Goal: Information Seeking & Learning: Learn about a topic

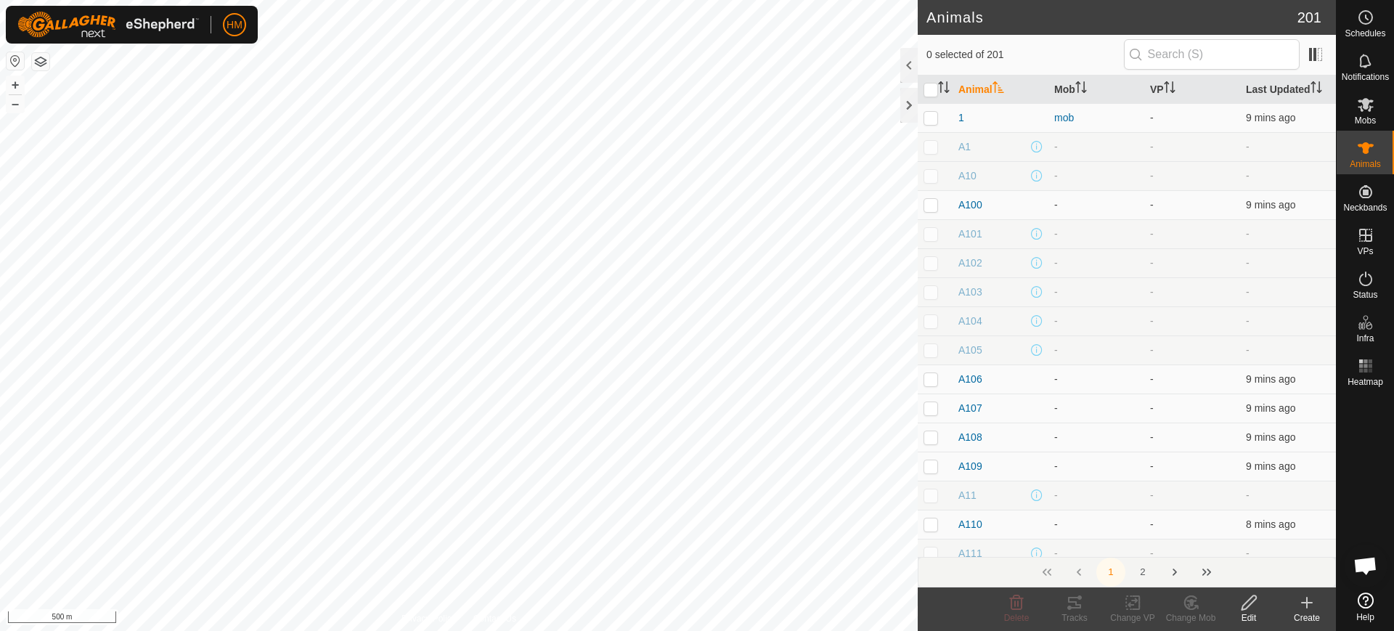
scroll to position [3094, 0]
click at [1144, 206] on td "-" at bounding box center [1192, 204] width 96 height 29
click at [929, 205] on p-checkbox at bounding box center [931, 205] width 15 height 12
checkbox input "true"
click at [1317, 52] on span at bounding box center [1315, 54] width 23 height 23
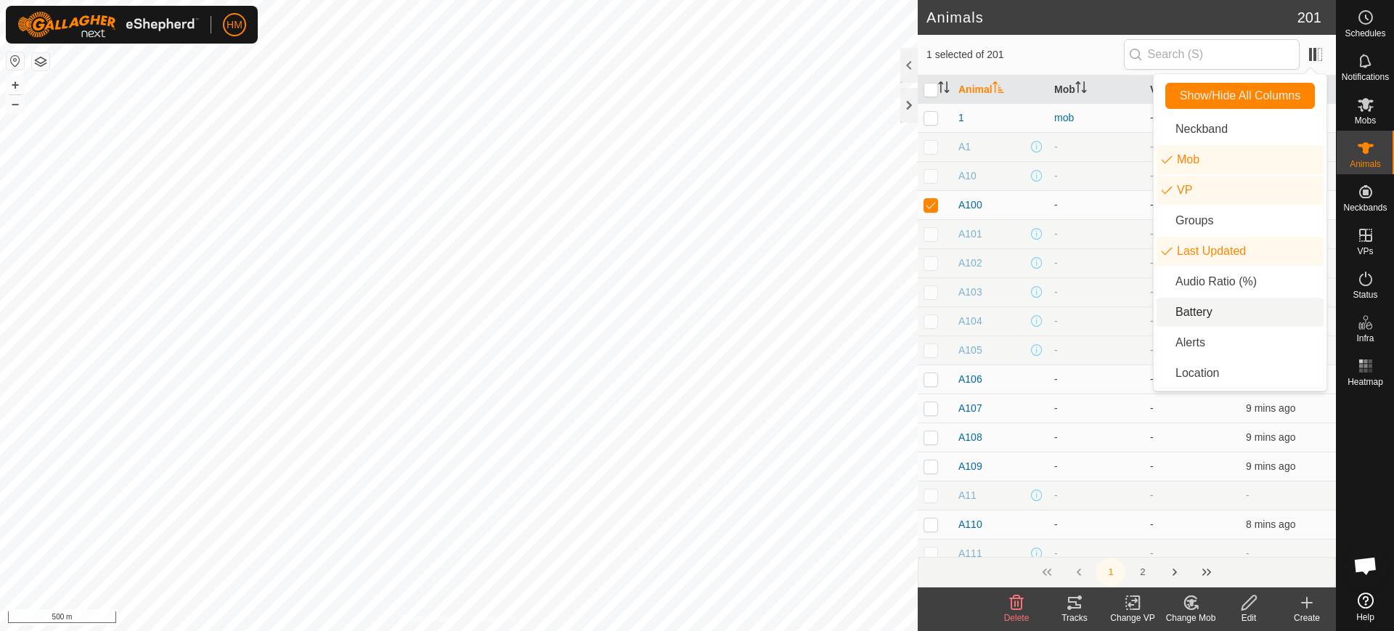
click at [1186, 310] on li "Battery" at bounding box center [1240, 312] width 167 height 29
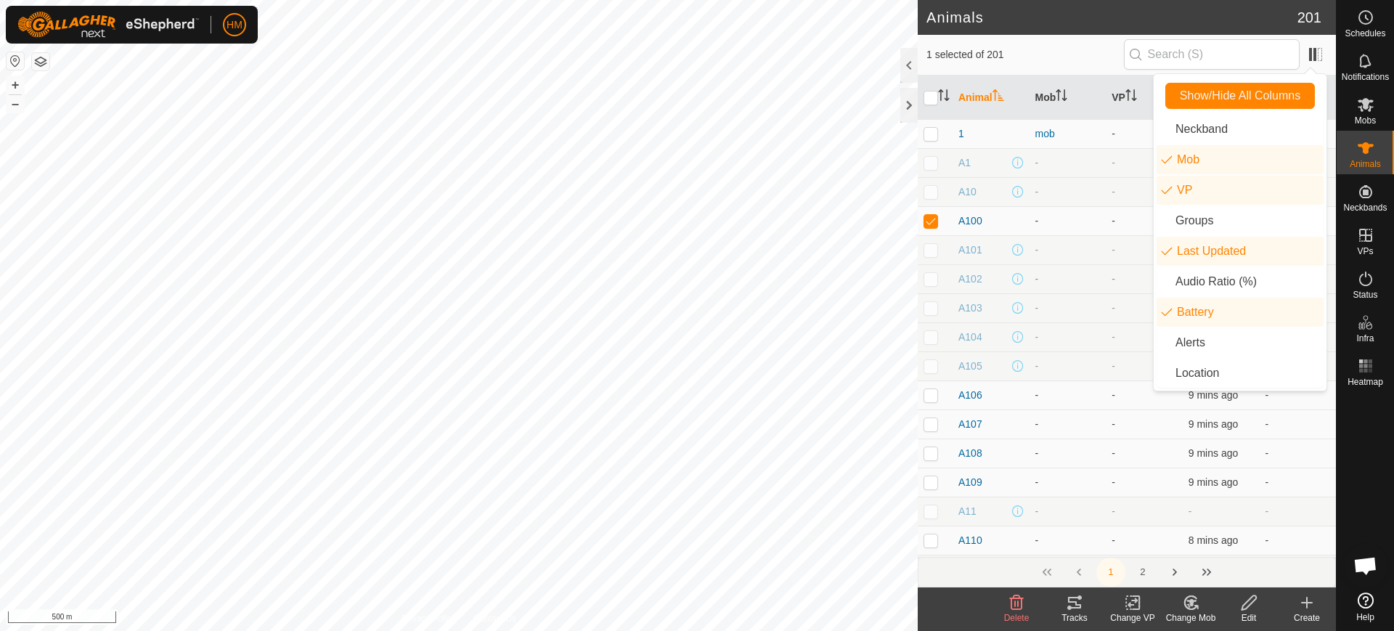
click at [1061, 269] on td "-" at bounding box center [1068, 278] width 77 height 29
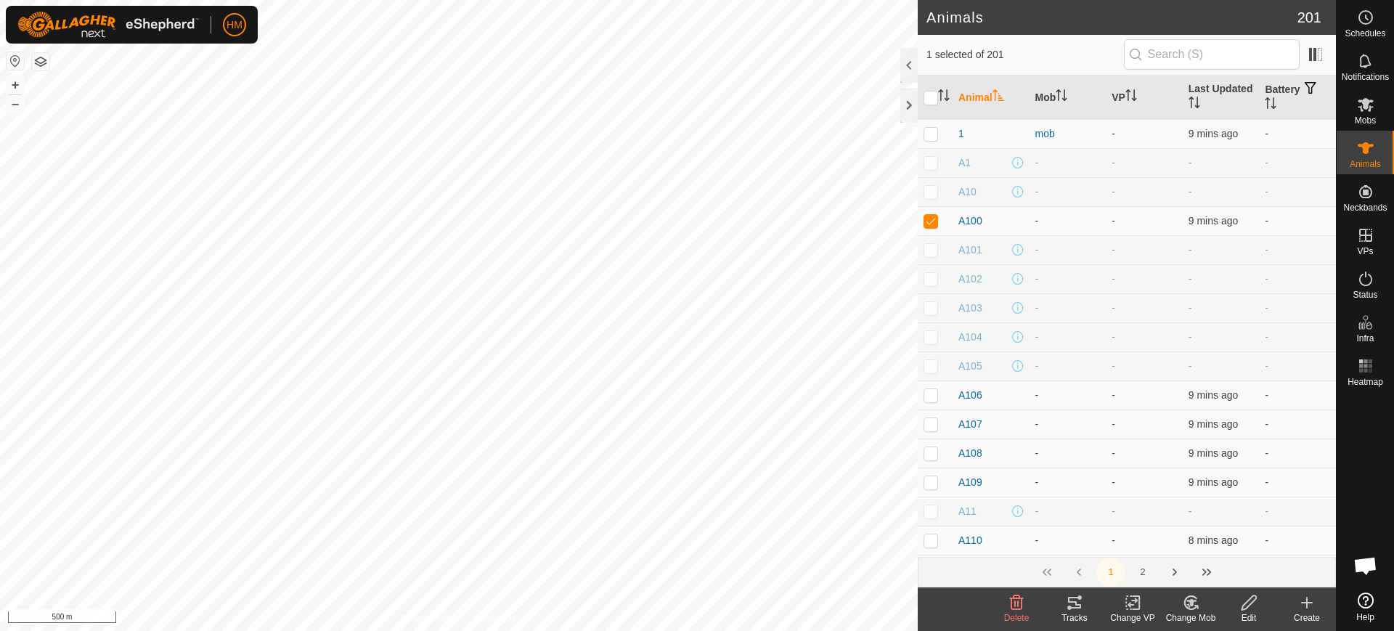
click at [1208, 573] on button "Last Page" at bounding box center [1206, 572] width 29 height 29
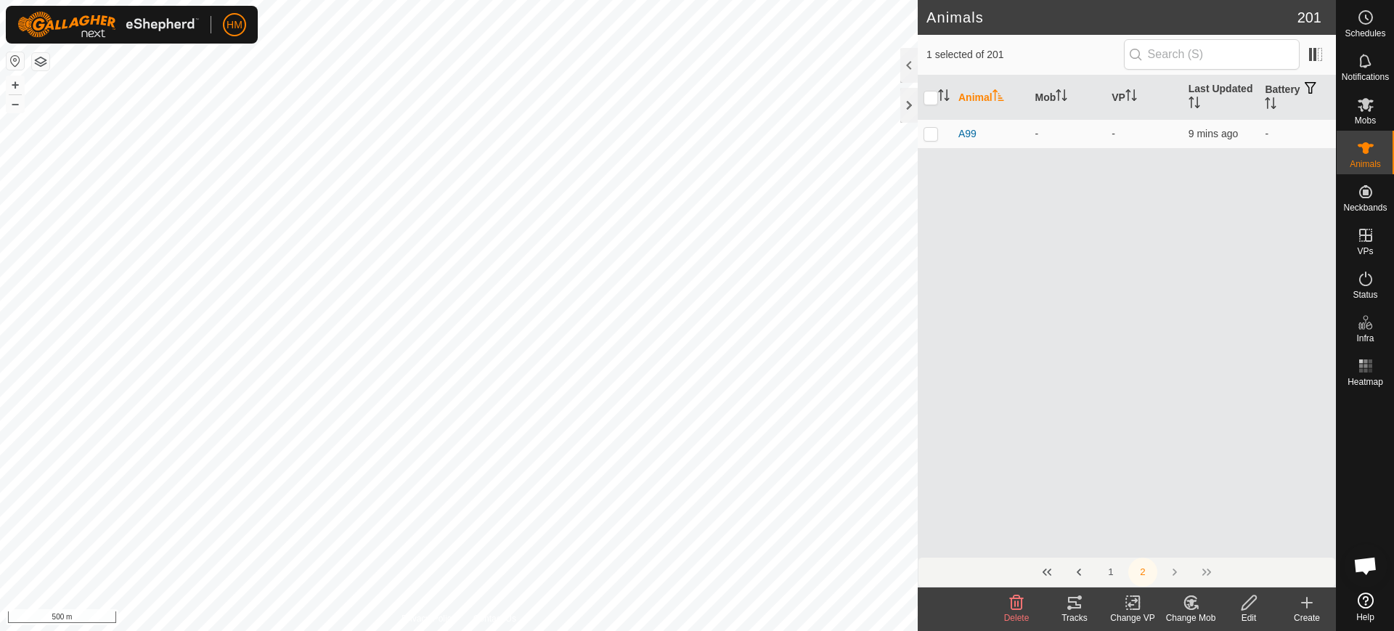
click at [1208, 573] on div "1 2" at bounding box center [1127, 572] width 418 height 30
click at [1080, 576] on button "Previous Page" at bounding box center [1078, 572] width 29 height 29
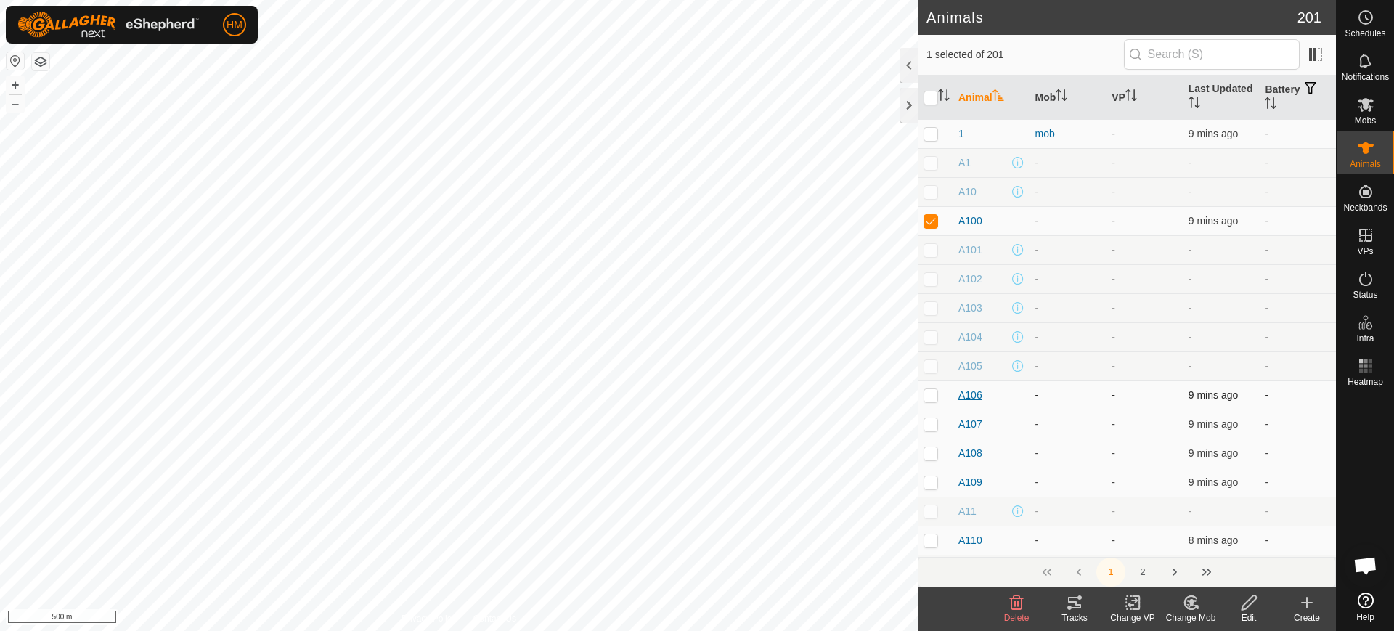
click at [972, 398] on span "A106" at bounding box center [970, 395] width 24 height 15
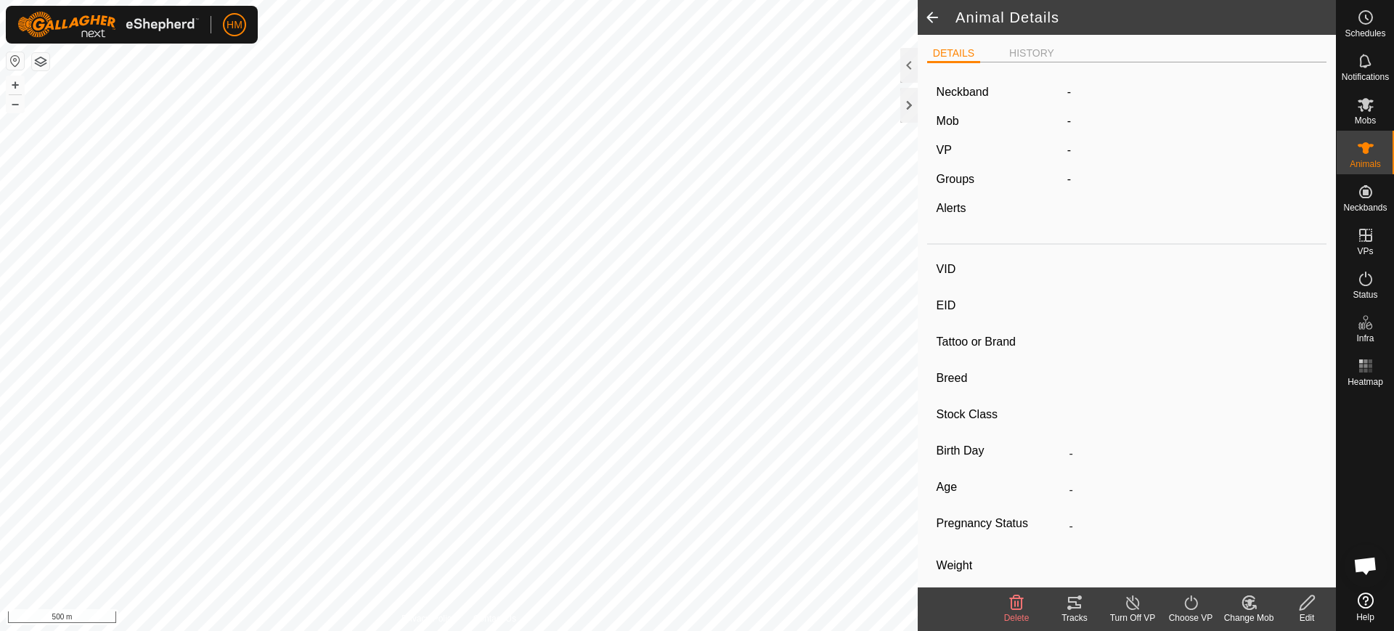
type input "A106"
type input "-"
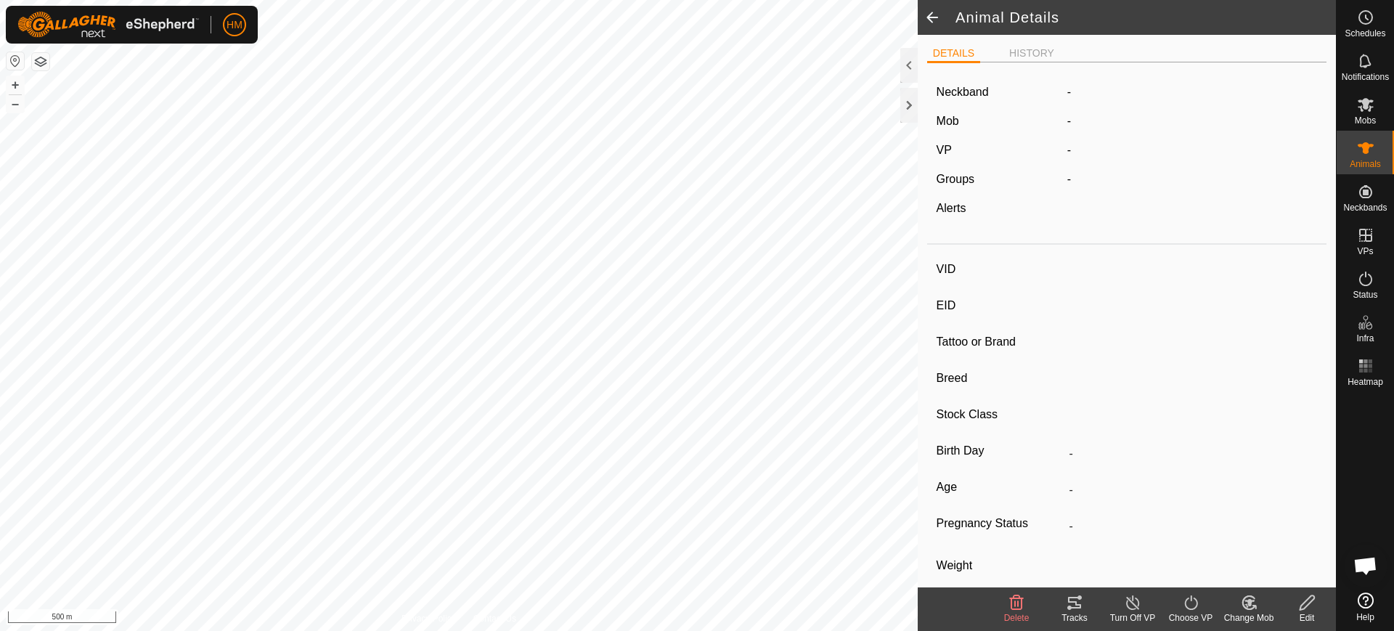
type input "-"
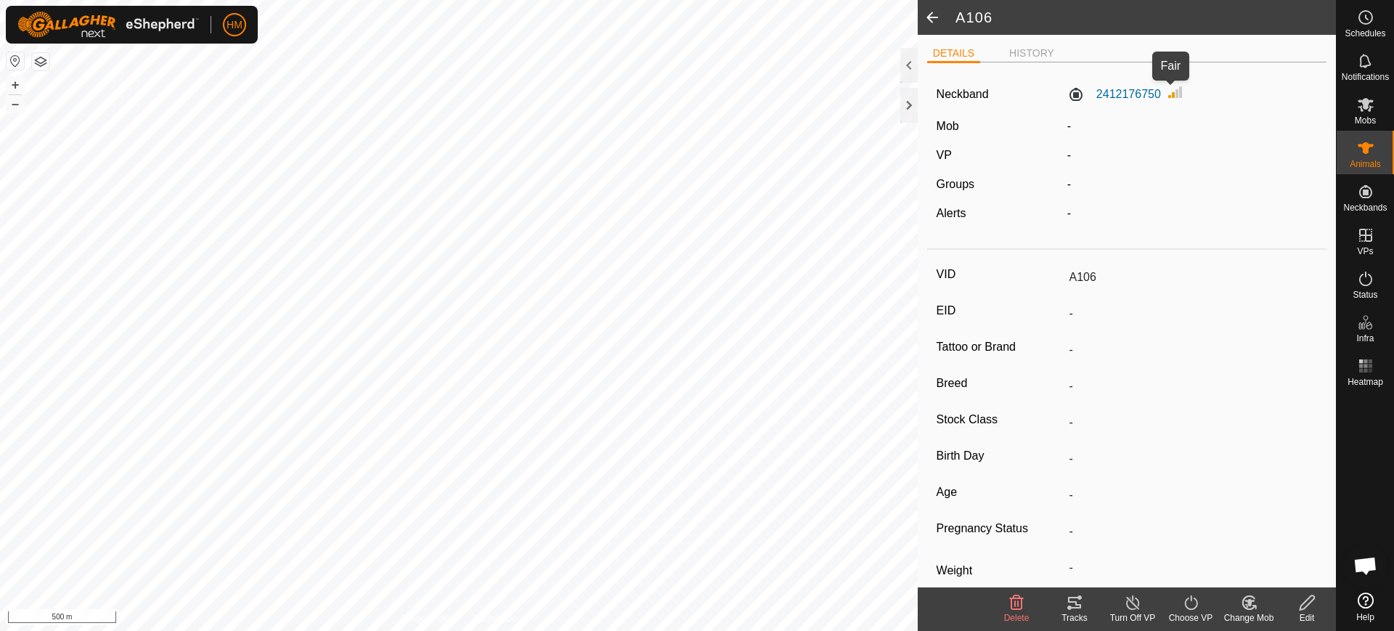
click at [1167, 95] on img at bounding box center [1175, 92] width 17 height 17
click at [1173, 95] on img at bounding box center [1175, 92] width 17 height 17
click at [1122, 94] on label "2412176750" at bounding box center [1114, 94] width 94 height 17
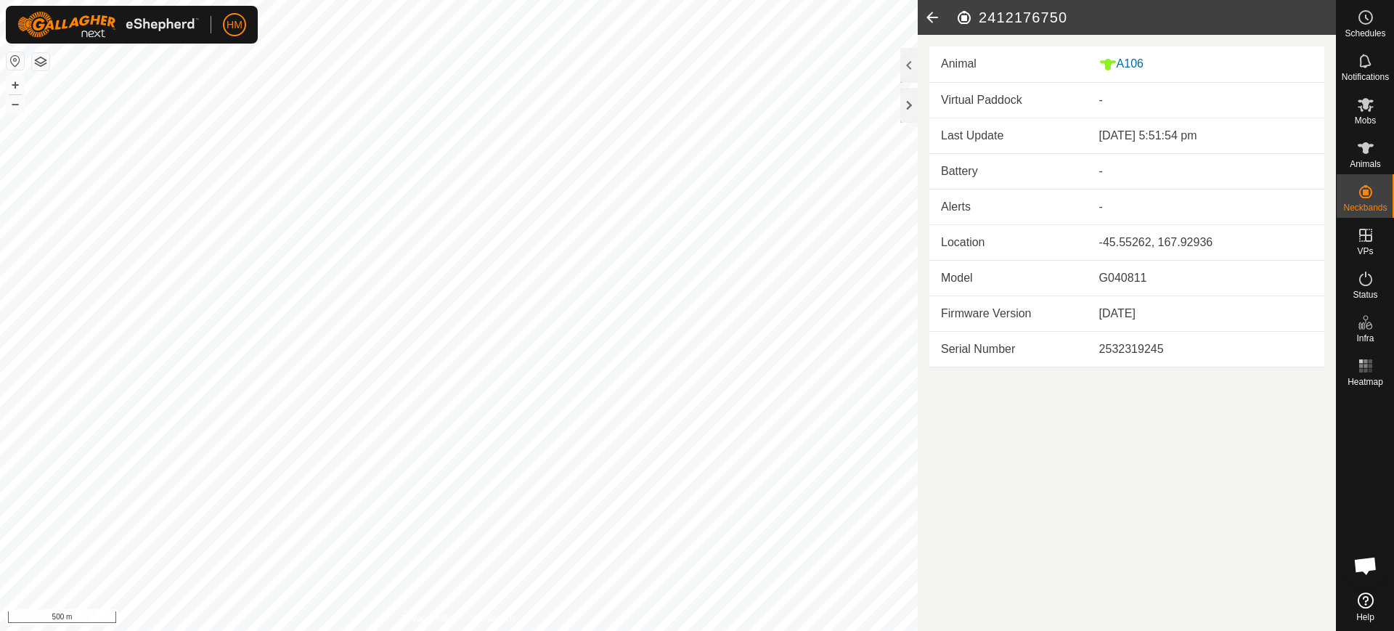
click at [932, 18] on icon at bounding box center [932, 17] width 29 height 35
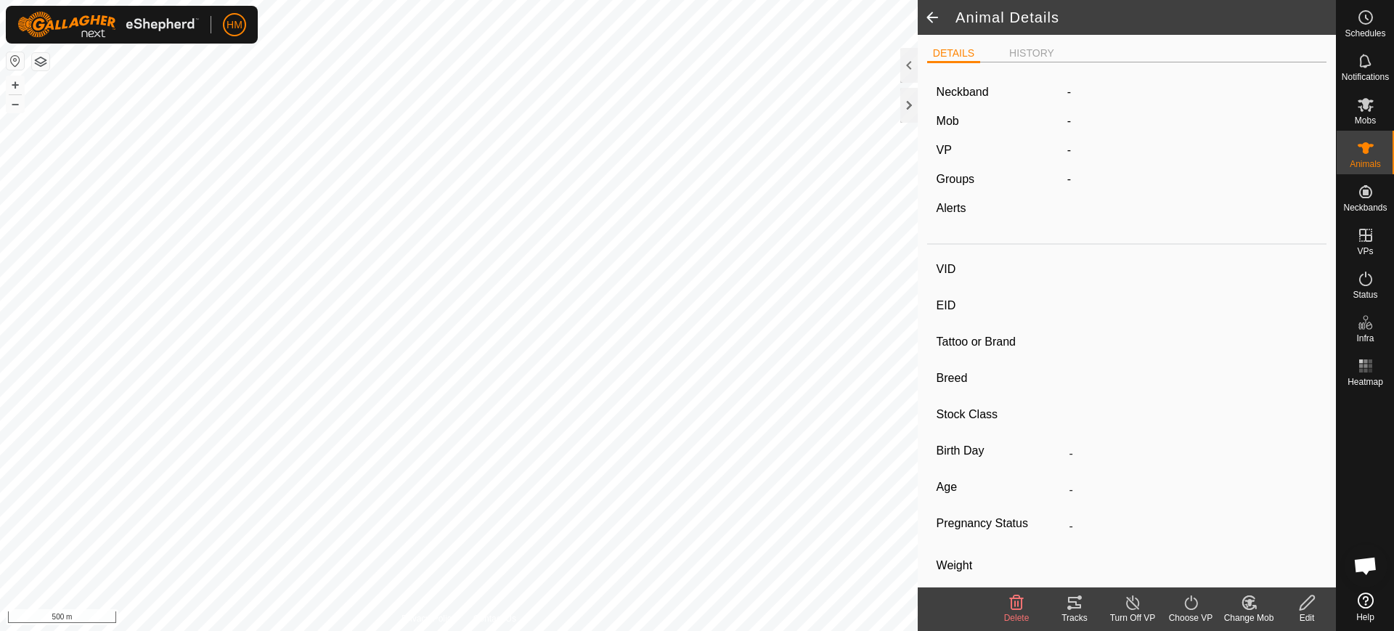
type input "A106"
type input "-"
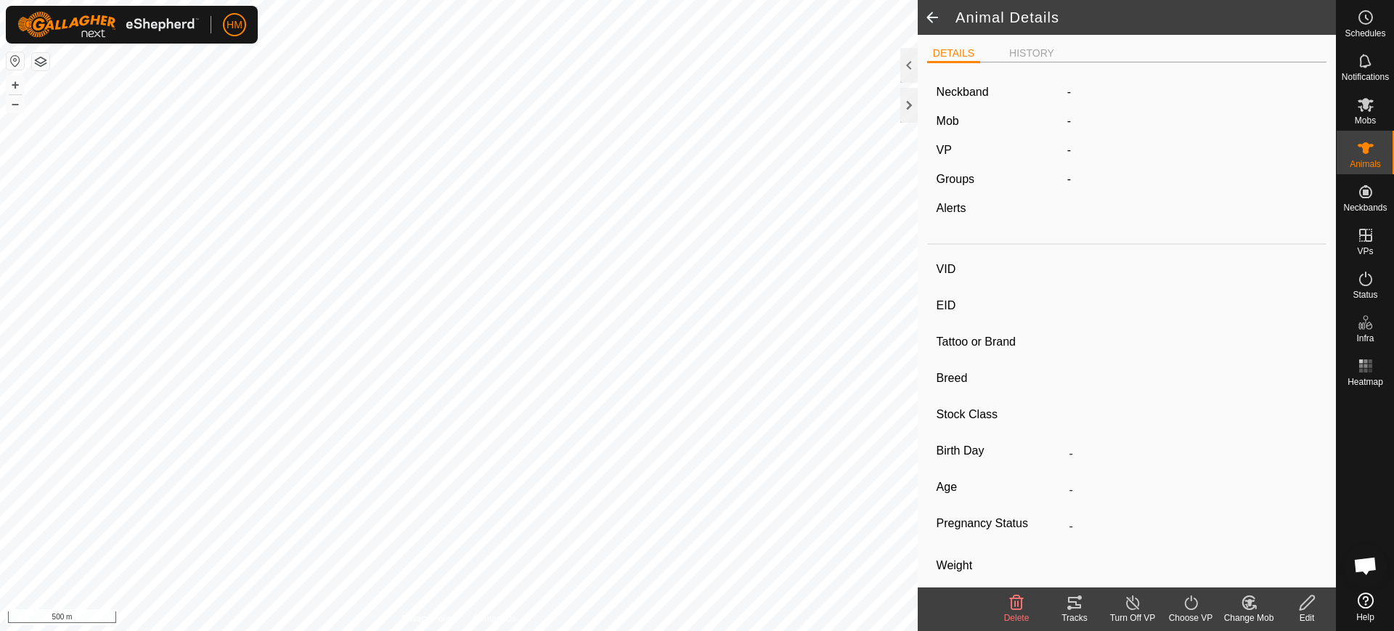
type input "-"
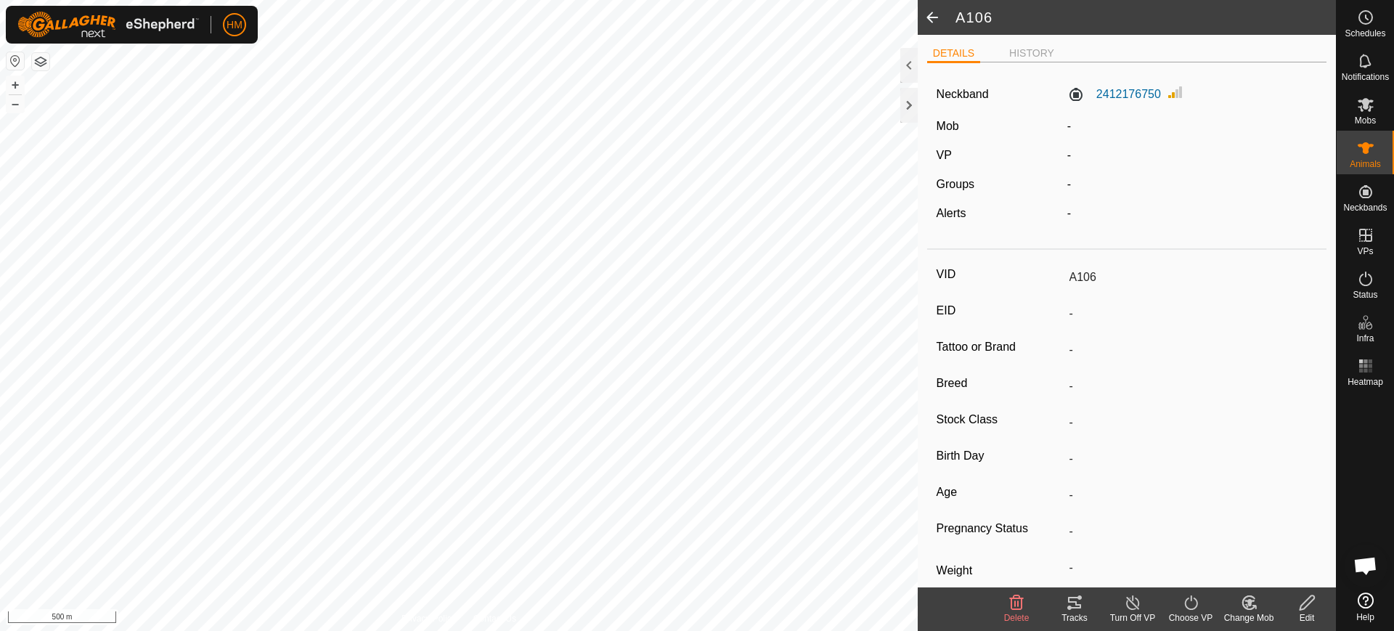
click at [932, 20] on span at bounding box center [932, 17] width 29 height 35
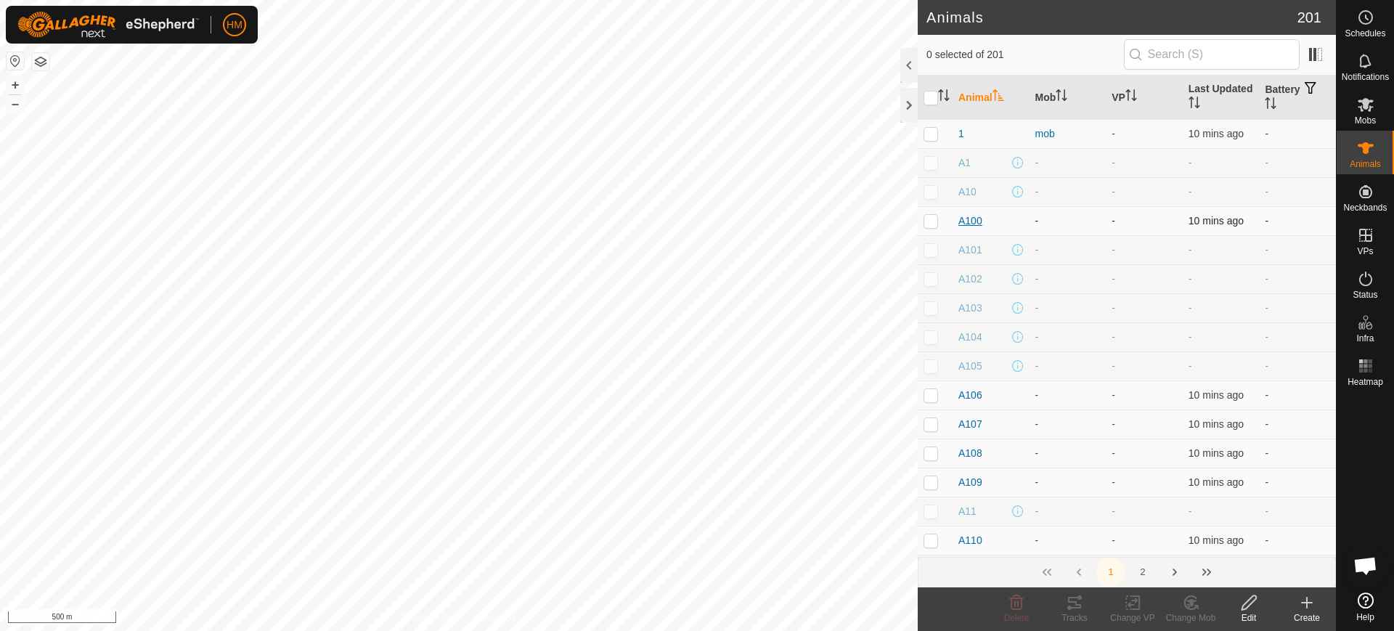
click at [968, 217] on span "A100" at bounding box center [970, 220] width 24 height 15
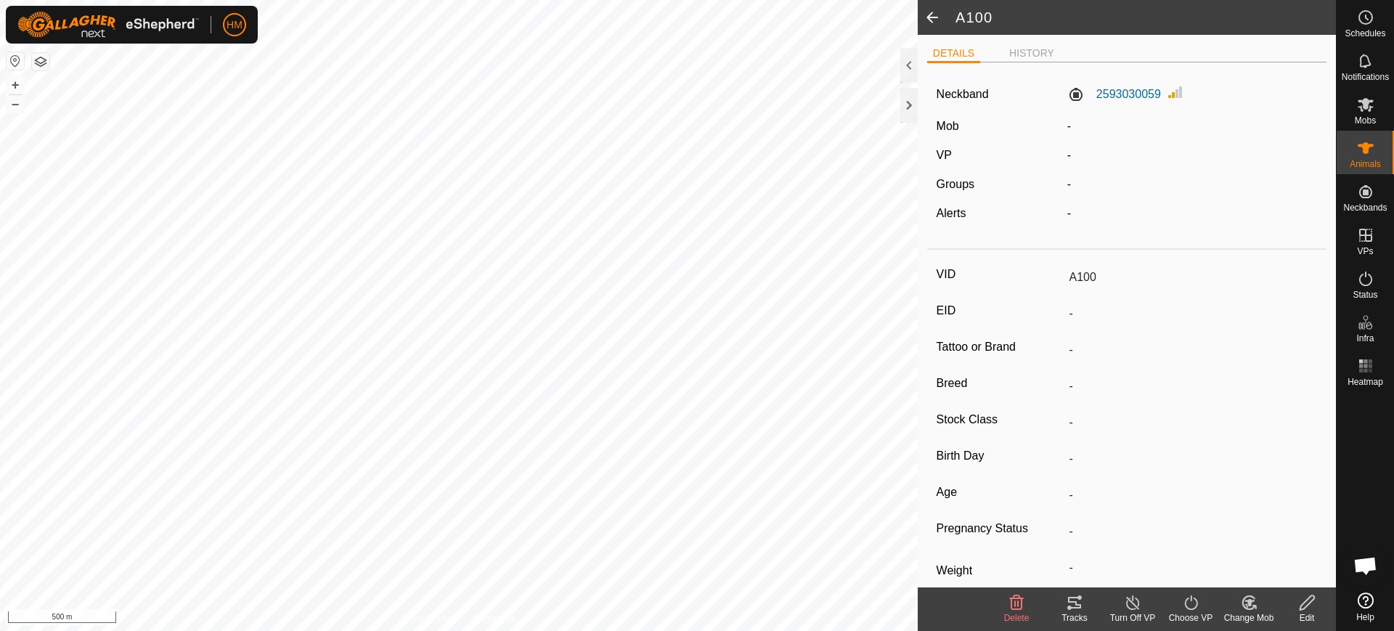
click at [925, 17] on span at bounding box center [932, 17] width 29 height 35
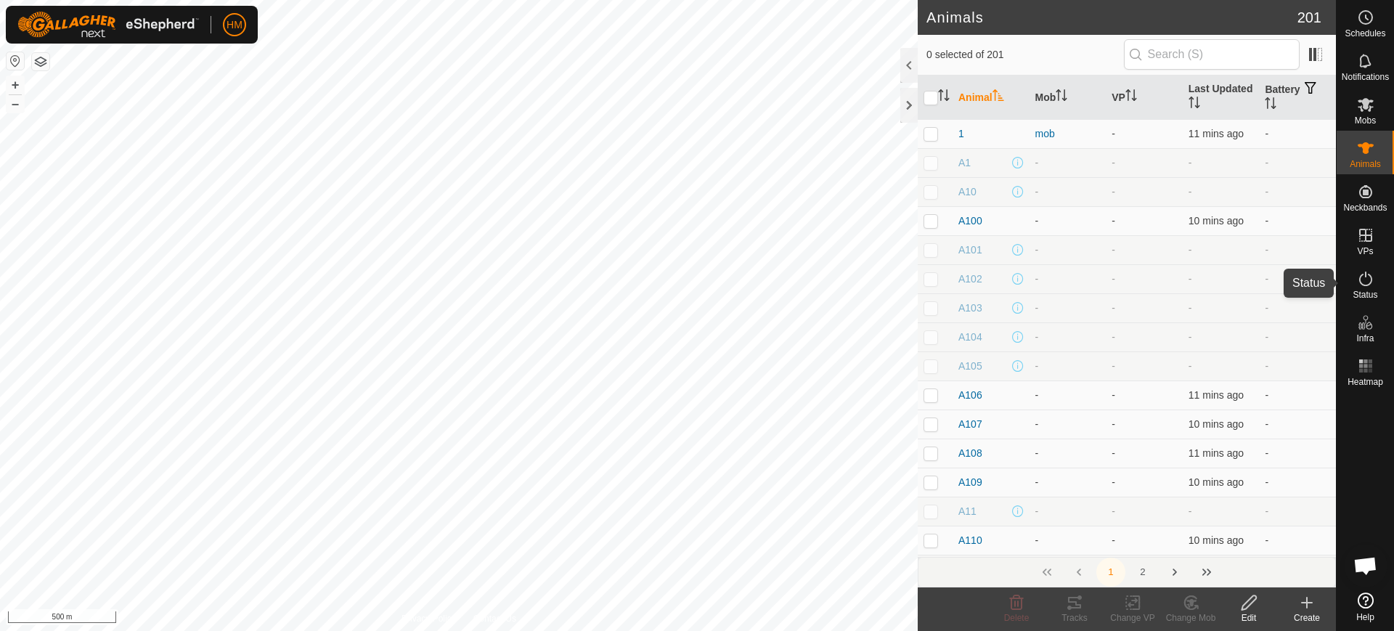
click at [1364, 282] on icon at bounding box center [1365, 278] width 17 height 17
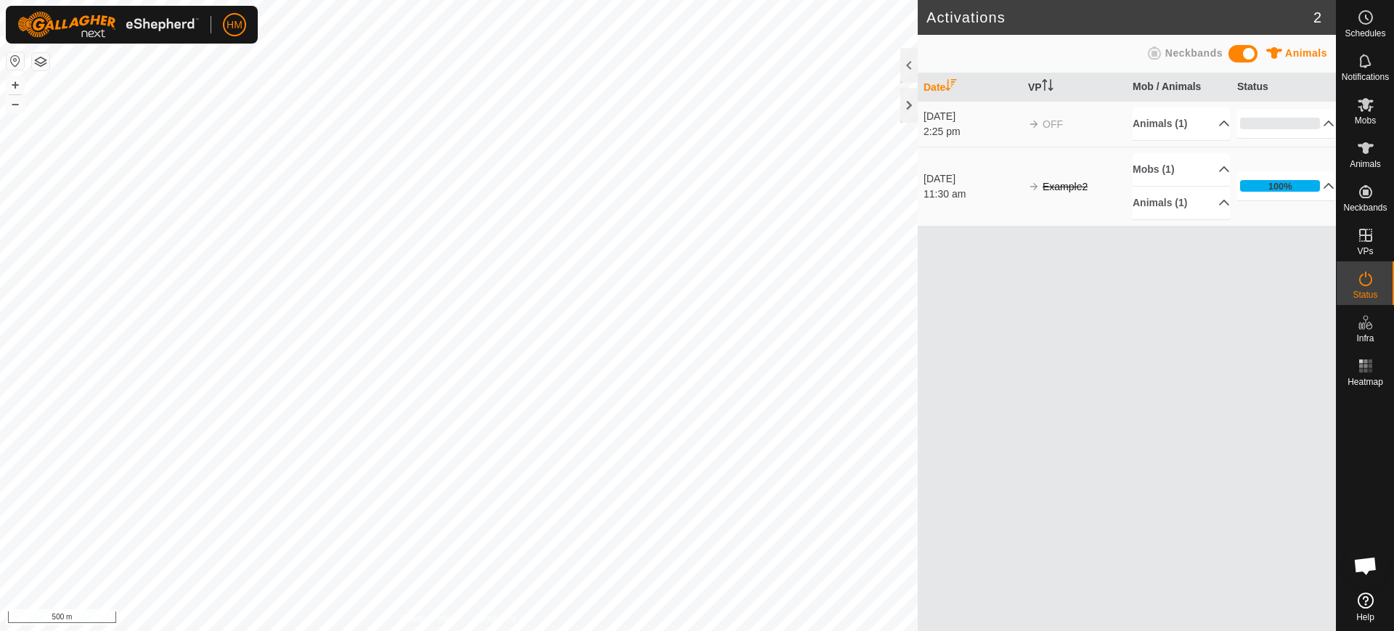
click at [1182, 53] on span "Neckbands" at bounding box center [1193, 53] width 57 height 12
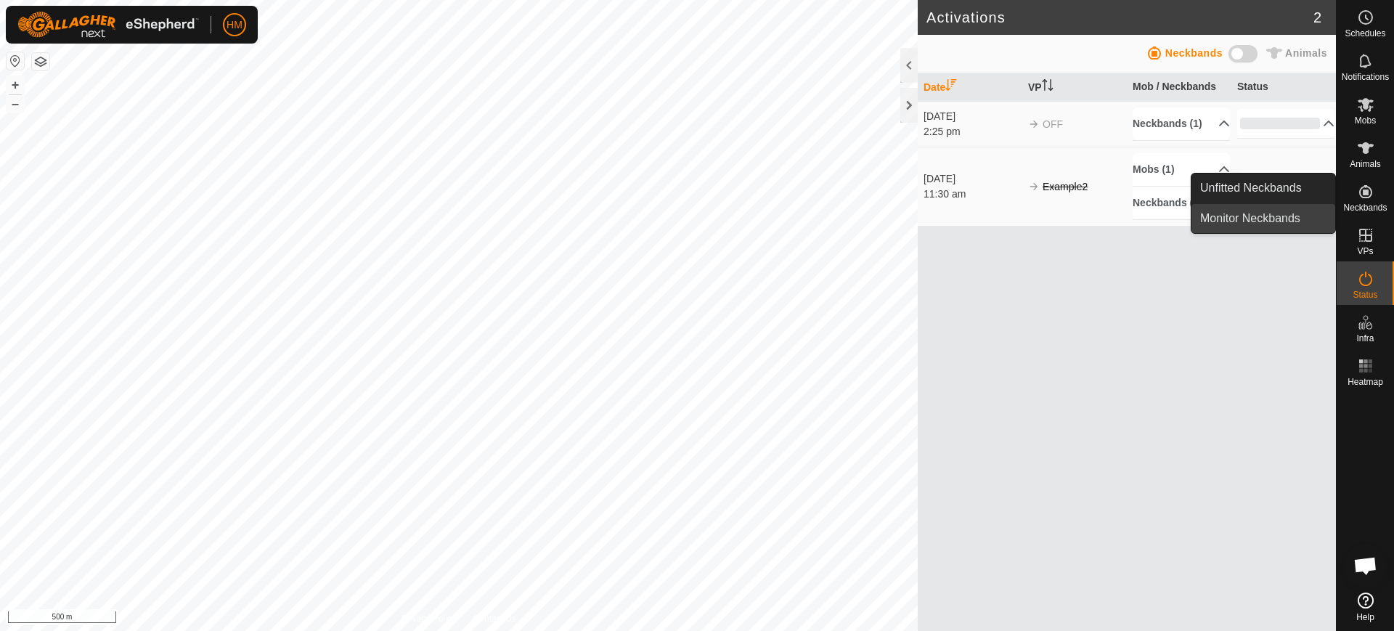
click at [1253, 218] on link "Monitor Neckbands" at bounding box center [1264, 218] width 144 height 29
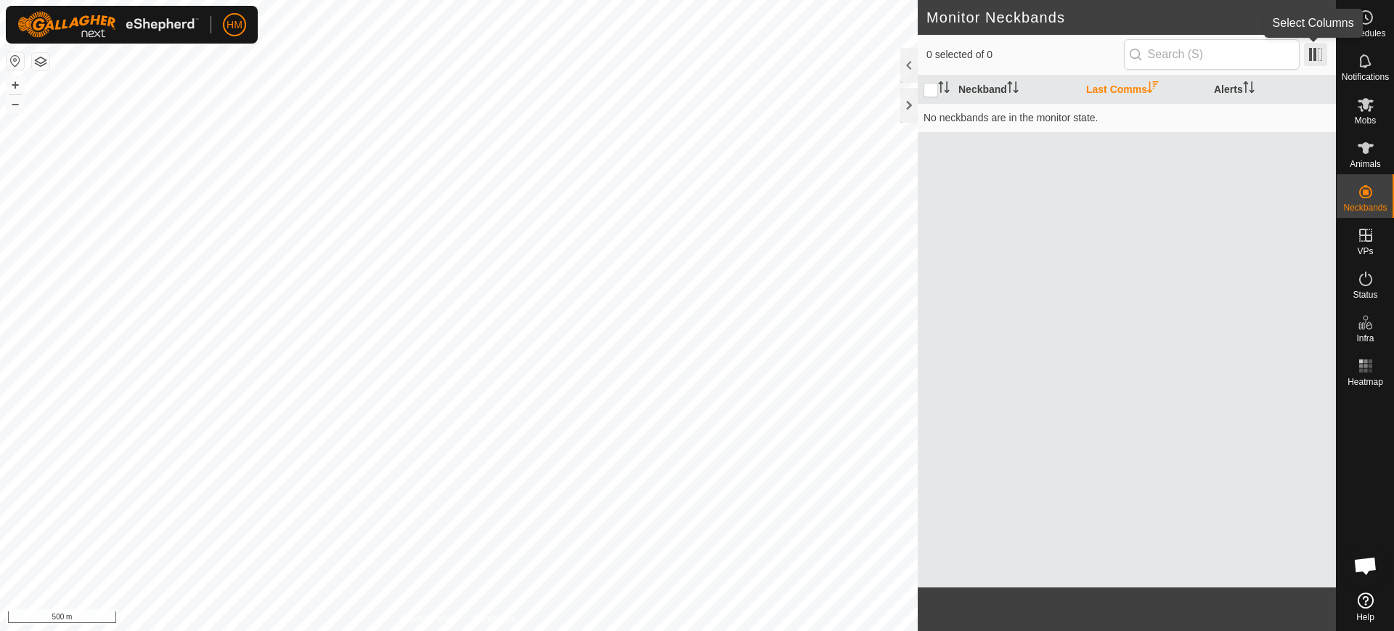
click at [1309, 55] on span at bounding box center [1315, 54] width 23 height 23
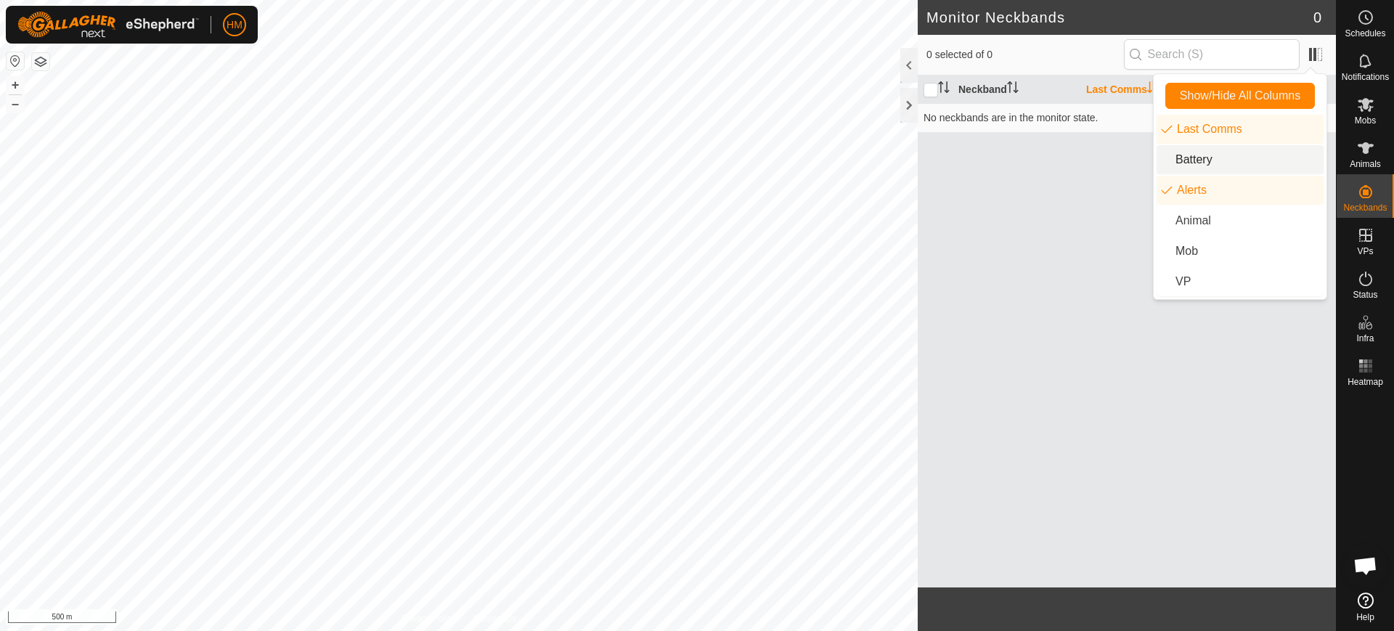
click at [1184, 159] on li "Battery" at bounding box center [1240, 159] width 167 height 29
click at [1253, 378] on div "Neckband Last Comms Alerts No neckbands are in the monitor state." at bounding box center [1127, 332] width 418 height 512
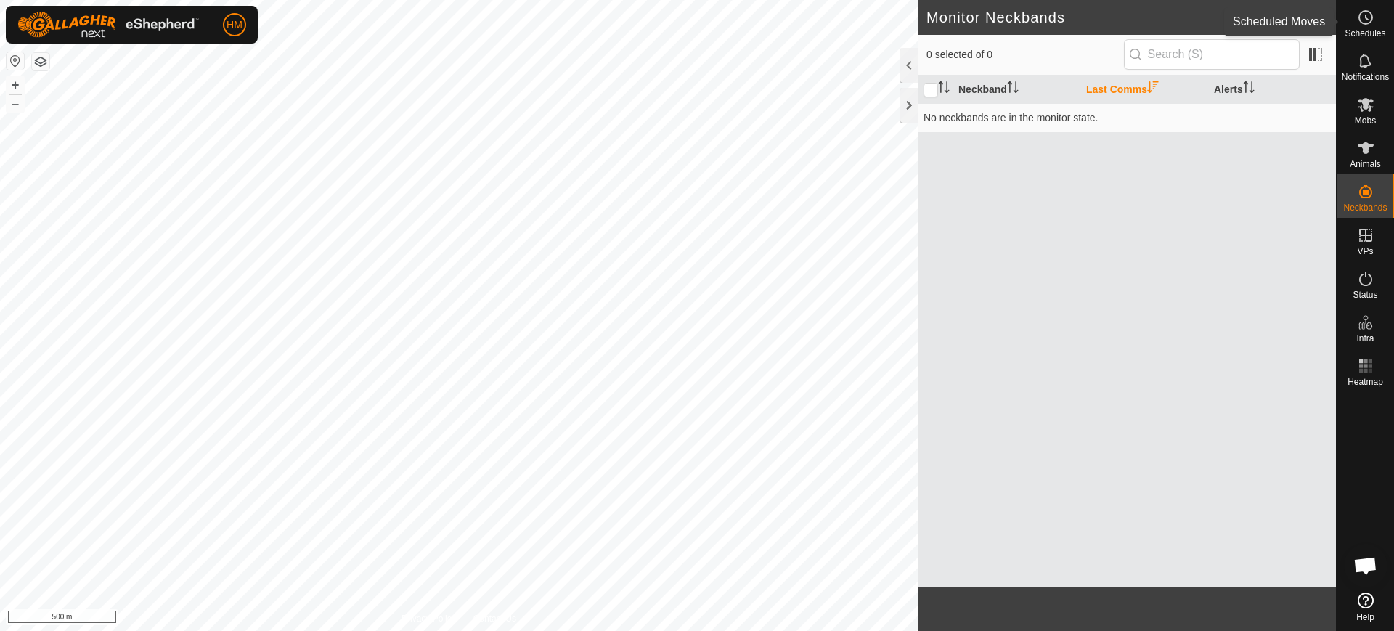
click at [1366, 17] on icon at bounding box center [1367, 17] width 2 height 4
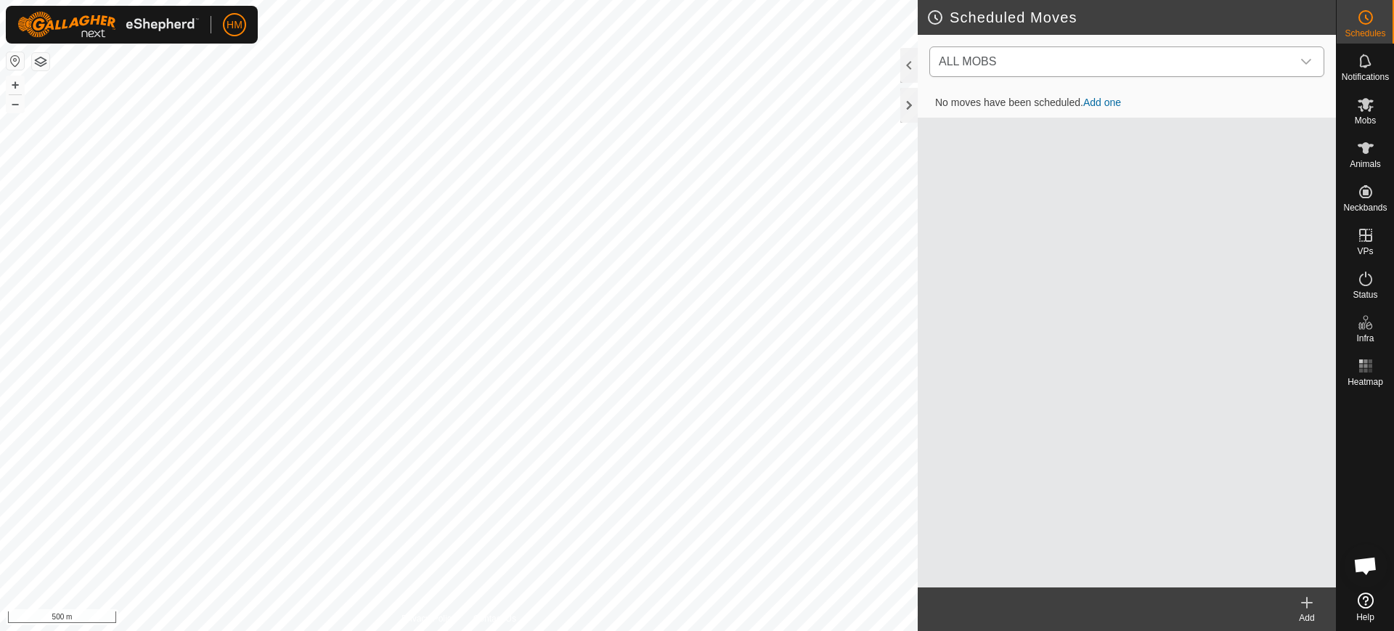
click at [1302, 60] on icon "dropdown trigger" at bounding box center [1306, 62] width 10 height 6
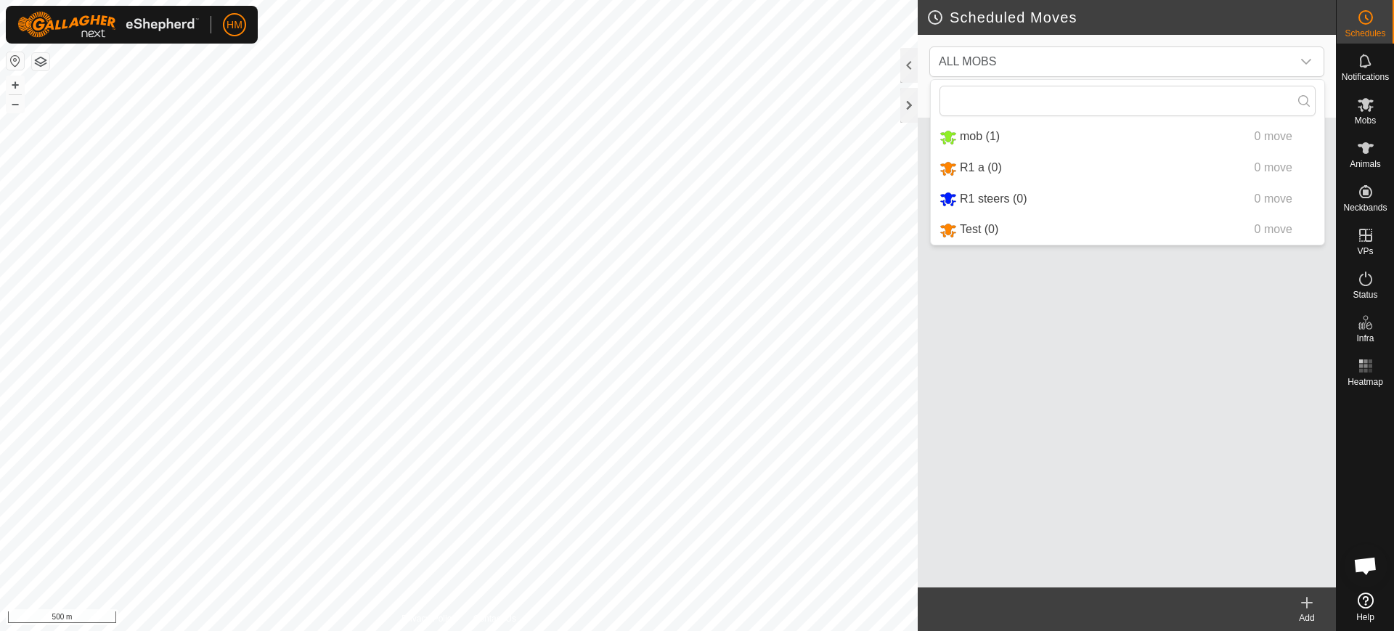
click at [1056, 309] on div "No moves have been scheduled. Add one" at bounding box center [1127, 338] width 418 height 499
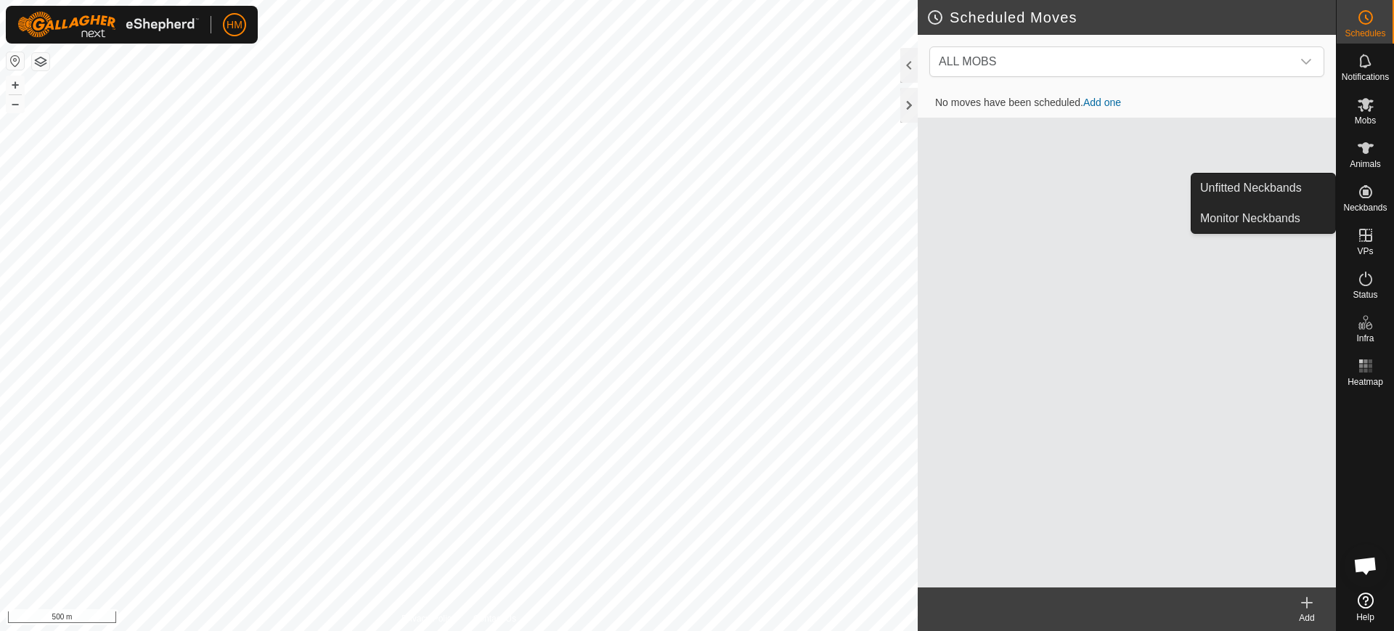
click at [1367, 193] on icon at bounding box center [1365, 191] width 13 height 13
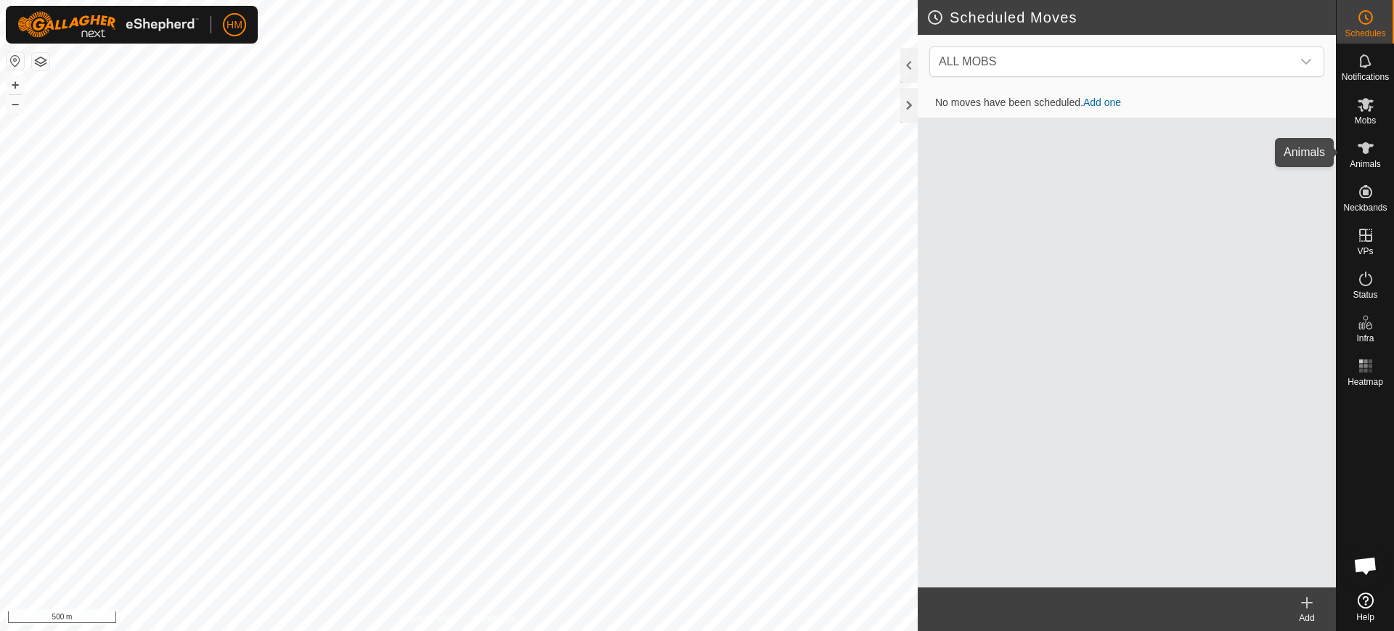
click at [1359, 147] on icon at bounding box center [1365, 147] width 17 height 17
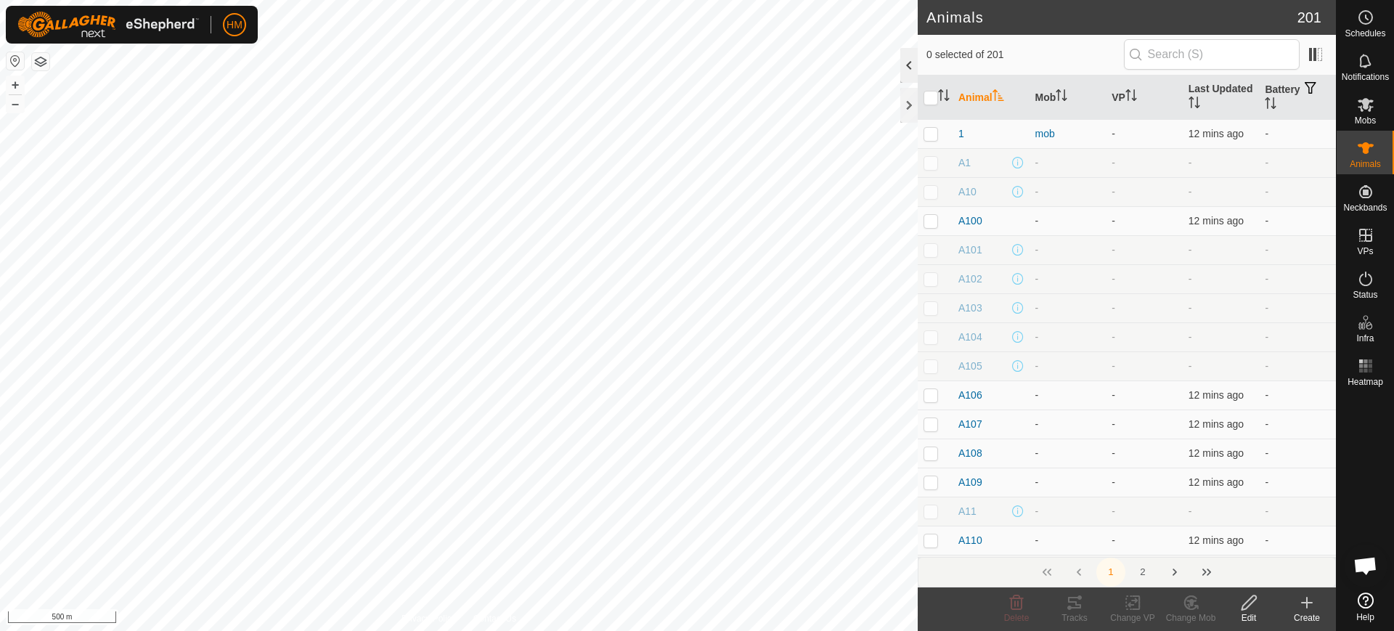
click at [905, 62] on div at bounding box center [908, 65] width 17 height 35
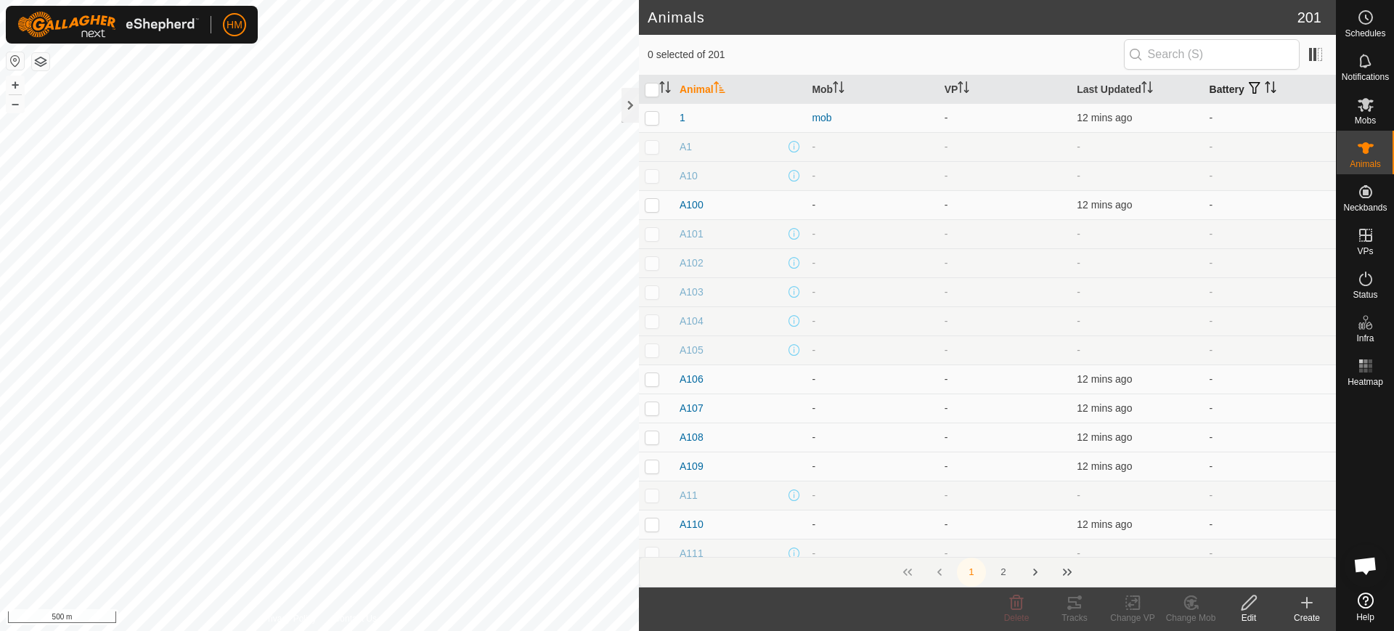
click at [1265, 86] on icon "Activate to sort" at bounding box center [1271, 87] width 12 height 12
click at [1265, 86] on icon "Activate to sort" at bounding box center [1270, 87] width 11 height 12
click at [1249, 85] on span "button" at bounding box center [1255, 88] width 12 height 12
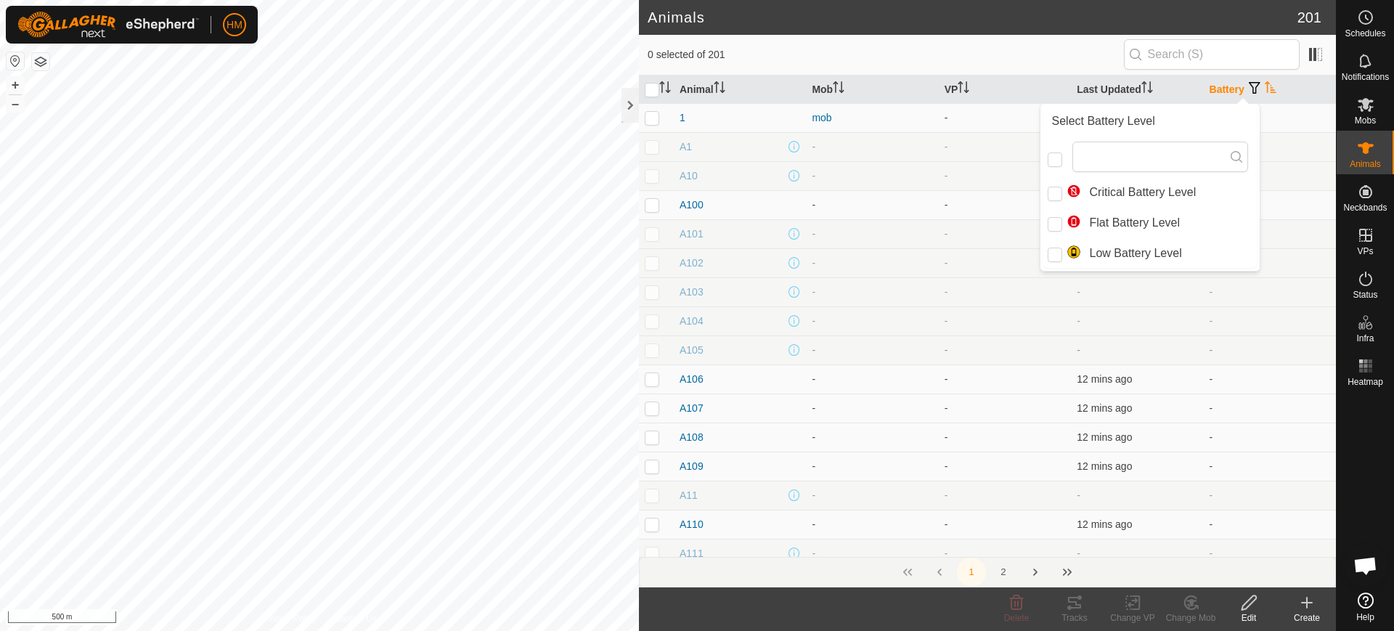
click at [1250, 348] on td "-" at bounding box center [1270, 349] width 132 height 29
click at [694, 208] on span "A100" at bounding box center [692, 205] width 24 height 15
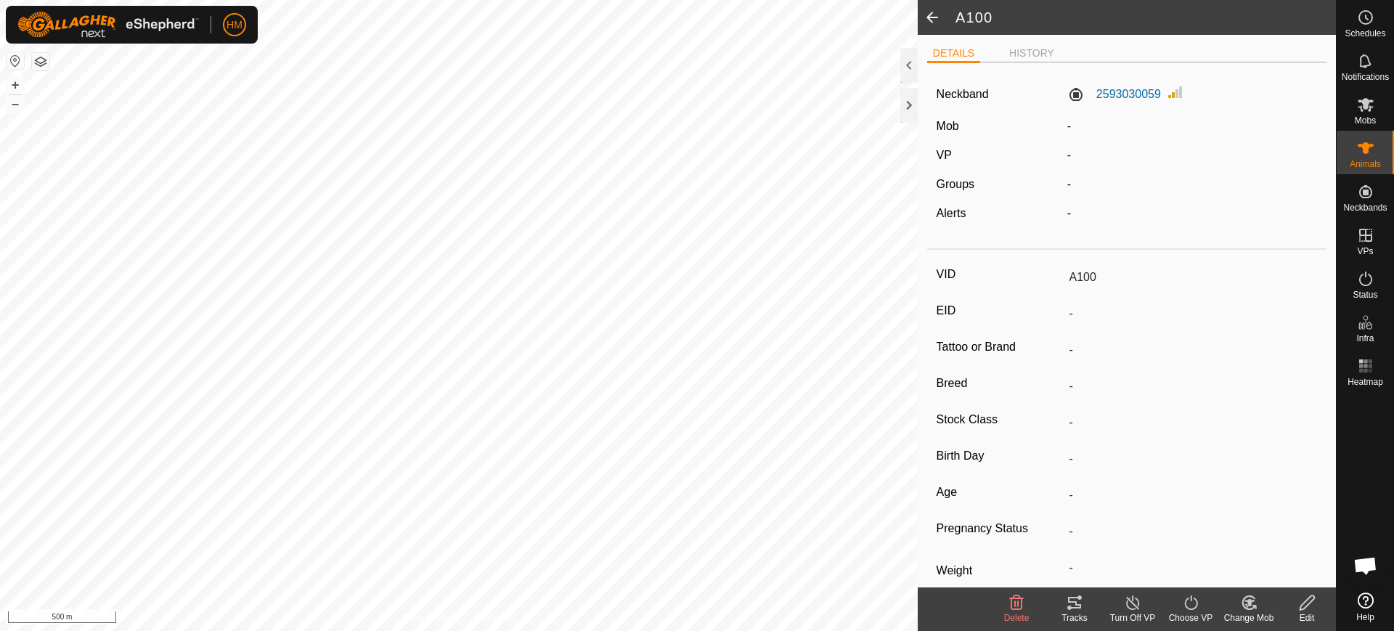
click at [932, 14] on span at bounding box center [932, 17] width 29 height 35
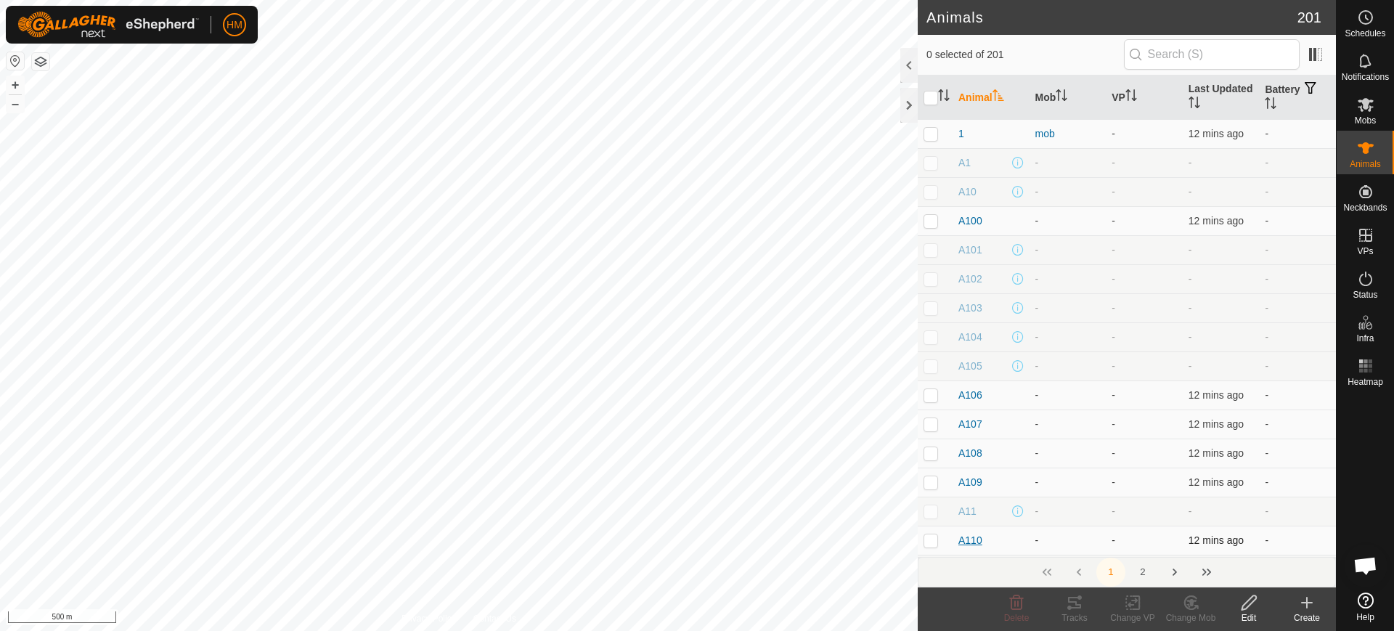
click at [972, 540] on span "A110" at bounding box center [970, 540] width 24 height 15
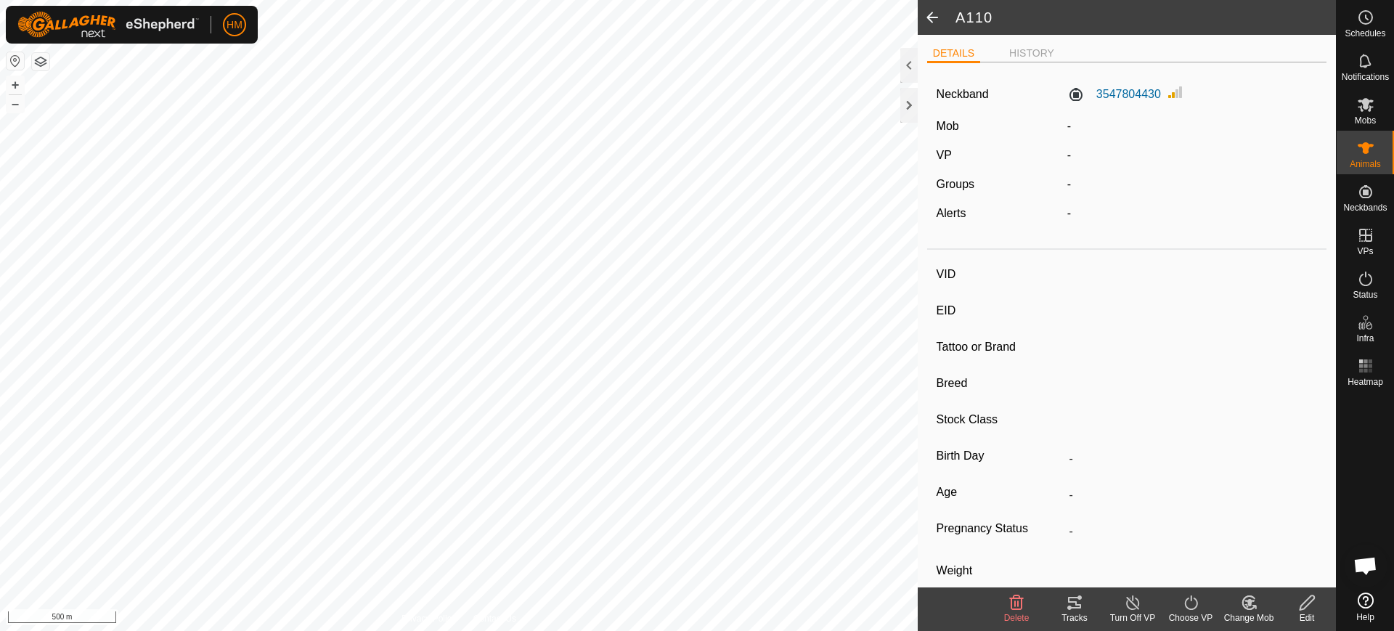
type input "A110"
type input "-"
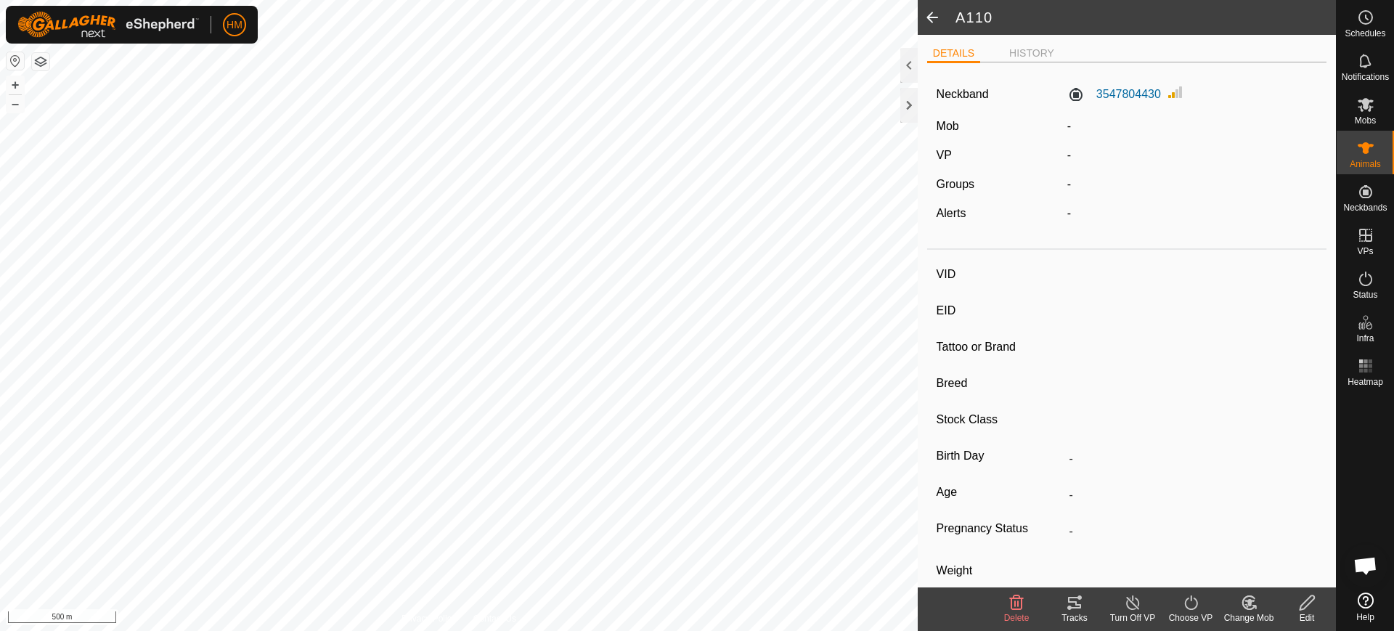
type input "-"
click at [908, 69] on div at bounding box center [908, 65] width 17 height 35
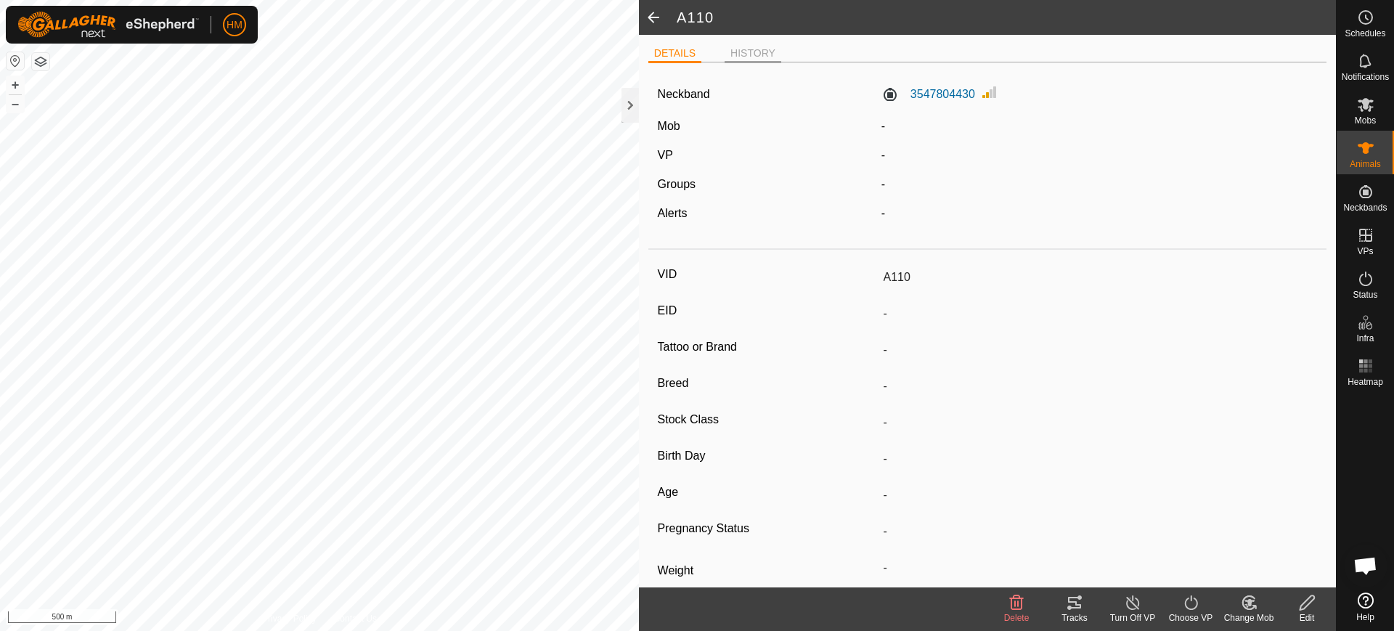
click at [752, 52] on li "HISTORY" at bounding box center [753, 54] width 57 height 17
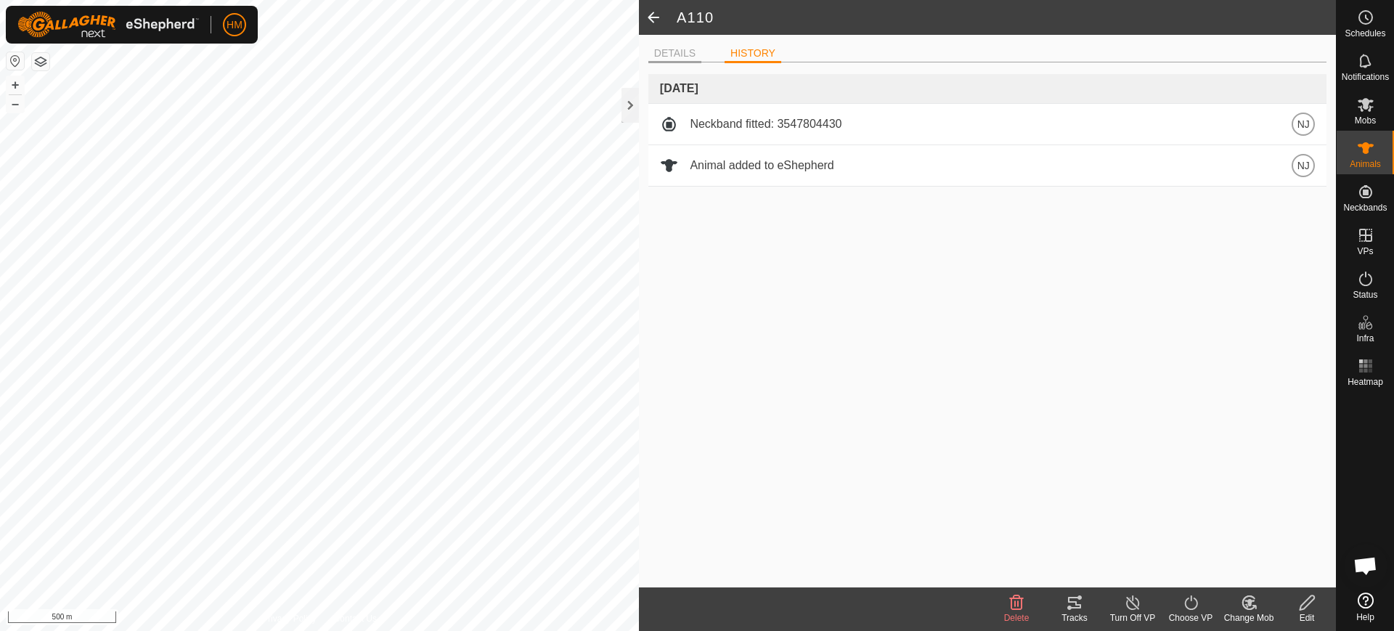
click at [682, 53] on li "DETAILS" at bounding box center [674, 54] width 53 height 17
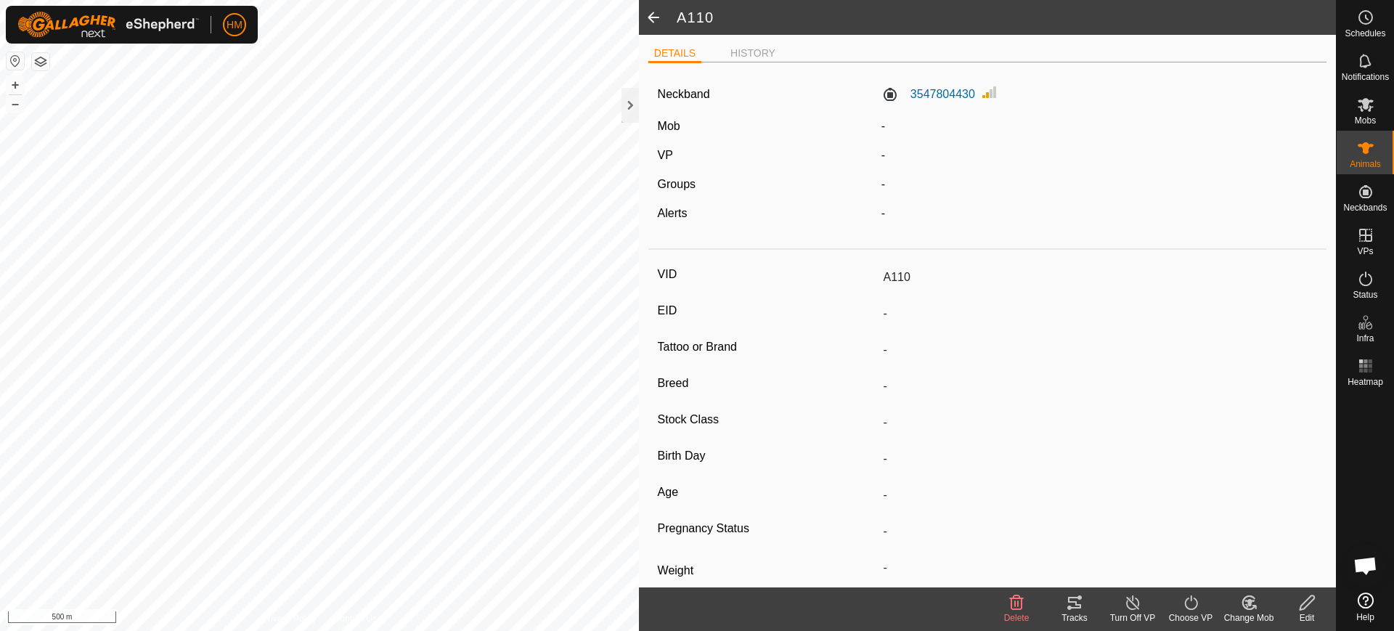
click at [650, 9] on span at bounding box center [653, 17] width 29 height 35
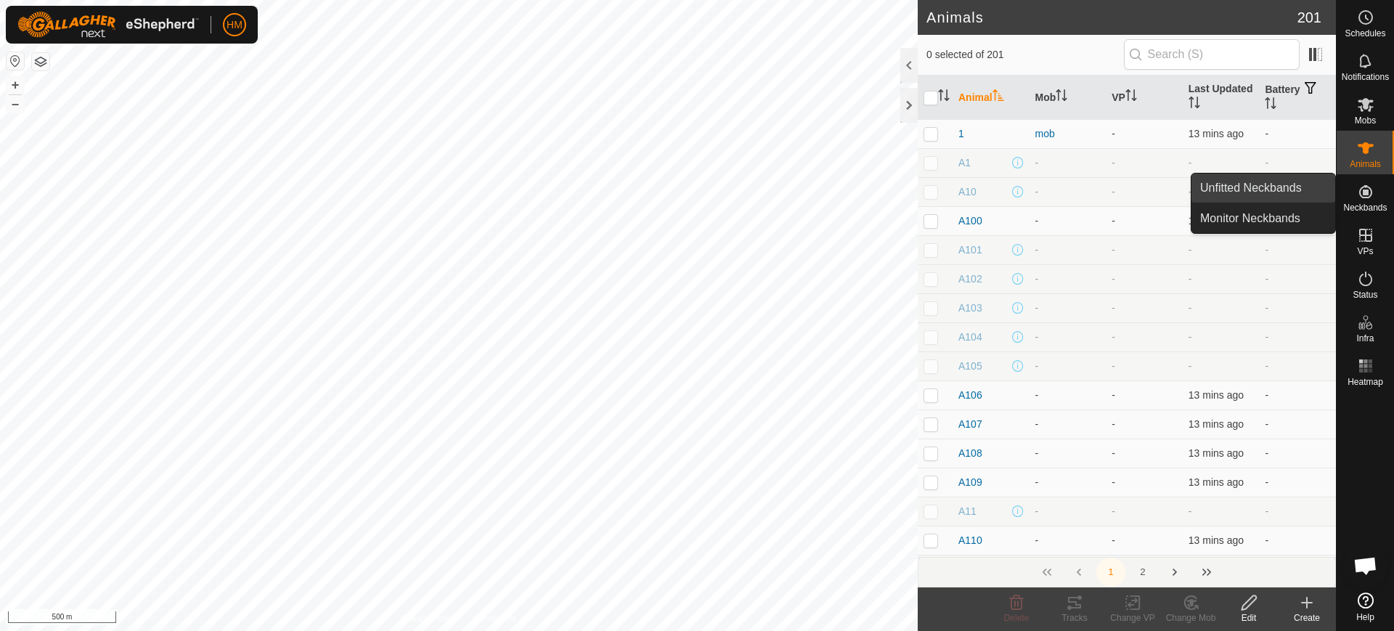
click at [1280, 187] on link "Unfitted Neckbands" at bounding box center [1264, 188] width 144 height 29
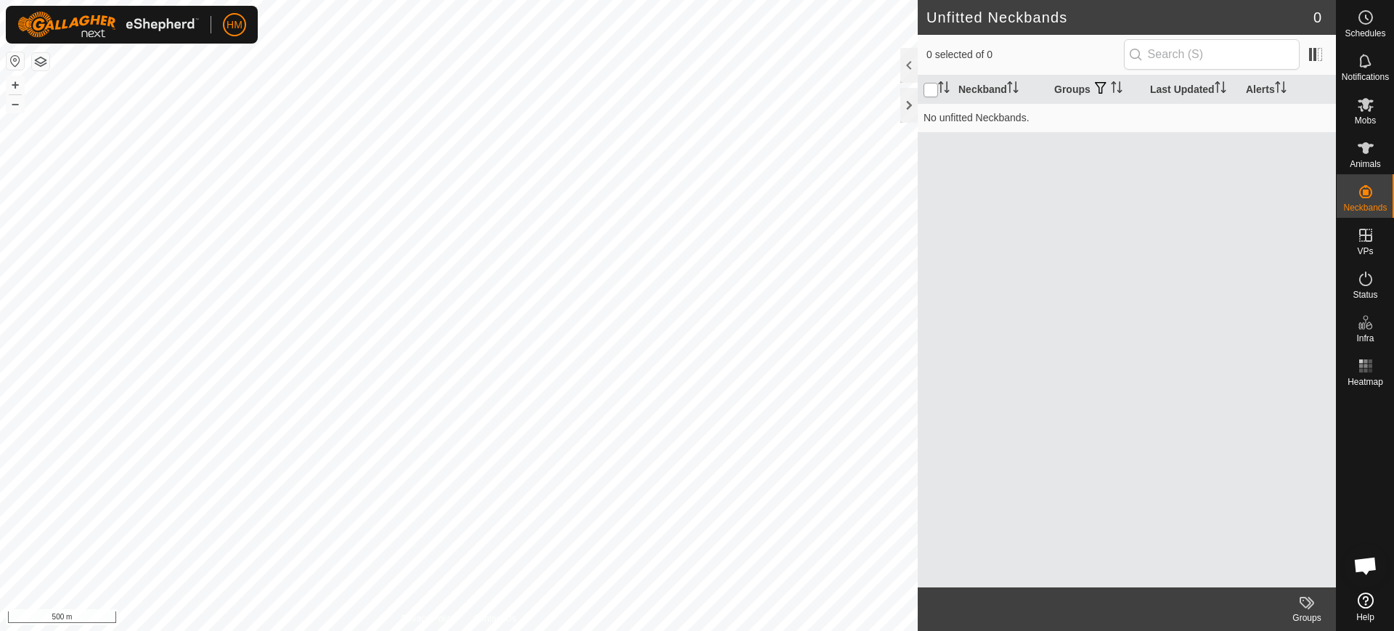
click at [925, 85] on input "checkbox" at bounding box center [931, 90] width 15 height 15
click at [930, 91] on input "checkbox" at bounding box center [931, 90] width 15 height 15
checkbox input "false"
click at [979, 87] on th "Neckband" at bounding box center [1001, 90] width 96 height 28
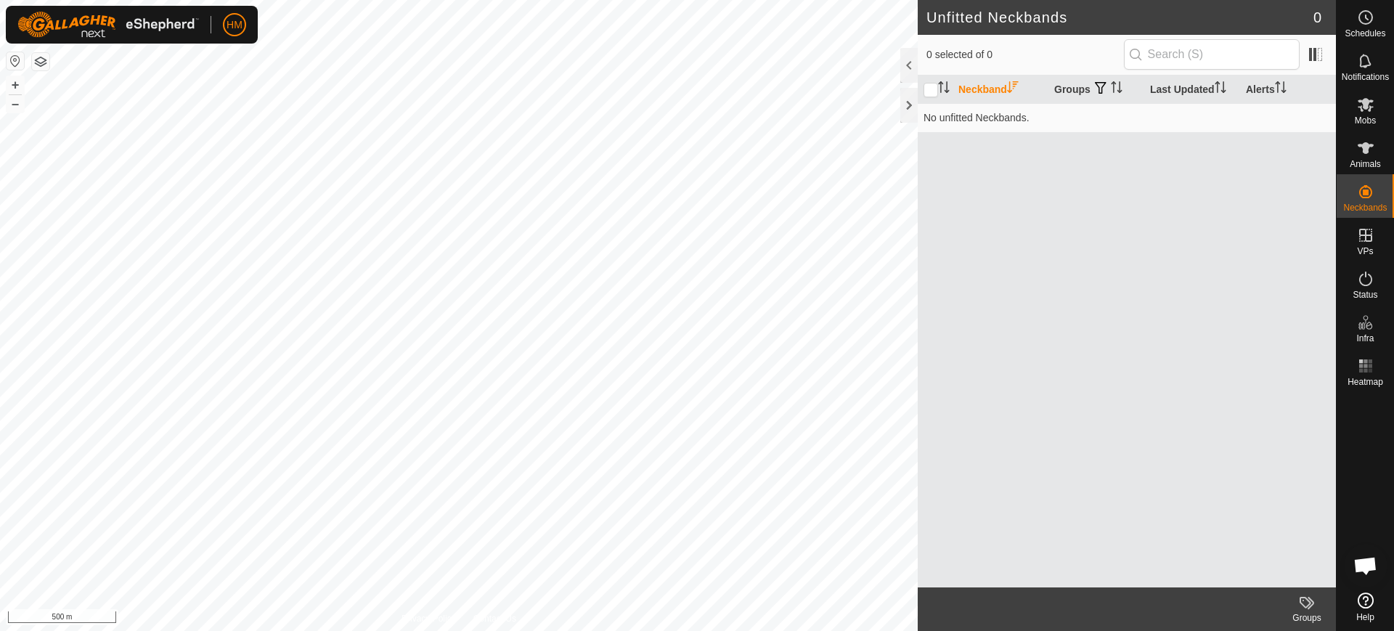
click at [979, 87] on th "Neckband" at bounding box center [1001, 90] width 96 height 28
click at [906, 111] on div at bounding box center [908, 105] width 17 height 35
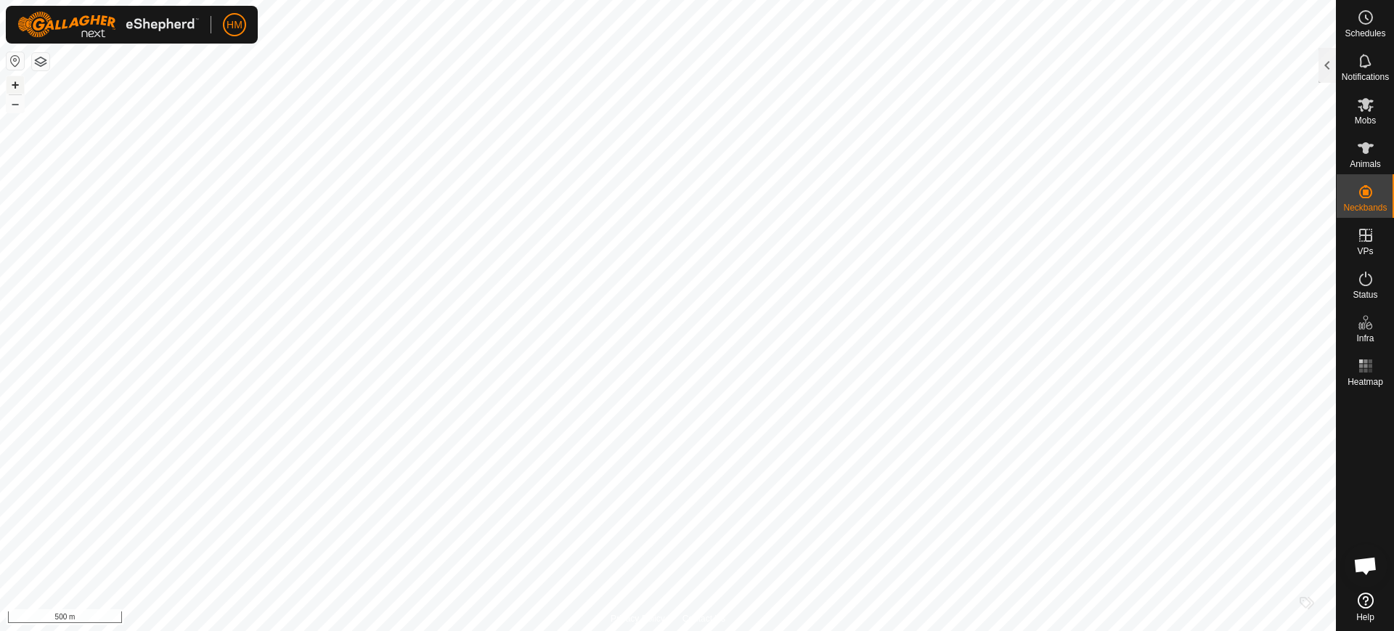
click at [14, 83] on button "+" at bounding box center [15, 84] width 17 height 17
click at [17, 86] on button "+" at bounding box center [15, 84] width 17 height 17
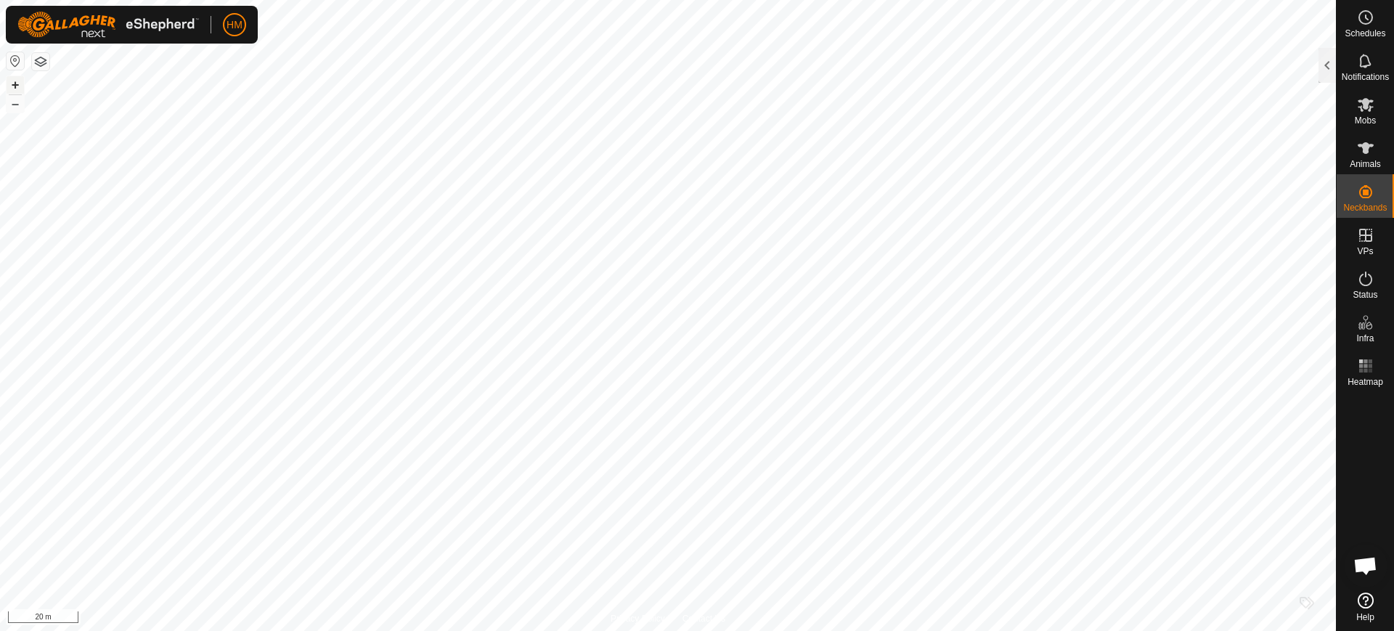
click at [17, 86] on button "+" at bounding box center [15, 84] width 17 height 17
click at [1345, 158] on div "Animals" at bounding box center [1365, 153] width 57 height 44
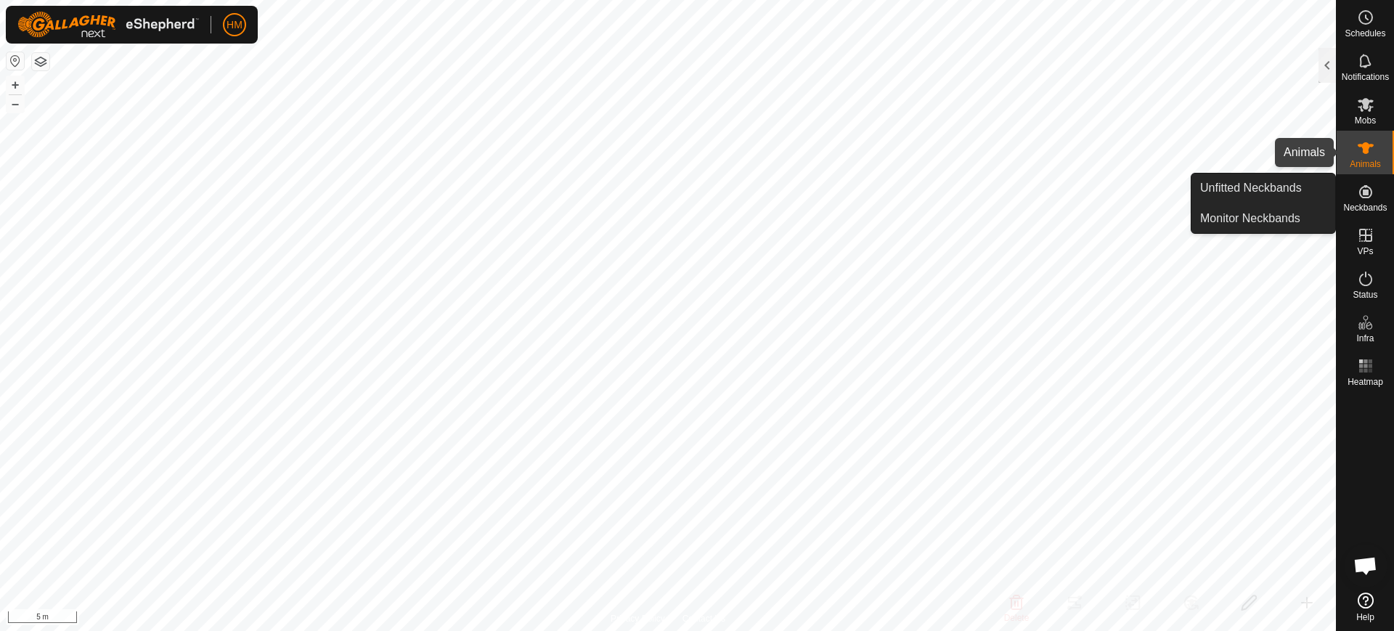
click at [1373, 145] on icon at bounding box center [1366, 148] width 16 height 12
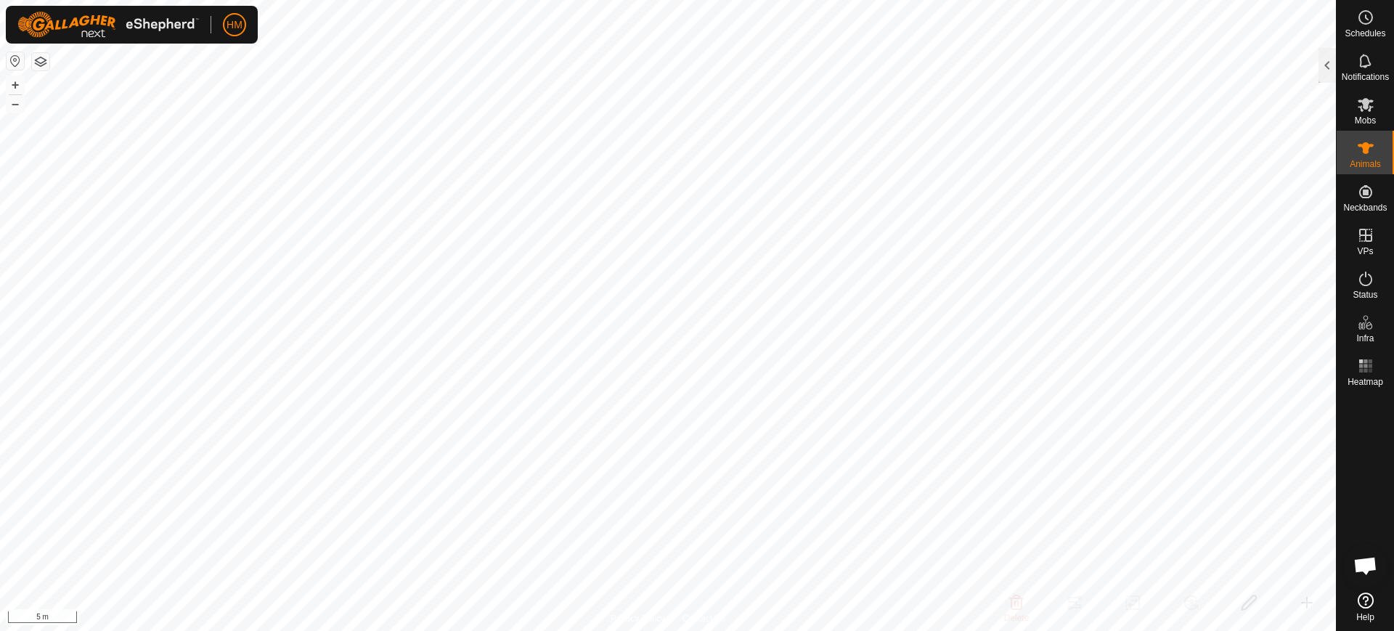
click at [1373, 145] on icon at bounding box center [1366, 148] width 16 height 12
click at [1360, 147] on icon at bounding box center [1365, 147] width 17 height 17
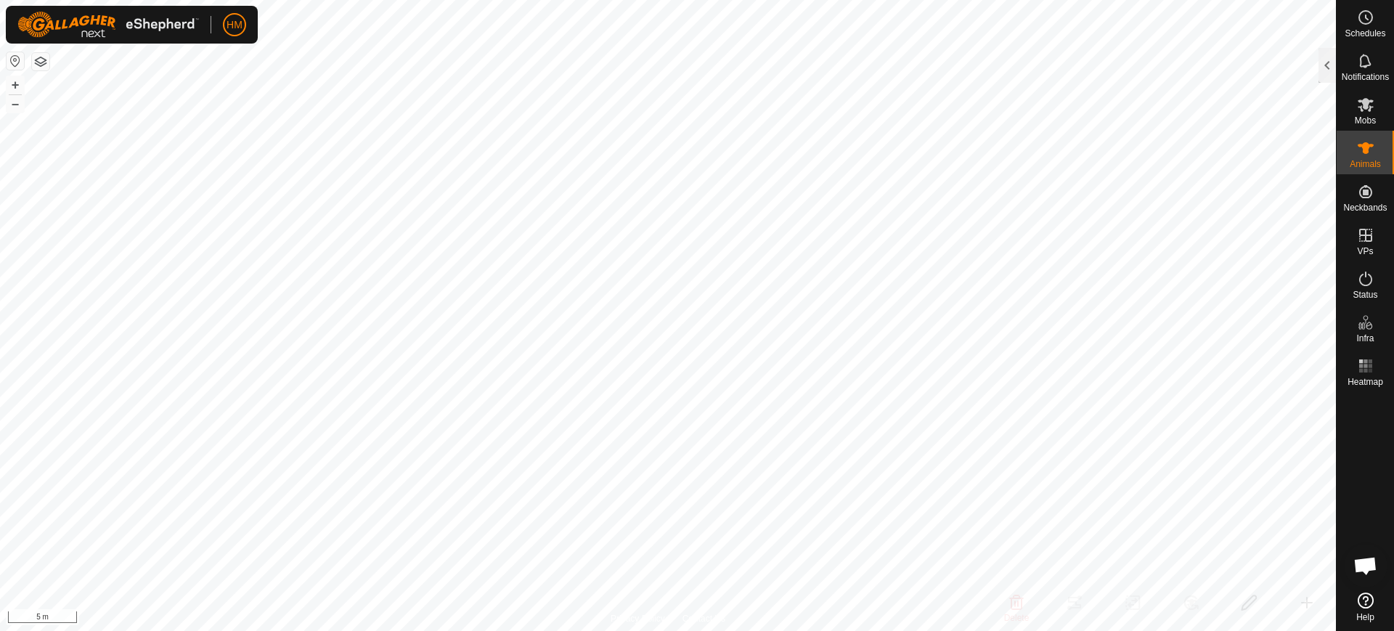
click at [1360, 147] on icon at bounding box center [1365, 147] width 17 height 17
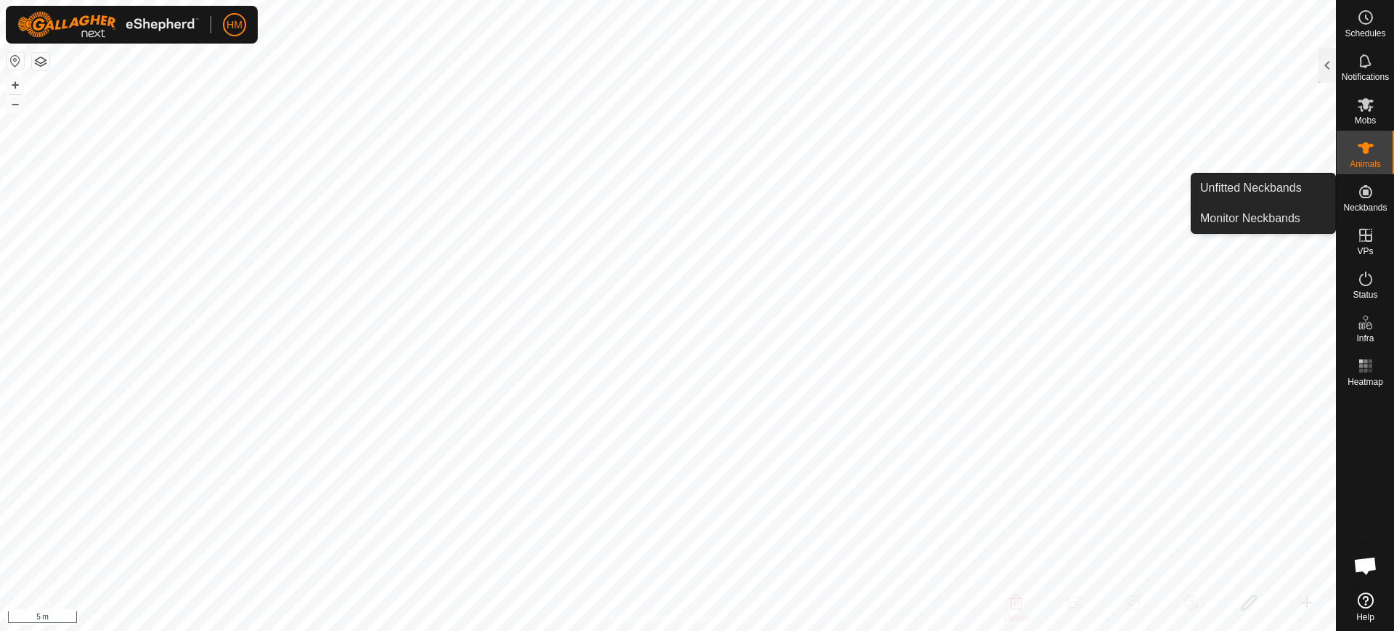
click at [1365, 193] on icon at bounding box center [1365, 191] width 13 height 13
click at [1246, 216] on link "Monitor Neckbands" at bounding box center [1264, 218] width 144 height 29
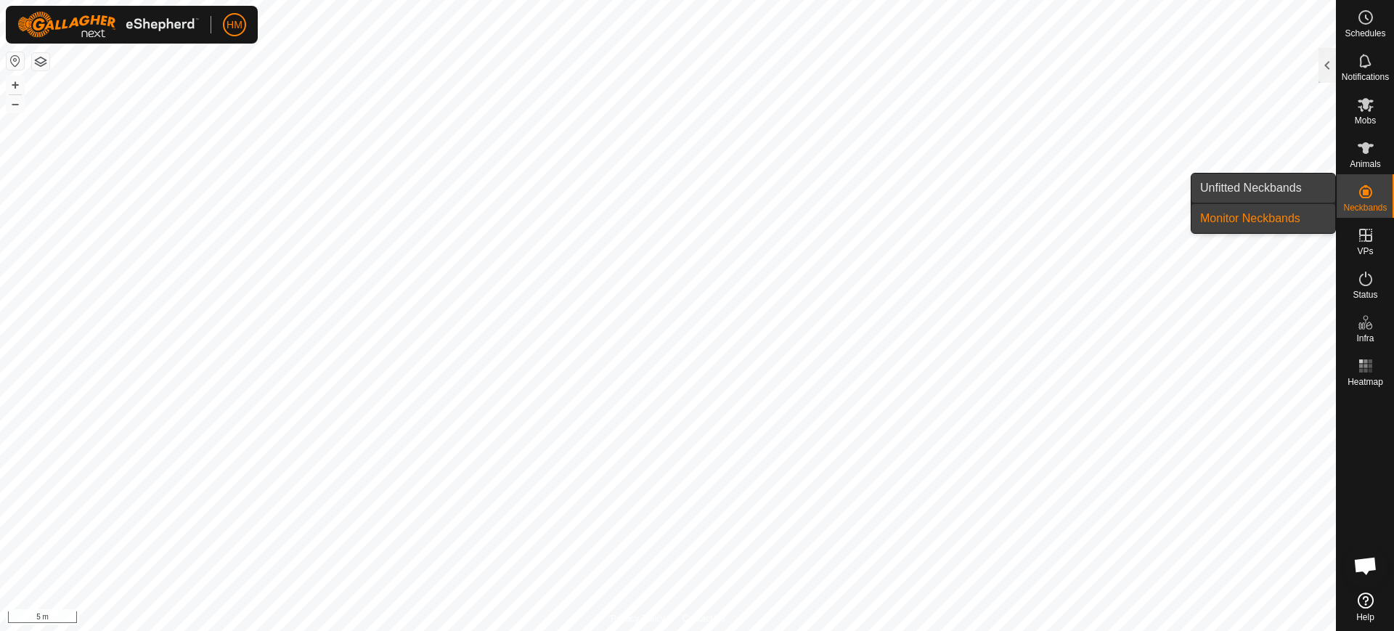
click at [1232, 187] on link "Unfitted Neckbands" at bounding box center [1264, 188] width 144 height 29
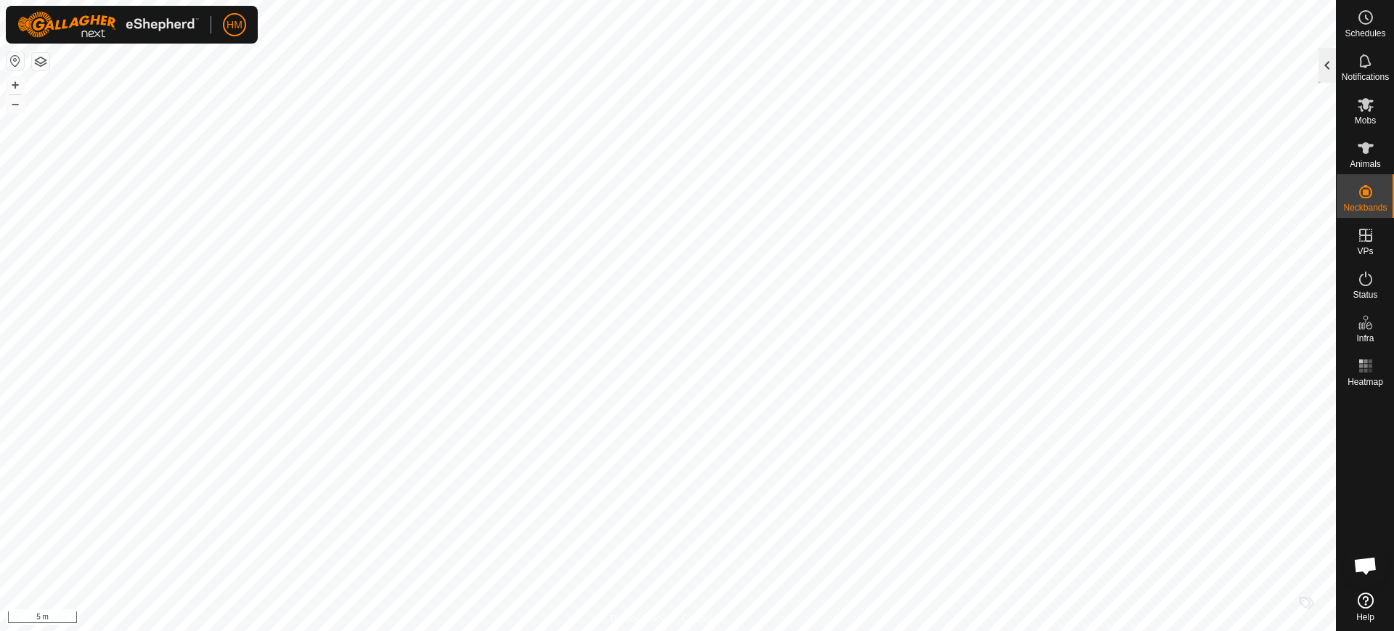
click at [1327, 60] on div at bounding box center [1327, 65] width 17 height 35
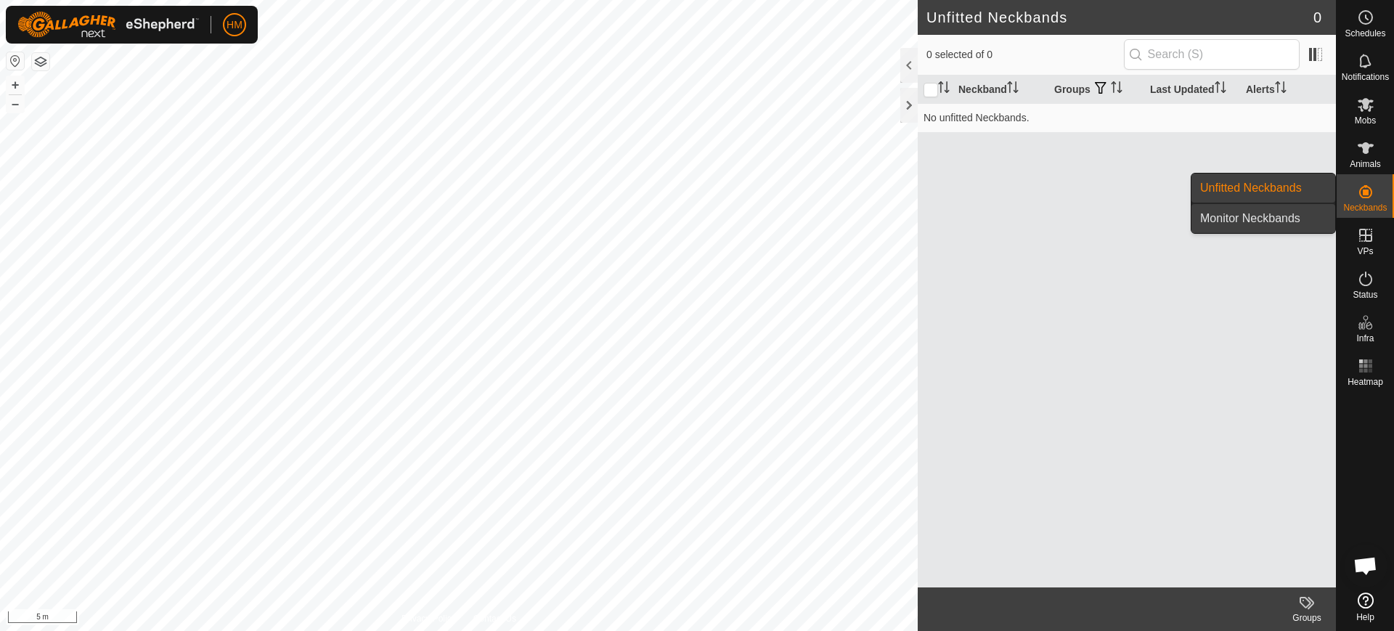
click at [1251, 219] on link "Monitor Neckbands" at bounding box center [1264, 218] width 144 height 29
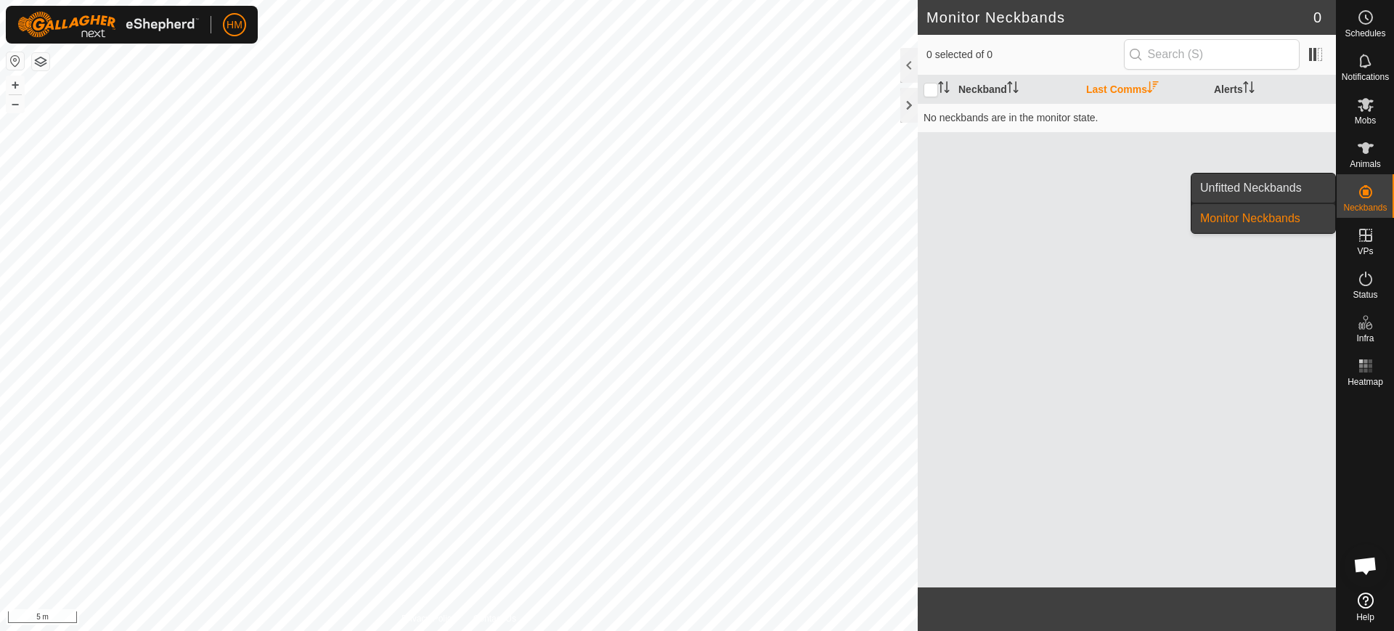
click at [1251, 184] on link "Unfitted Neckbands" at bounding box center [1264, 188] width 144 height 29
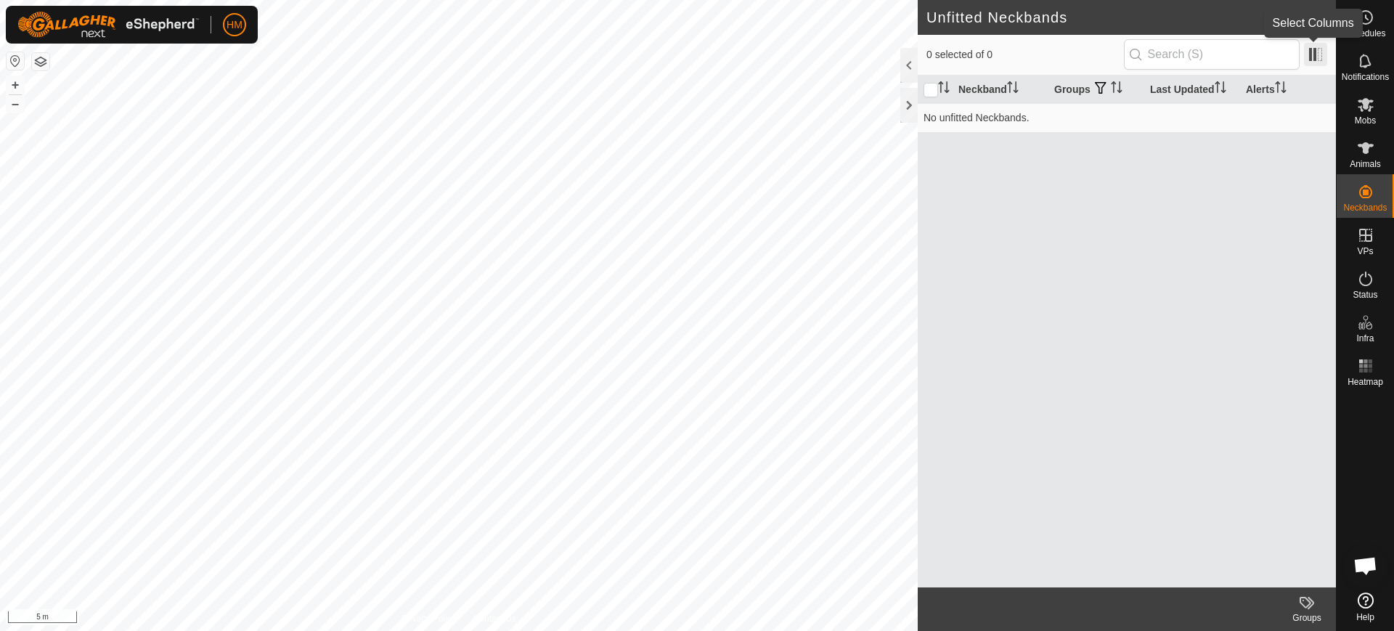
click at [1311, 49] on span at bounding box center [1315, 54] width 23 height 23
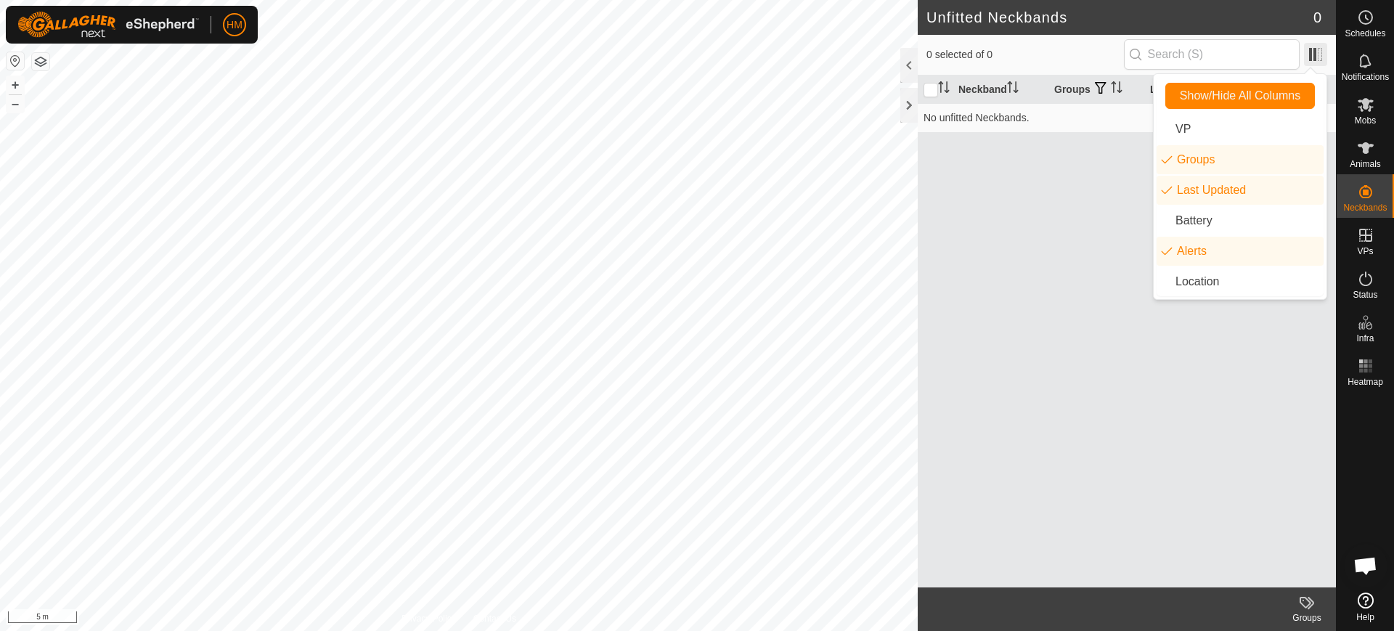
click at [1311, 49] on span at bounding box center [1315, 54] width 23 height 23
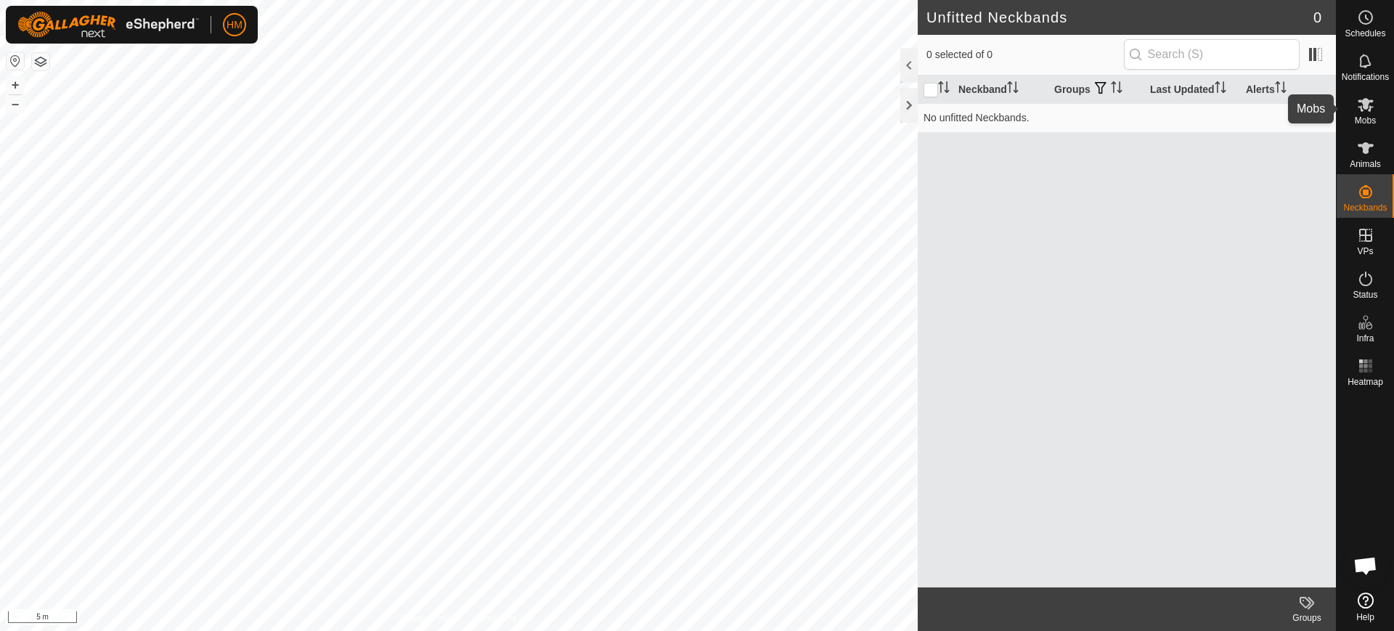
click at [1371, 116] on span "Mobs" at bounding box center [1365, 120] width 21 height 9
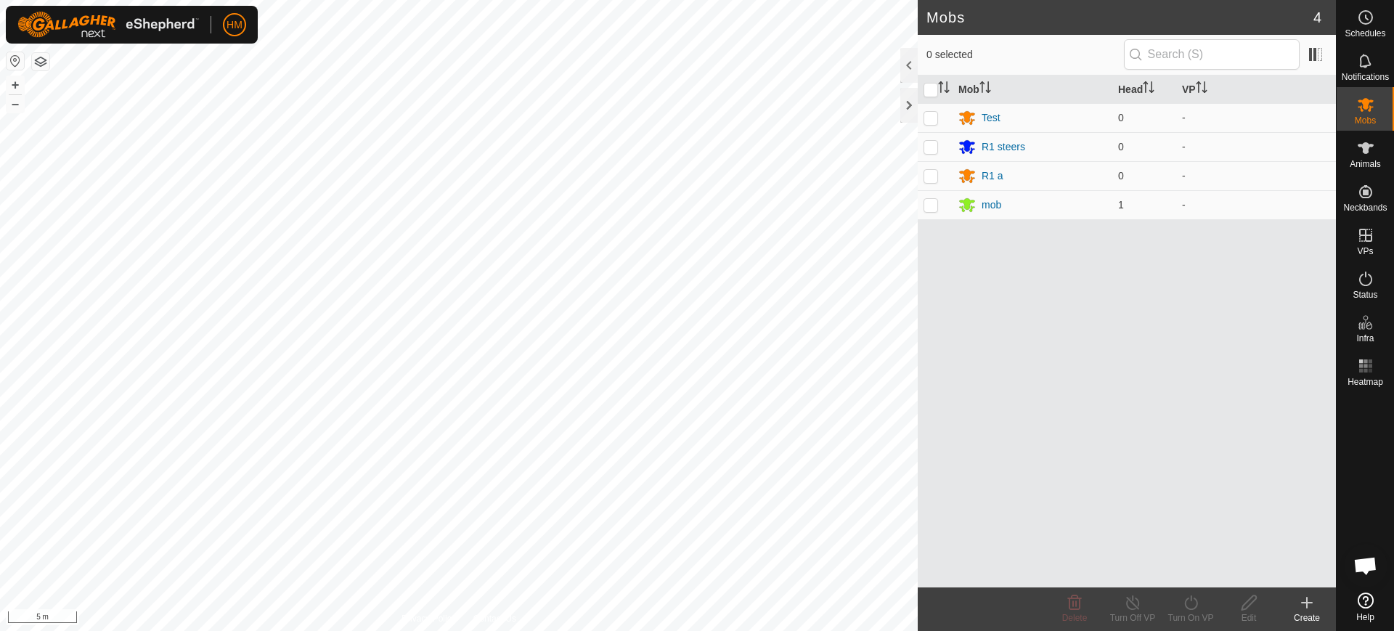
click at [1371, 116] on span "Mobs" at bounding box center [1365, 120] width 21 height 9
click at [1365, 75] on span "Notifications" at bounding box center [1365, 77] width 47 height 9
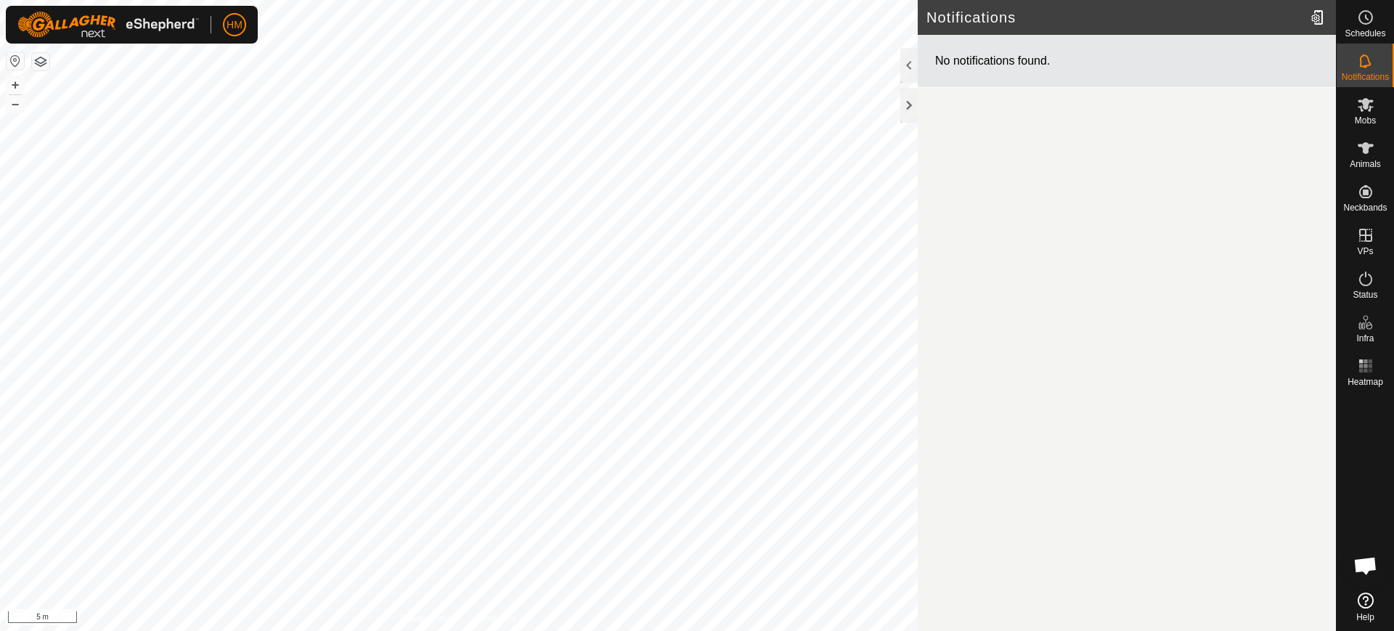
click at [1365, 75] on span "Notifications" at bounding box center [1365, 77] width 47 height 9
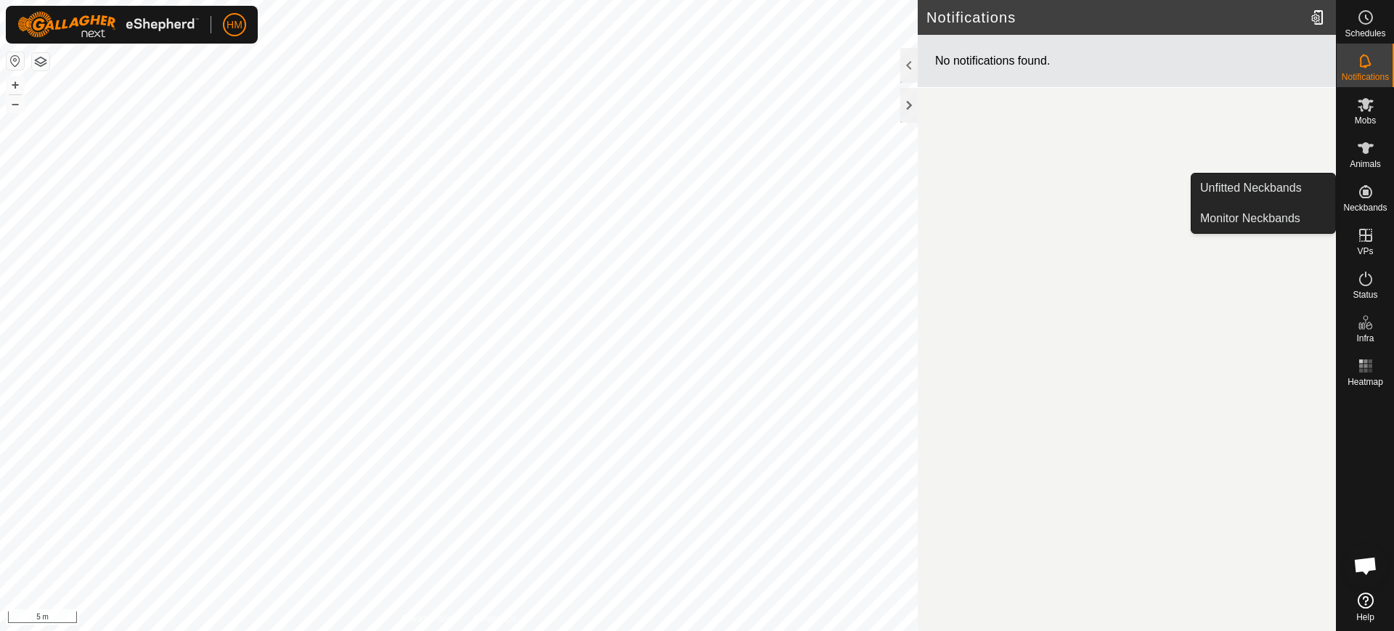
click at [1367, 209] on span "Neckbands" at bounding box center [1365, 207] width 44 height 9
click at [1271, 184] on link "Unfitted Neckbands" at bounding box center [1264, 188] width 144 height 29
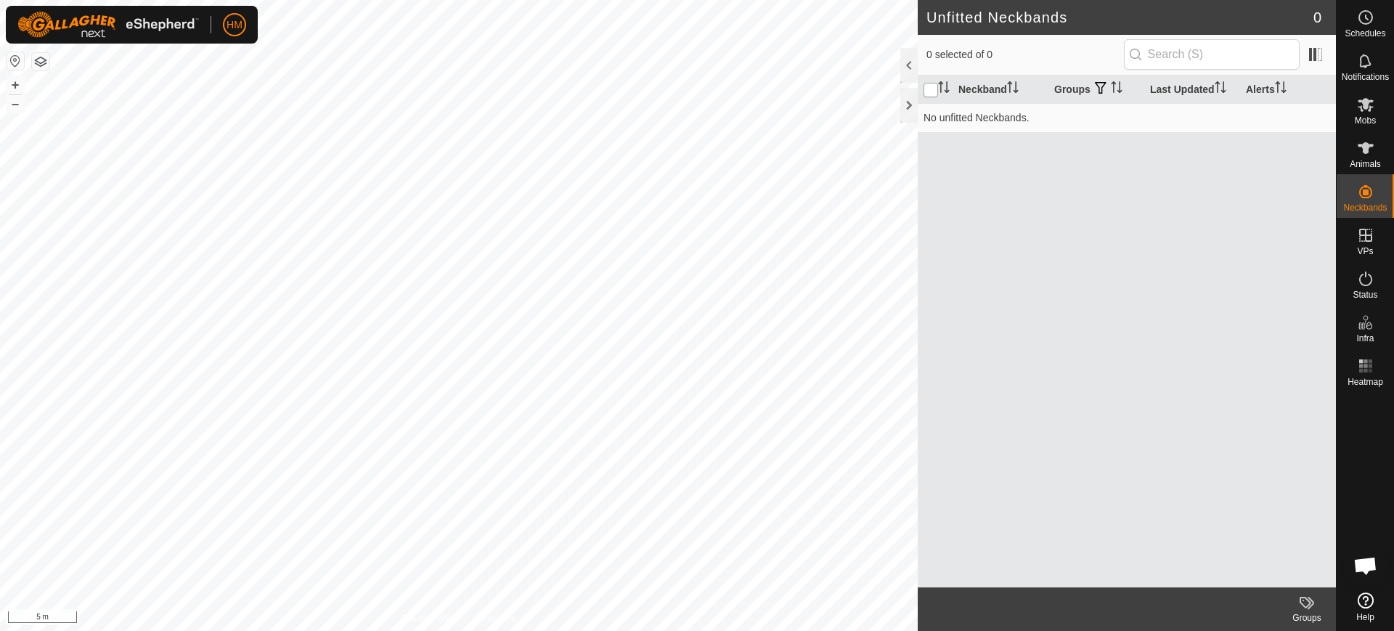
click at [929, 93] on input "checkbox" at bounding box center [931, 90] width 15 height 15
checkbox input "false"
click at [1167, 51] on input "text" at bounding box center [1212, 54] width 176 height 30
type input "1"
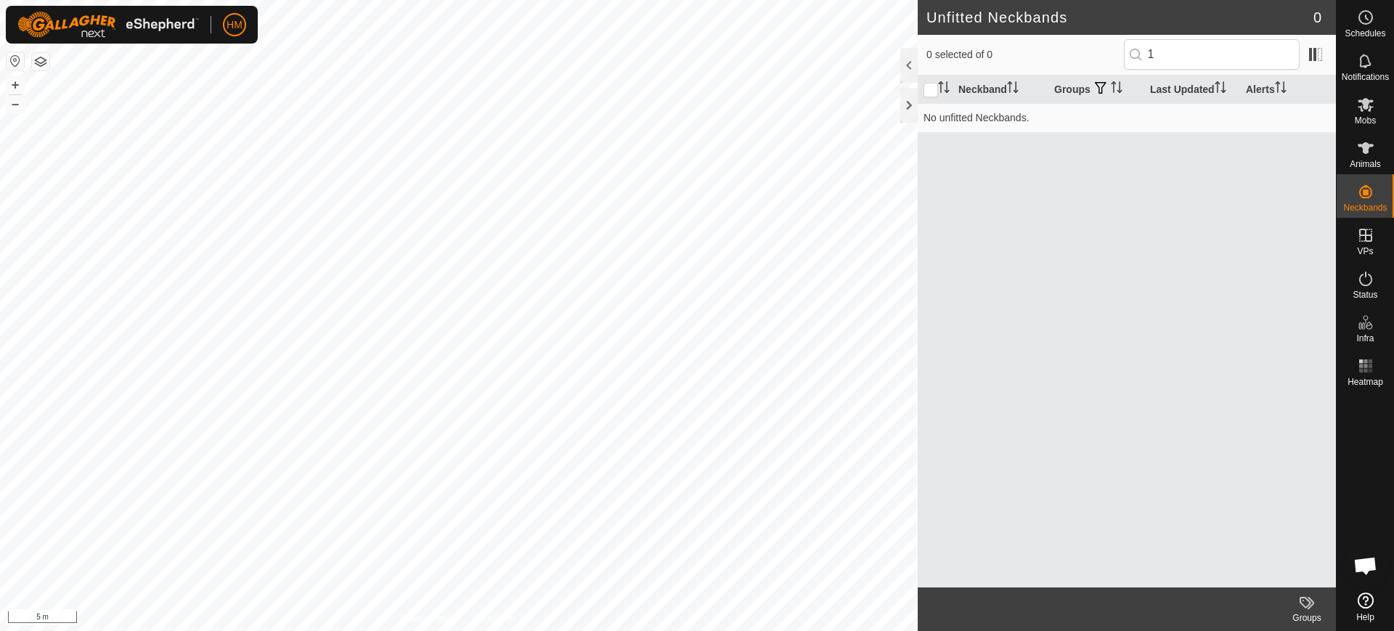
click at [1175, 211] on div "Neckband Groups Last Updated Alerts No unfitted Neckbands." at bounding box center [1127, 332] width 418 height 512
click at [1139, 55] on p-inputicon at bounding box center [1136, 55] width 12 height 12
click at [1358, 290] on span "Status" at bounding box center [1365, 294] width 25 height 9
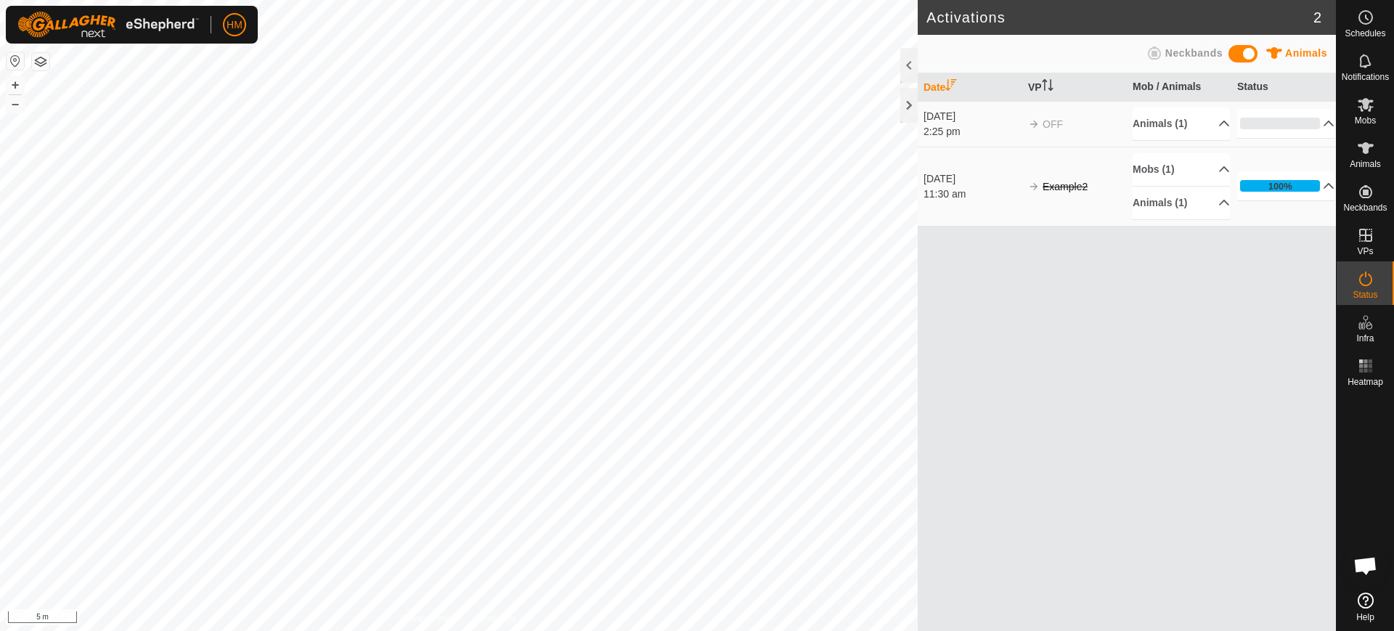
click at [1156, 49] on icon at bounding box center [1154, 52] width 17 height 17
click at [1319, 200] on p-accordion-header "100%" at bounding box center [1285, 185] width 97 height 29
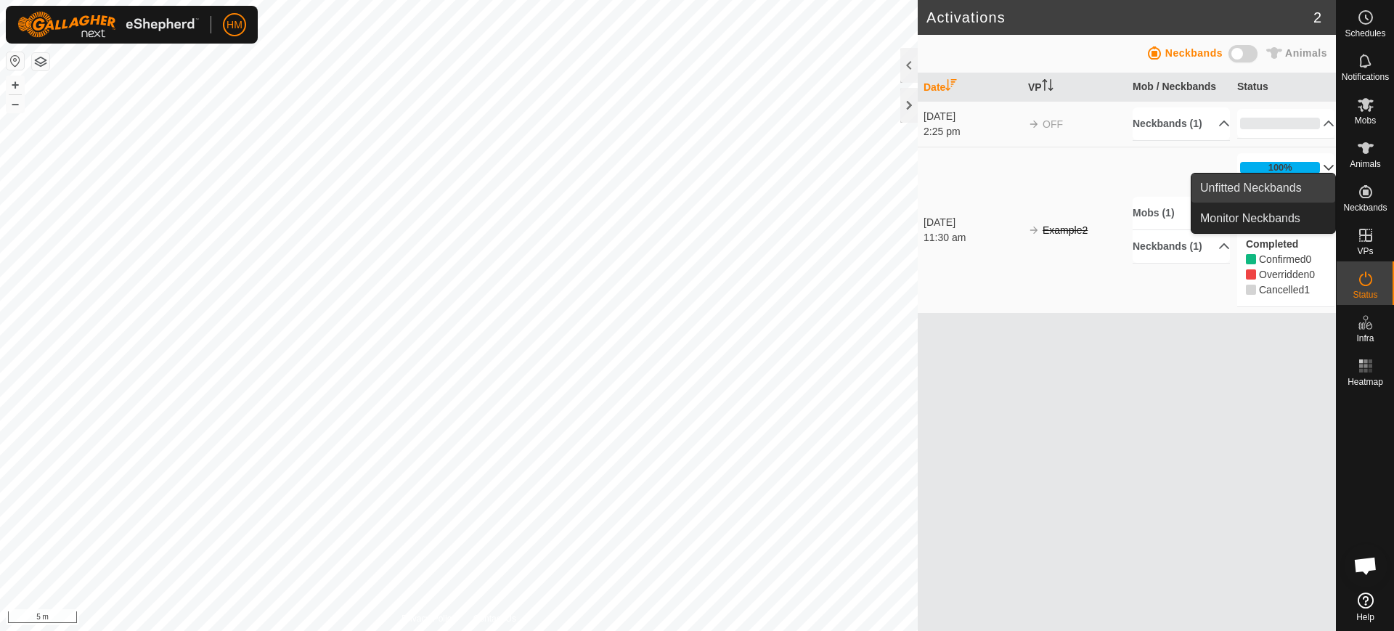
click at [1279, 187] on link "Unfitted Neckbands" at bounding box center [1264, 188] width 144 height 29
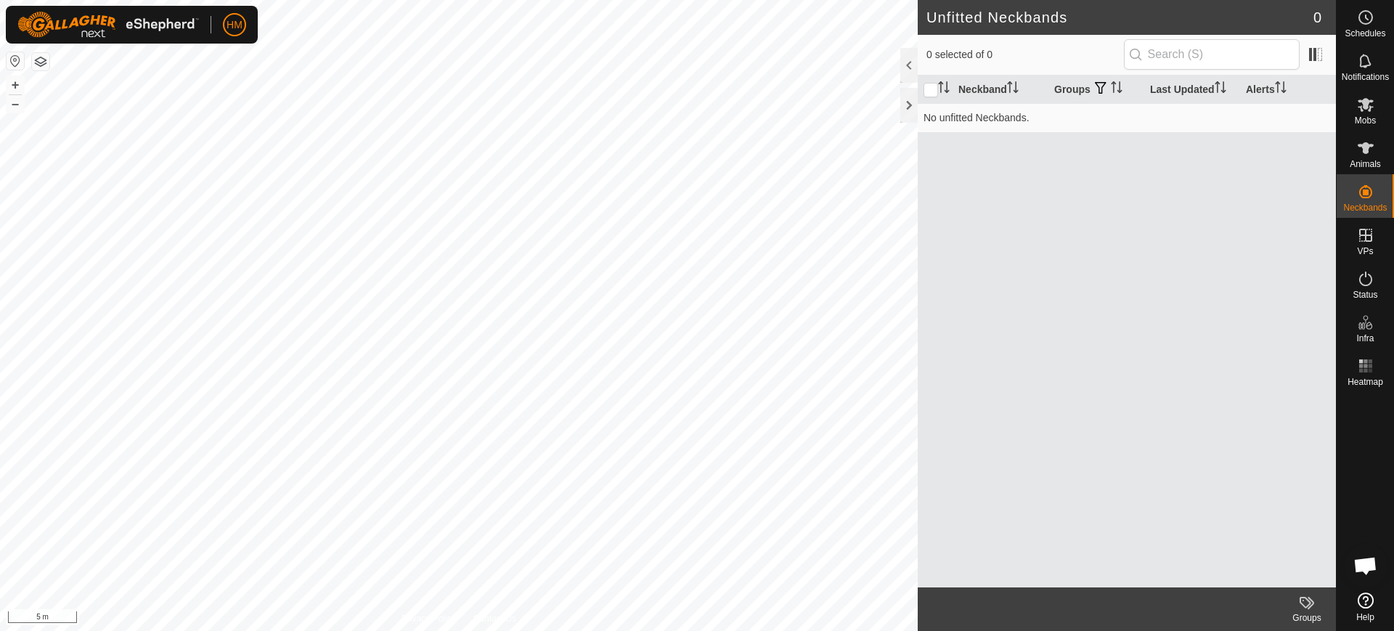
click at [1303, 603] on icon at bounding box center [1306, 602] width 17 height 17
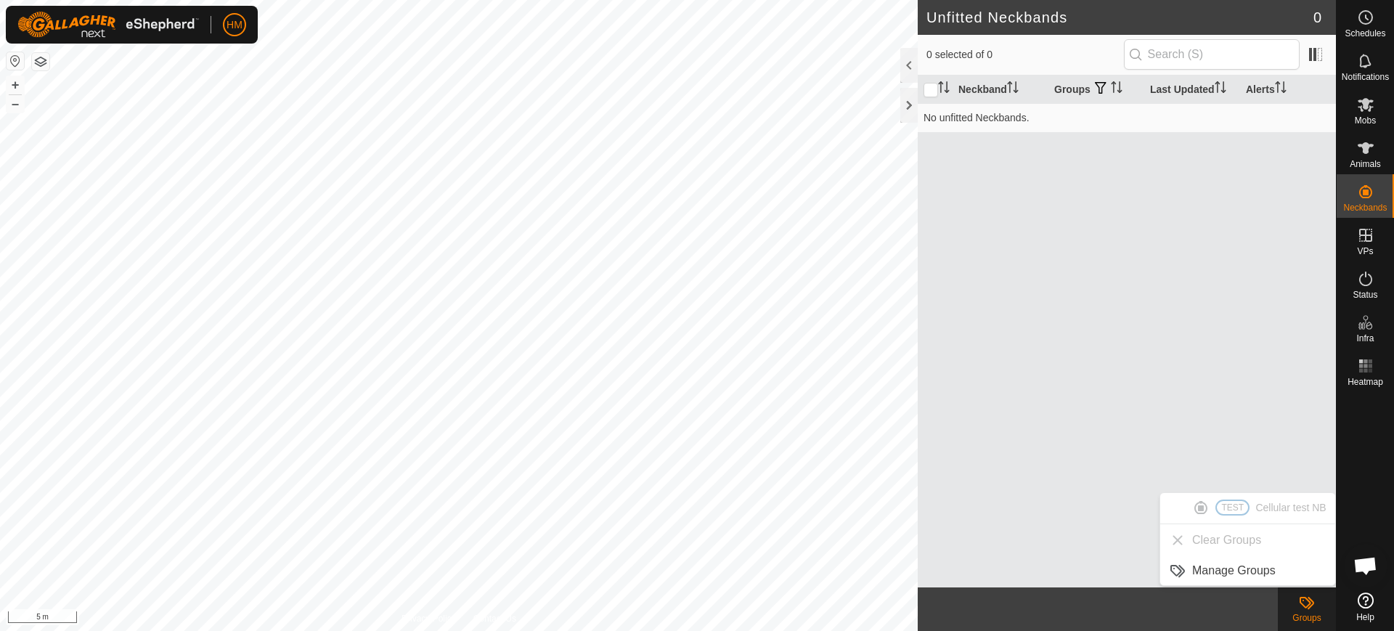
click at [1260, 452] on div "Neckband Groups Last Updated Alerts No unfitted Neckbands." at bounding box center [1127, 332] width 418 height 512
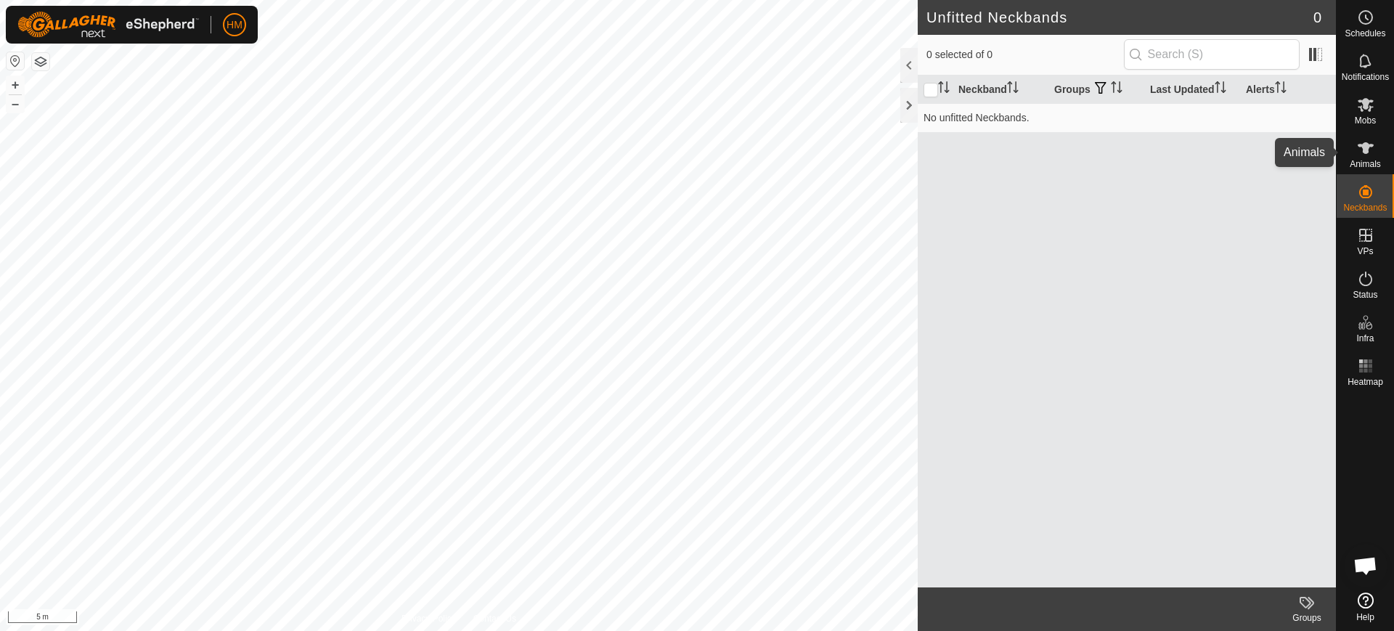
click at [1367, 145] on icon at bounding box center [1366, 148] width 16 height 12
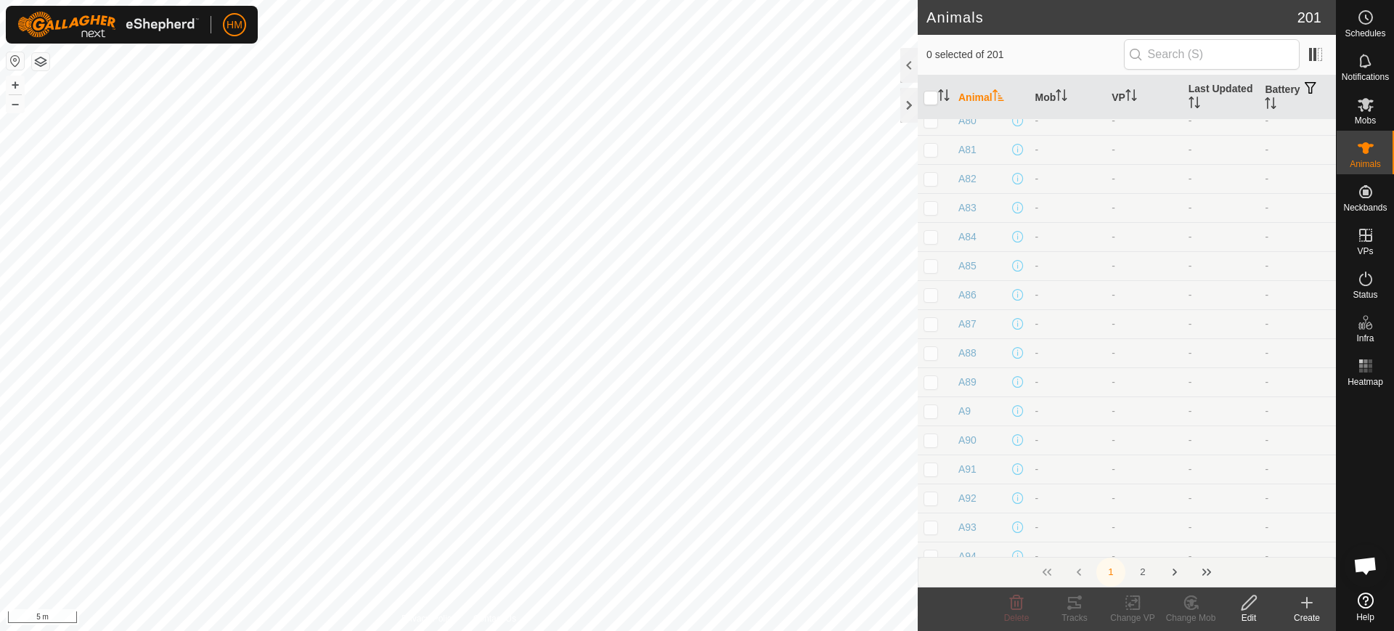
scroll to position [5372, 0]
click at [928, 539] on p-checkbox at bounding box center [931, 542] width 15 height 12
checkbox input "true"
click at [1266, 90] on th "Battery" at bounding box center [1297, 98] width 77 height 44
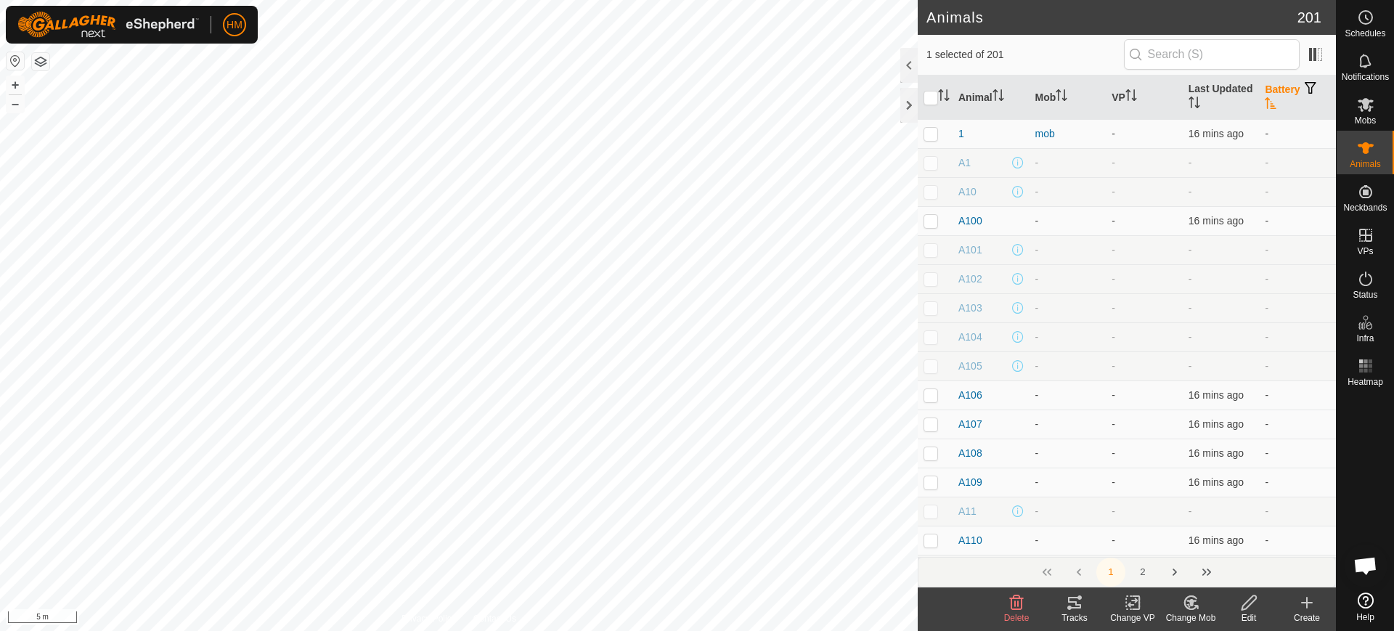
click at [1266, 90] on th "Battery" at bounding box center [1297, 98] width 77 height 44
click at [967, 539] on span "A98" at bounding box center [967, 541] width 18 height 15
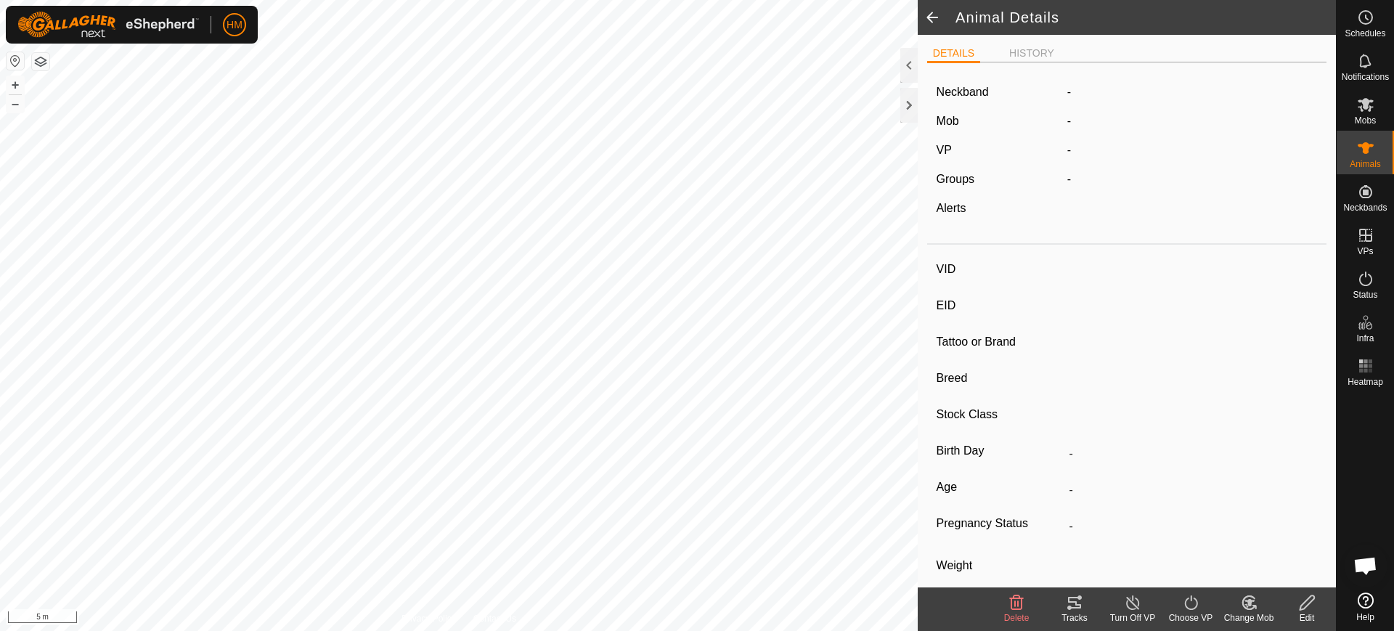
type input "A98"
type input "-"
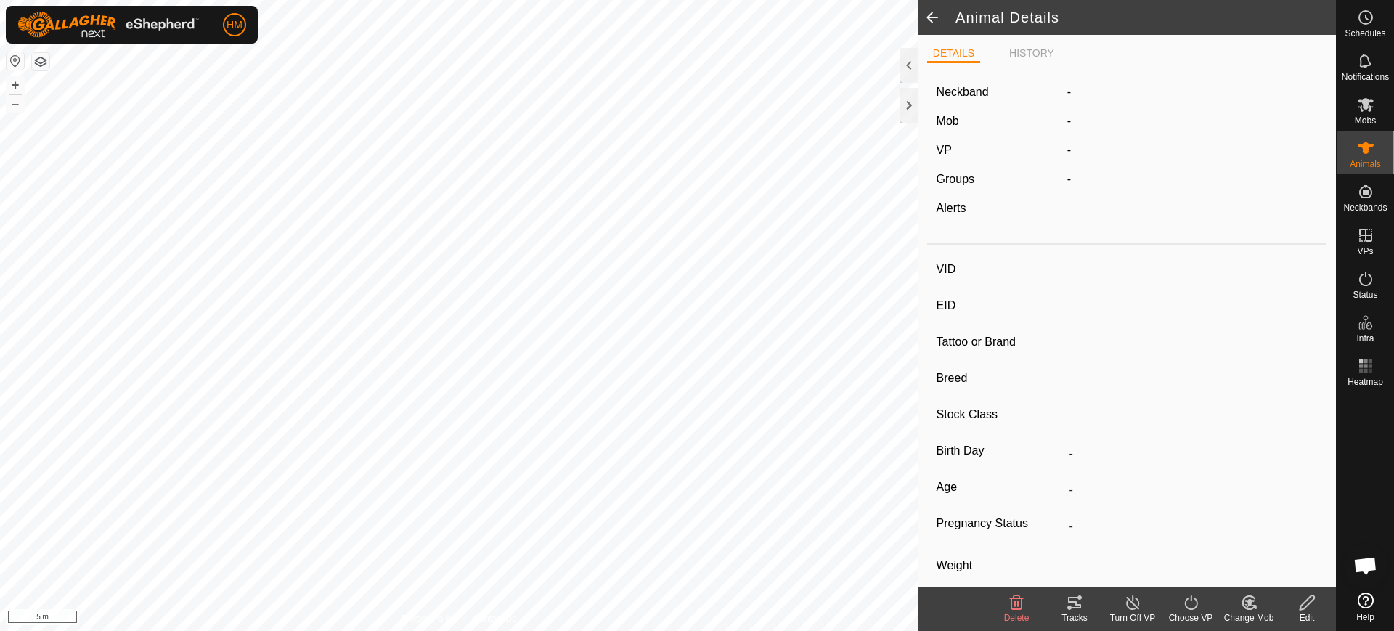
type input "-"
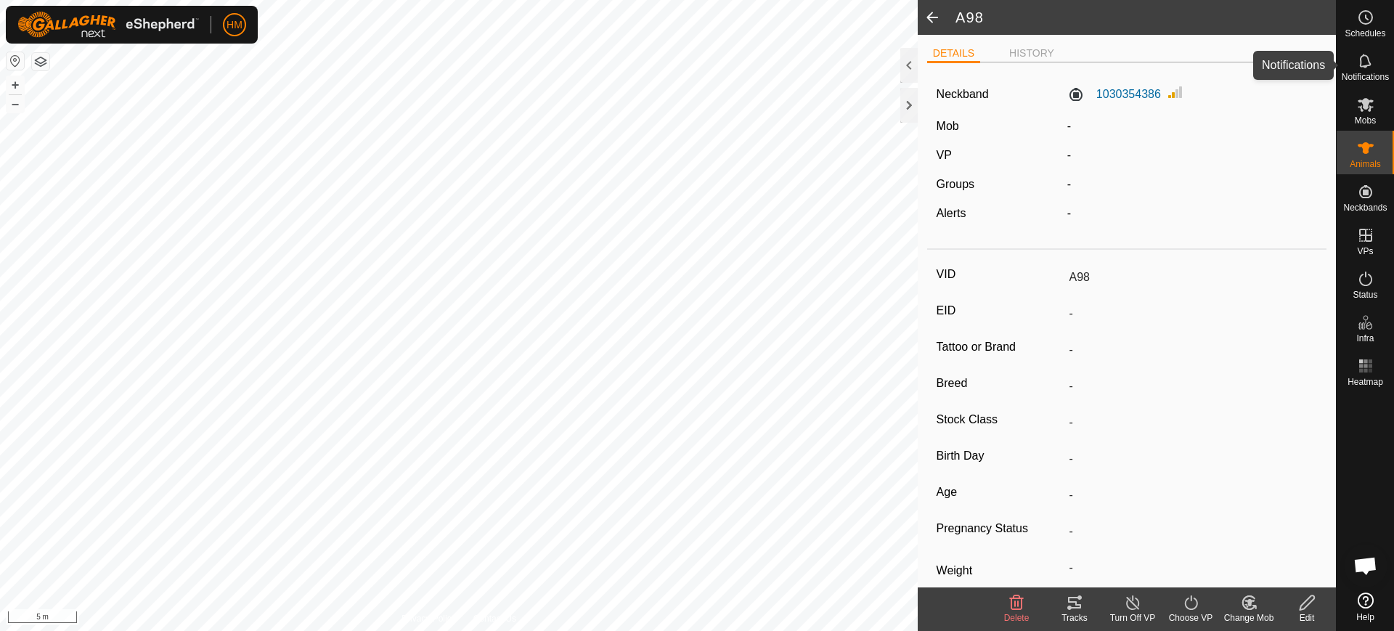
click at [1359, 64] on icon at bounding box center [1365, 60] width 17 height 17
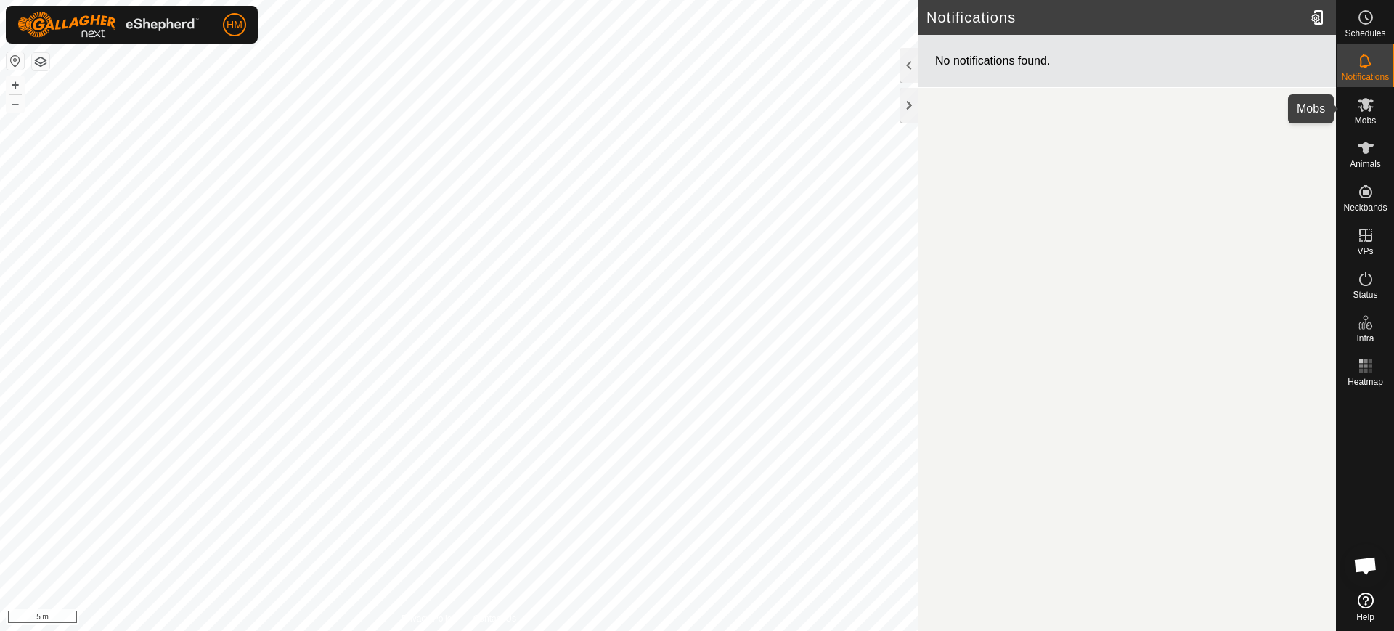
click at [1364, 104] on icon at bounding box center [1366, 105] width 16 height 14
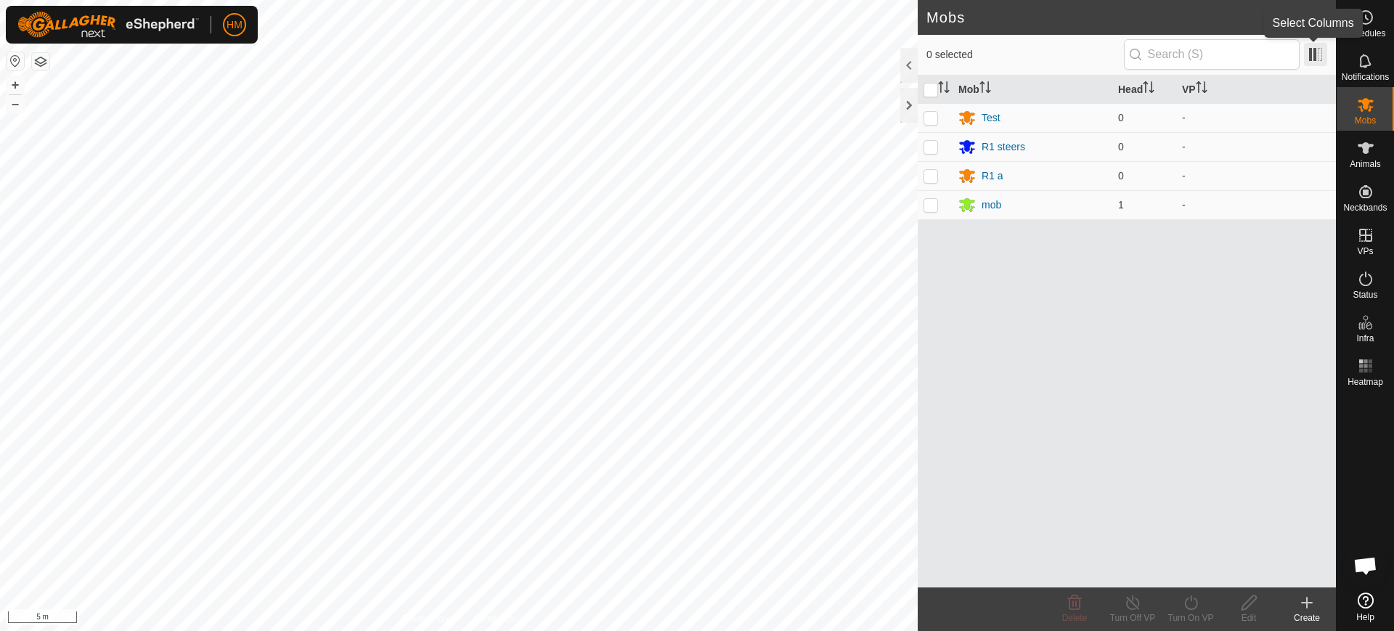
click at [1316, 46] on span at bounding box center [1315, 54] width 23 height 23
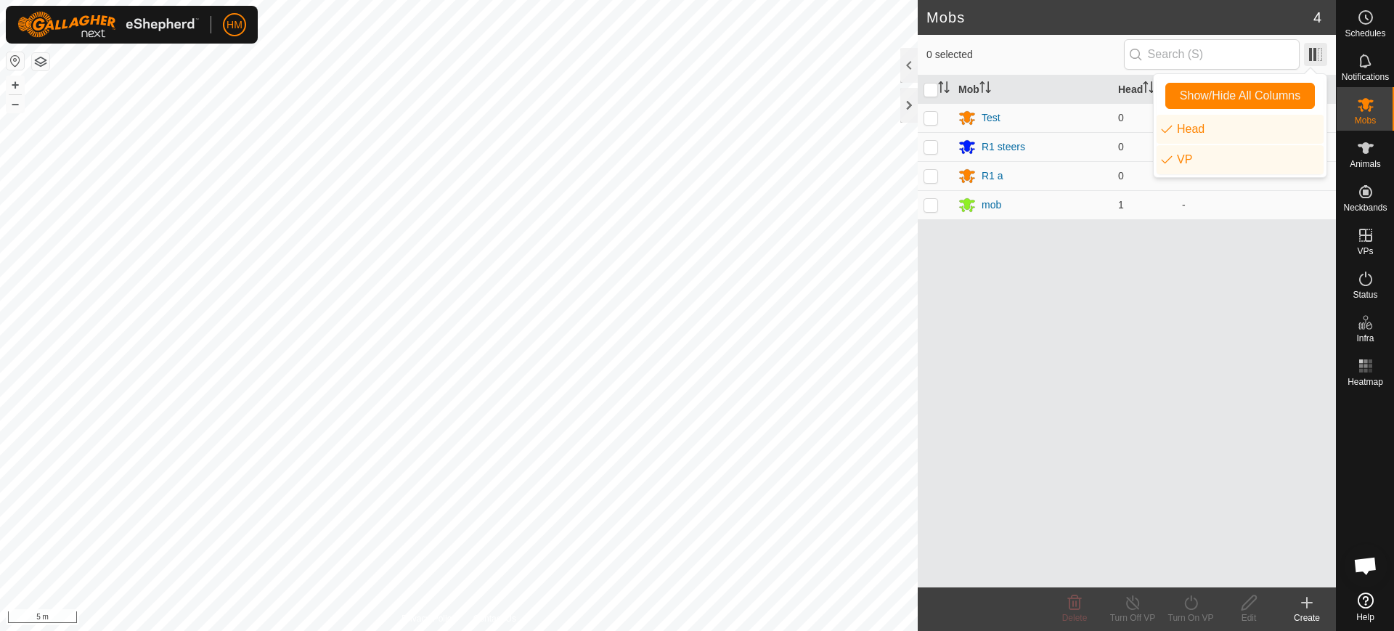
click at [1316, 46] on span at bounding box center [1315, 54] width 23 height 23
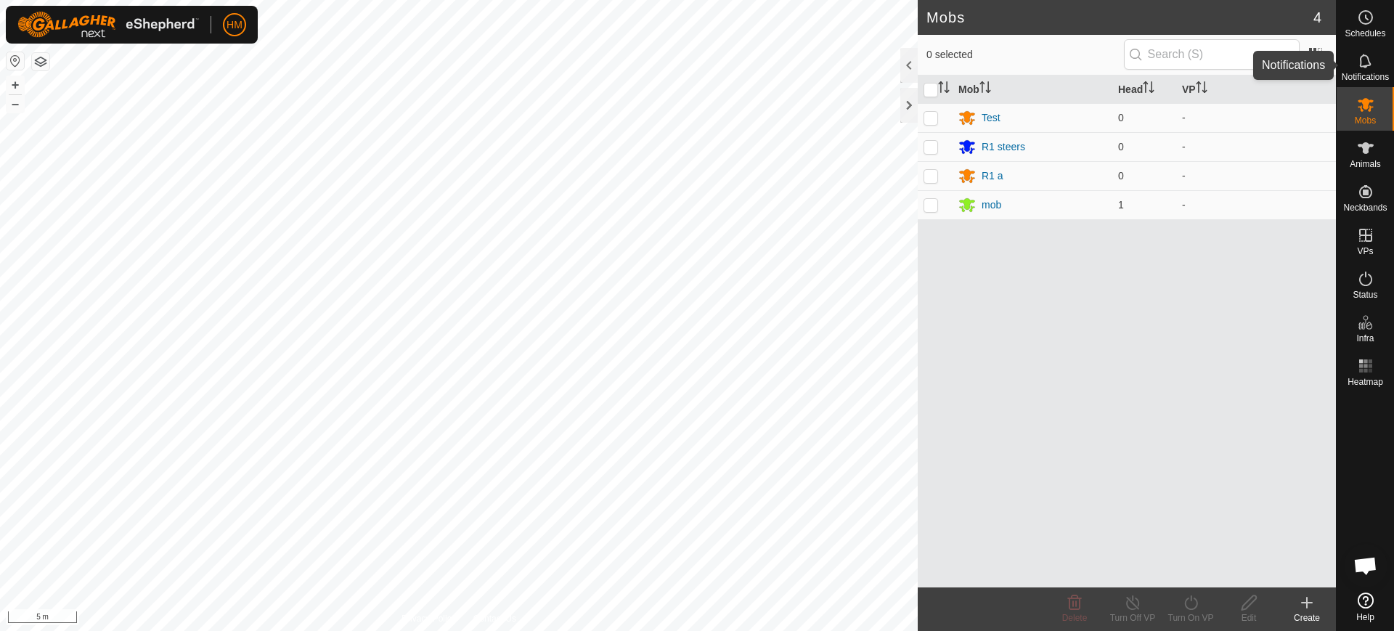
click at [1364, 66] on icon at bounding box center [1365, 61] width 12 height 14
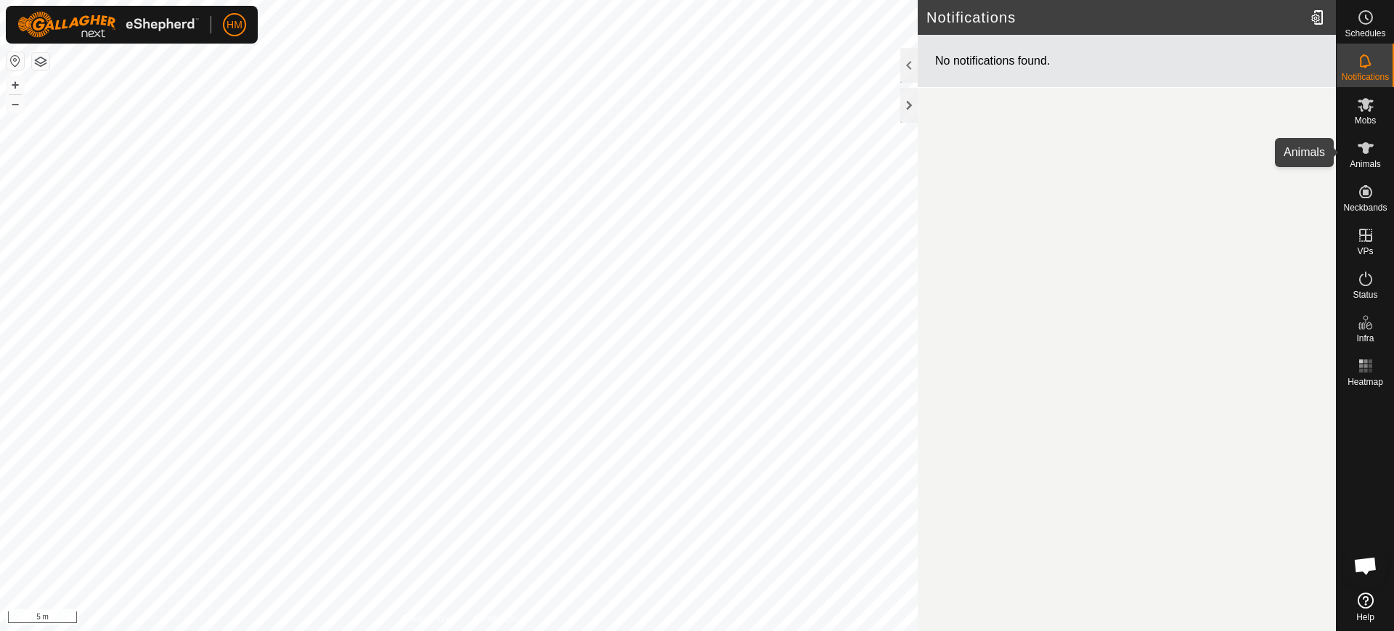
click at [1372, 153] on icon at bounding box center [1365, 147] width 17 height 17
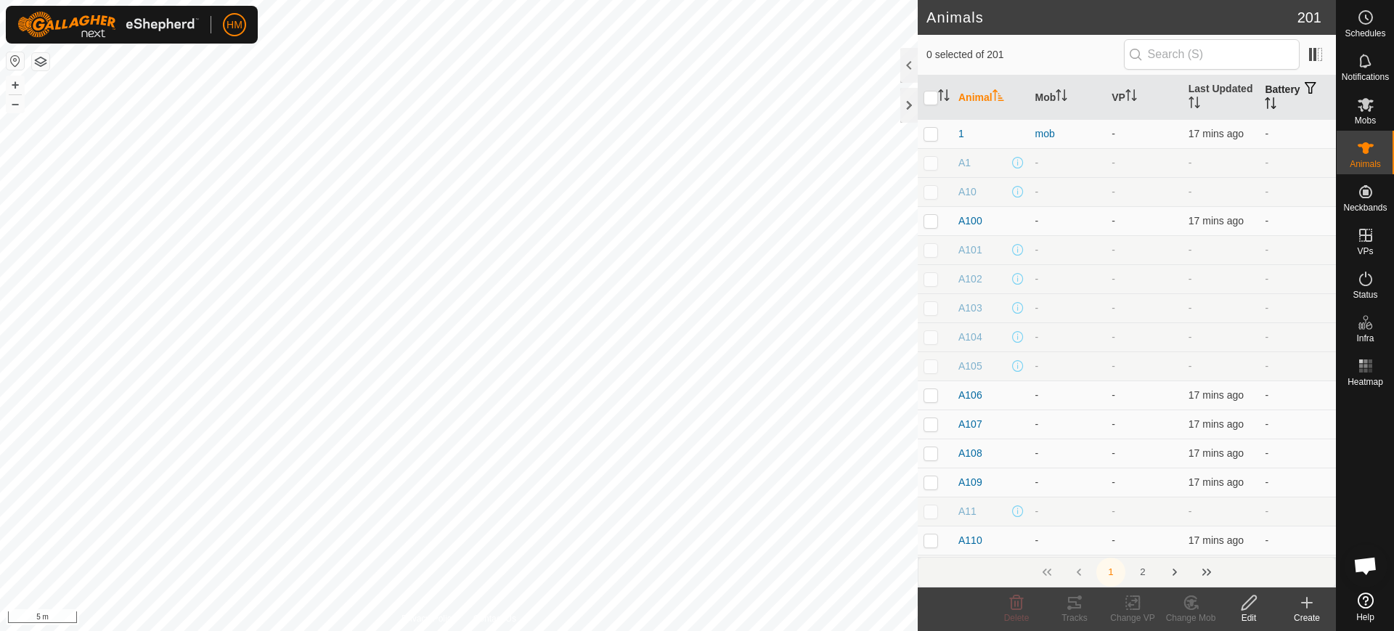
click at [1305, 91] on span "button" at bounding box center [1311, 88] width 12 height 12
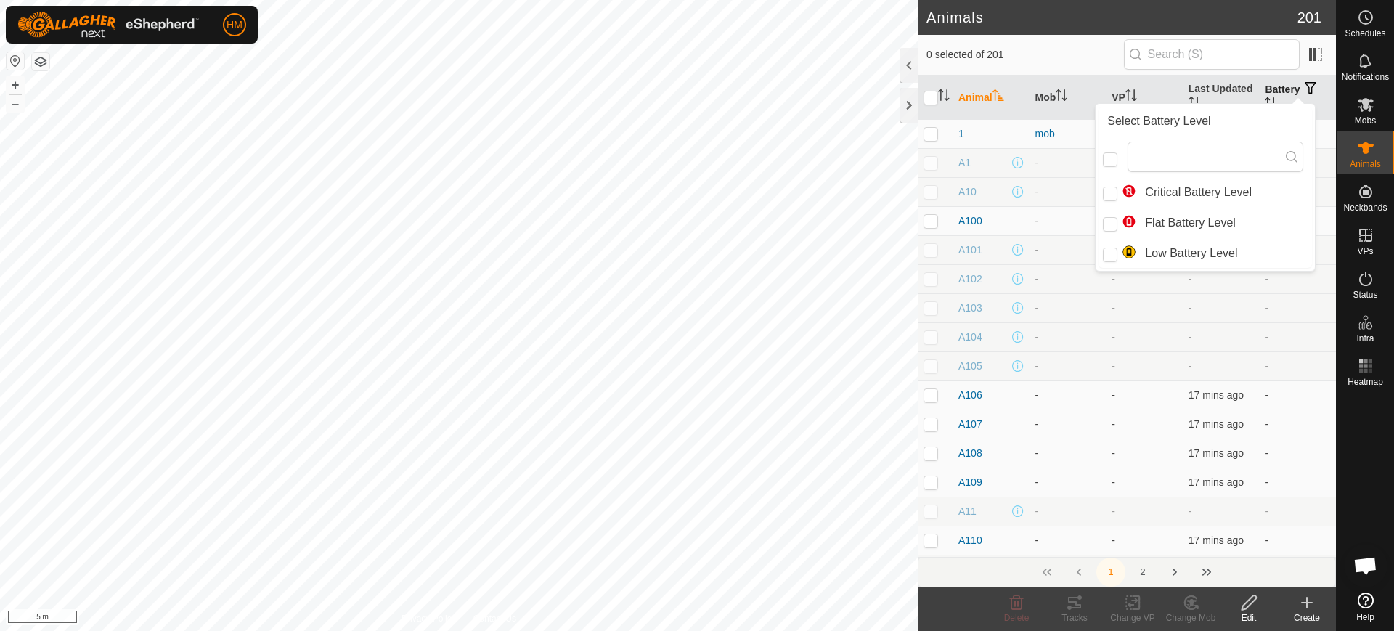
click at [1268, 86] on th "Battery" at bounding box center [1297, 98] width 77 height 44
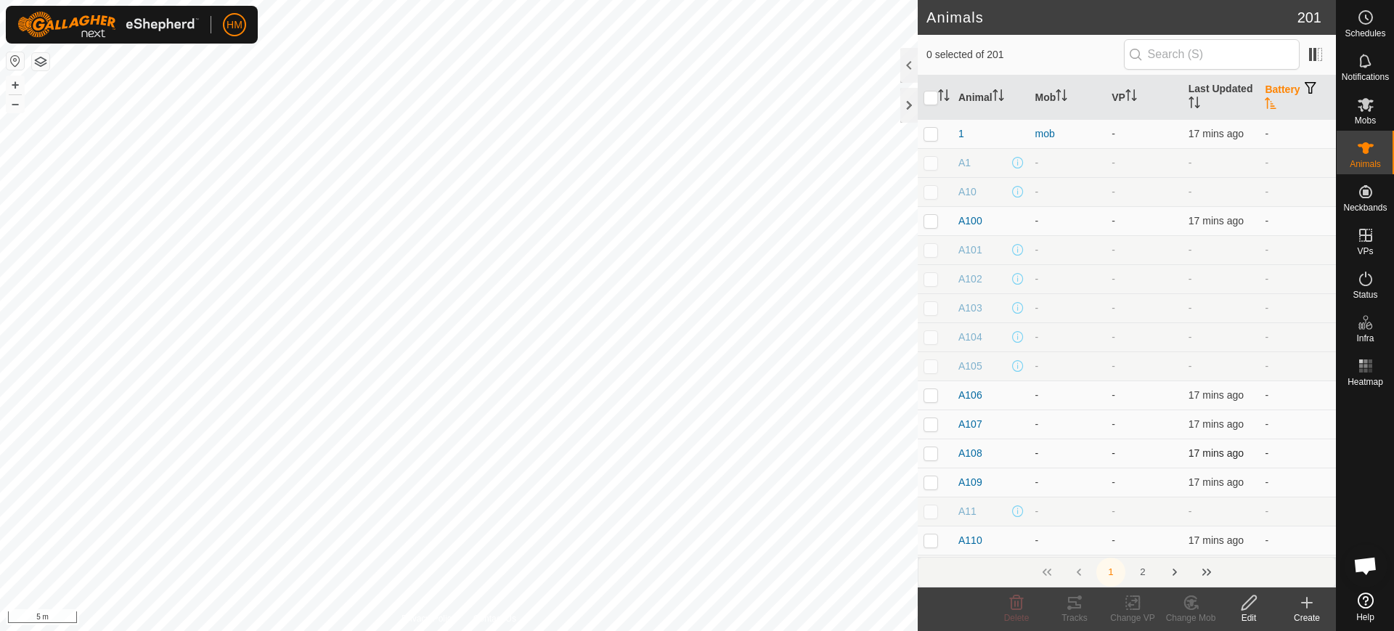
click at [929, 449] on p-checkbox at bounding box center [931, 453] width 15 height 12
checkbox input "true"
click at [1253, 608] on icon at bounding box center [1249, 602] width 18 height 17
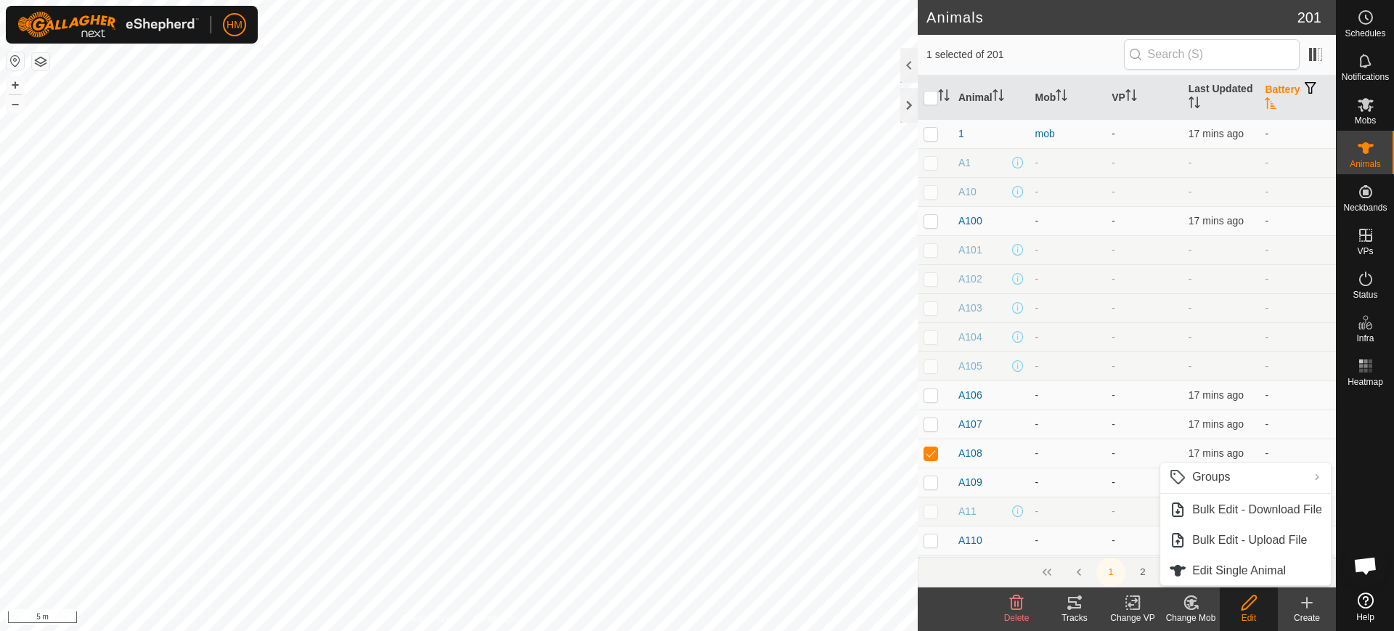
click at [1109, 494] on td "-" at bounding box center [1144, 482] width 77 height 29
click at [972, 450] on span "A108" at bounding box center [970, 453] width 24 height 15
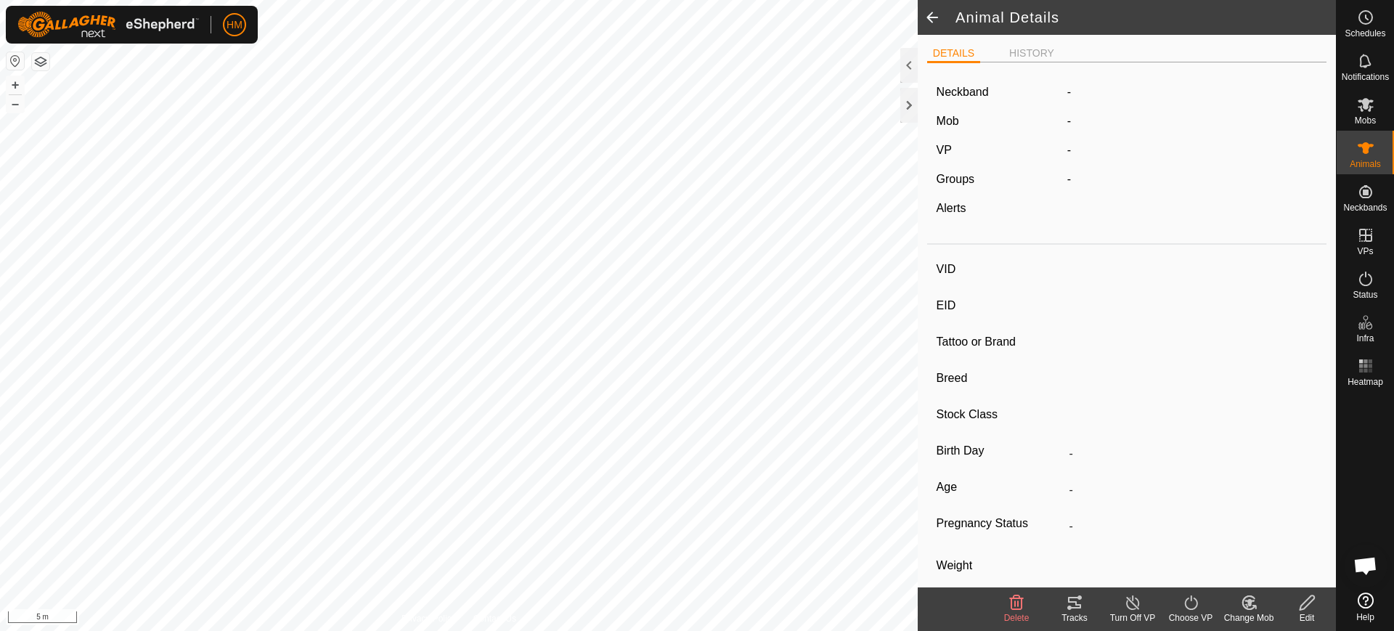
type input "A108"
type input "-"
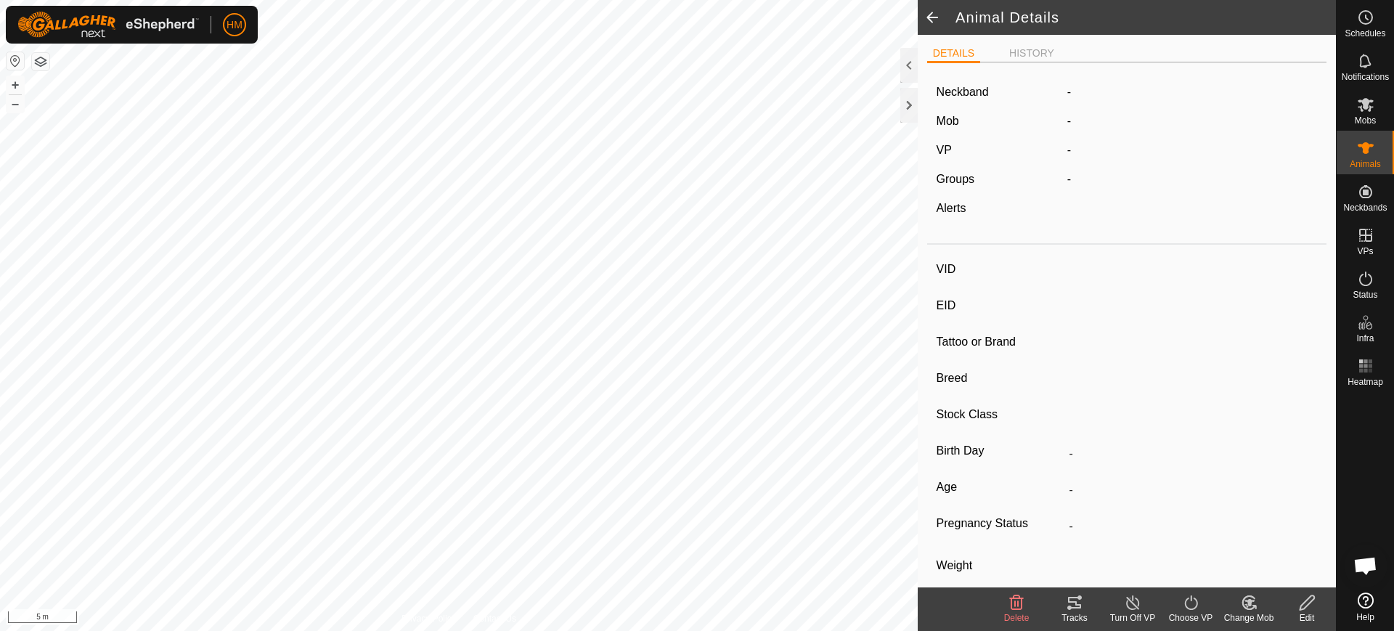
type input "-"
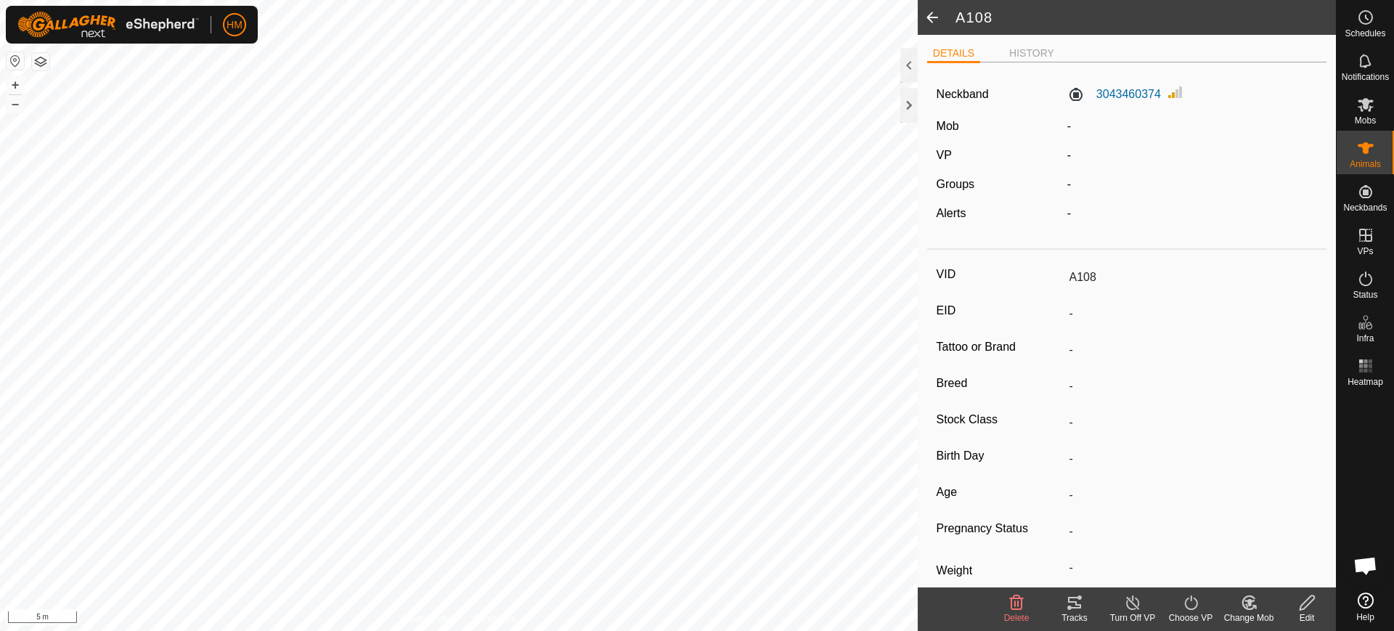
click at [930, 17] on span at bounding box center [932, 17] width 29 height 35
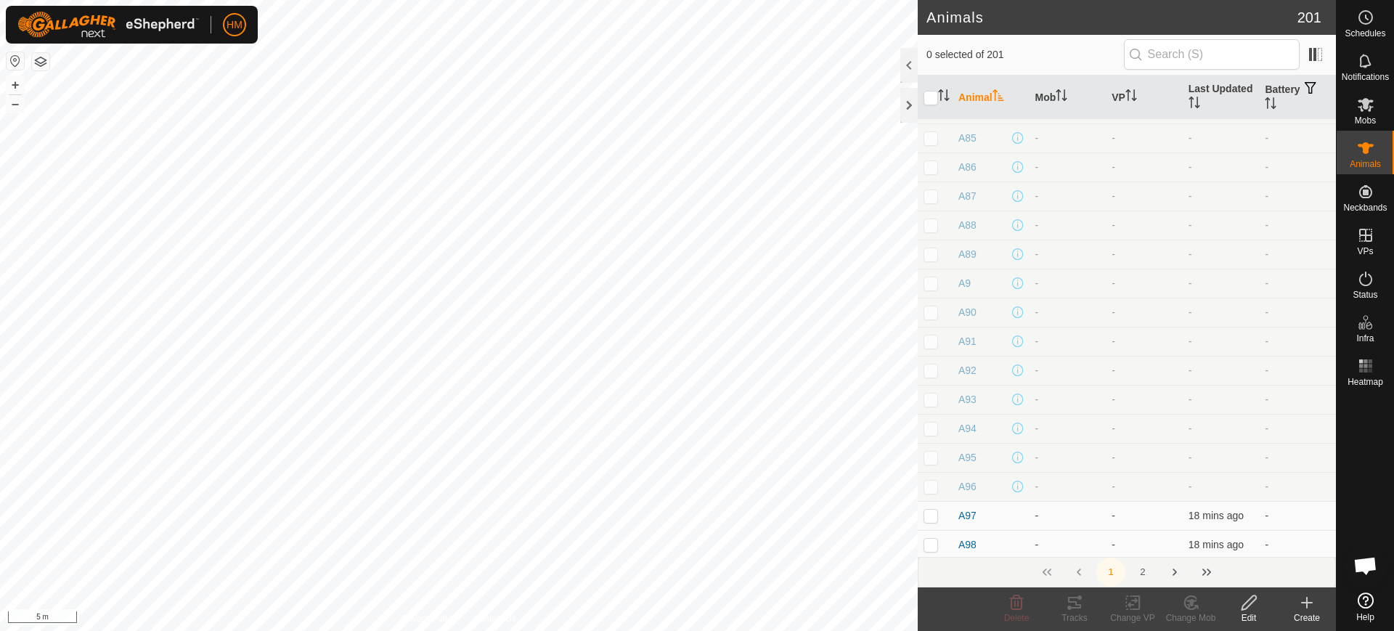
scroll to position [5372, 0]
click at [931, 545] on p-checkbox at bounding box center [931, 542] width 15 height 12
checkbox input "true"
click at [971, 542] on span "A98" at bounding box center [967, 541] width 18 height 15
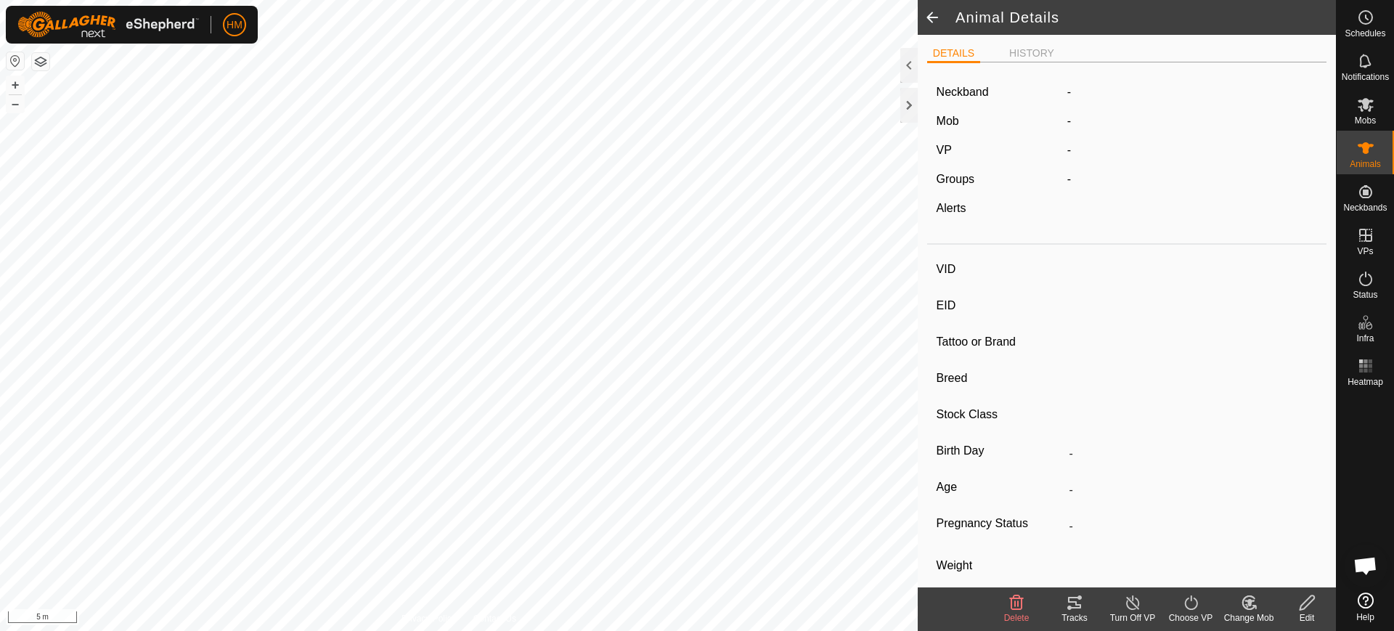
type input "A98"
type input "-"
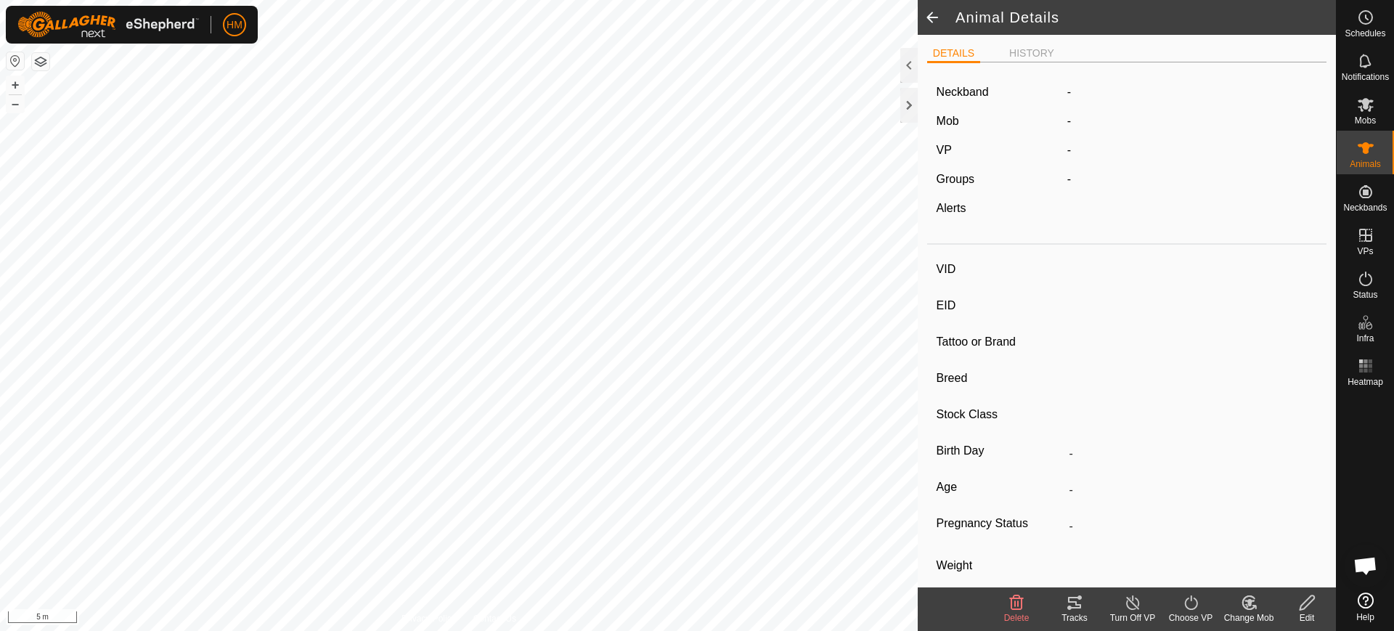
type input "-"
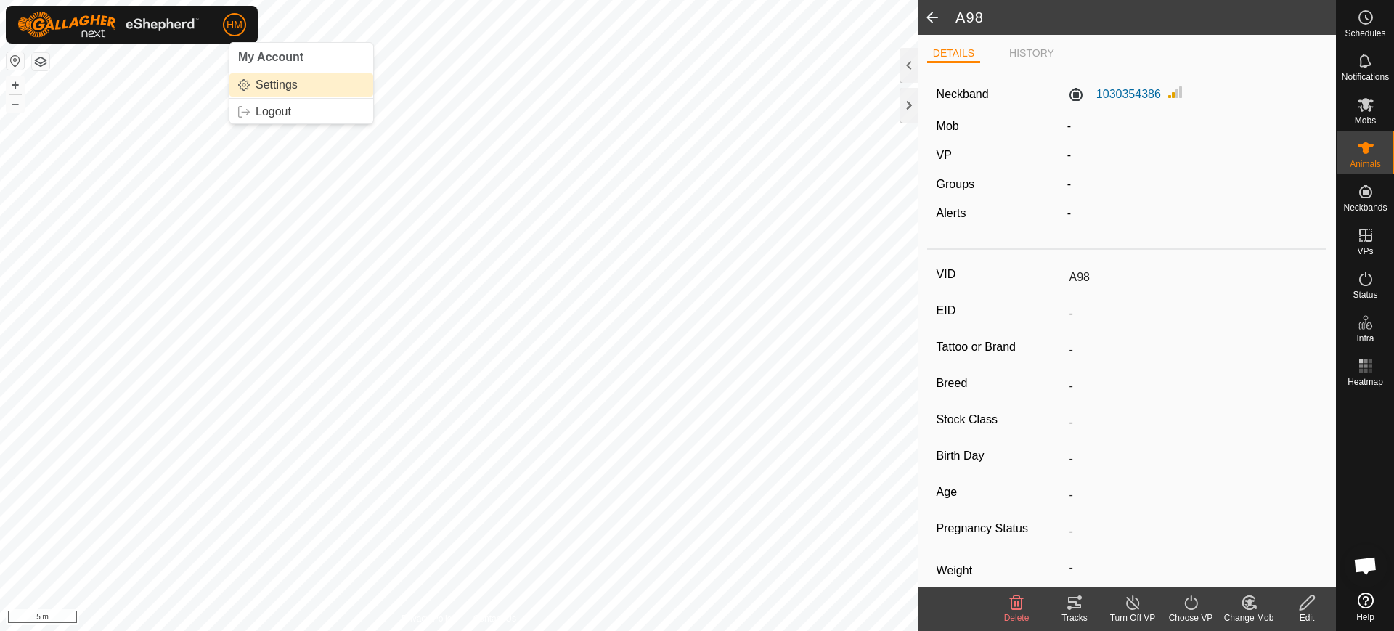
click at [264, 86] on link "Settings" at bounding box center [301, 84] width 144 height 23
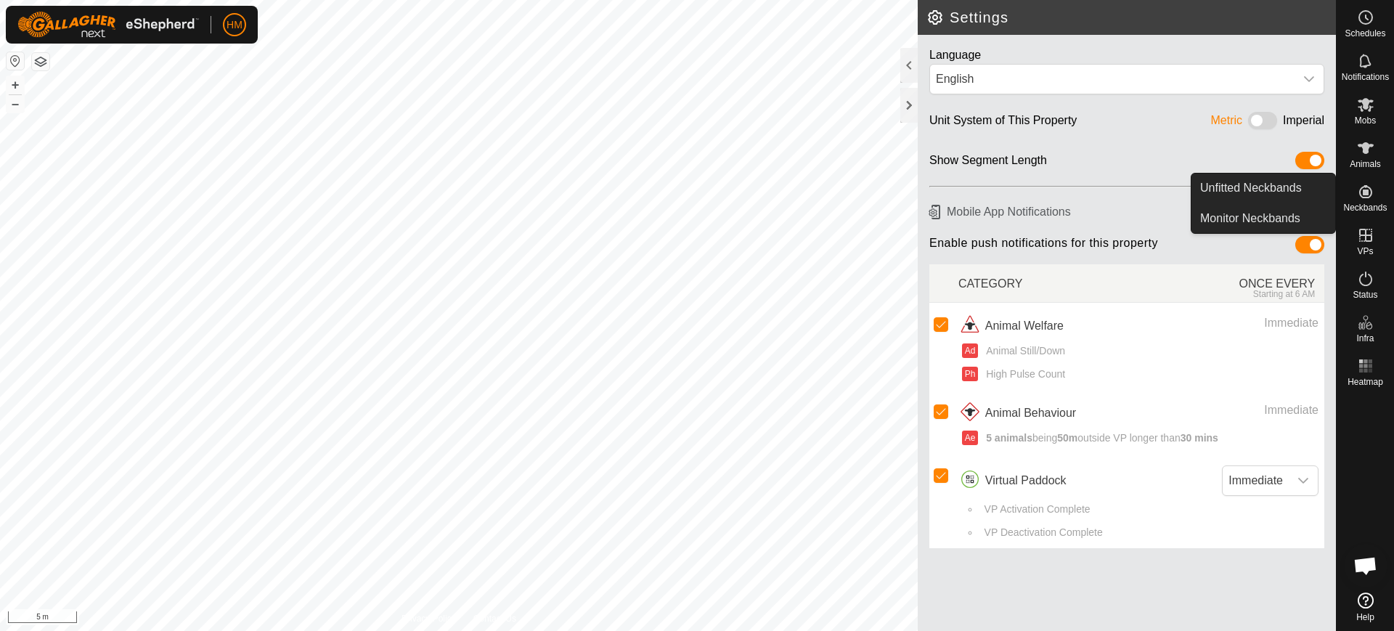
click at [1359, 195] on icon at bounding box center [1365, 191] width 17 height 17
click at [1291, 179] on link "Unfitted Neckbands" at bounding box center [1264, 188] width 144 height 29
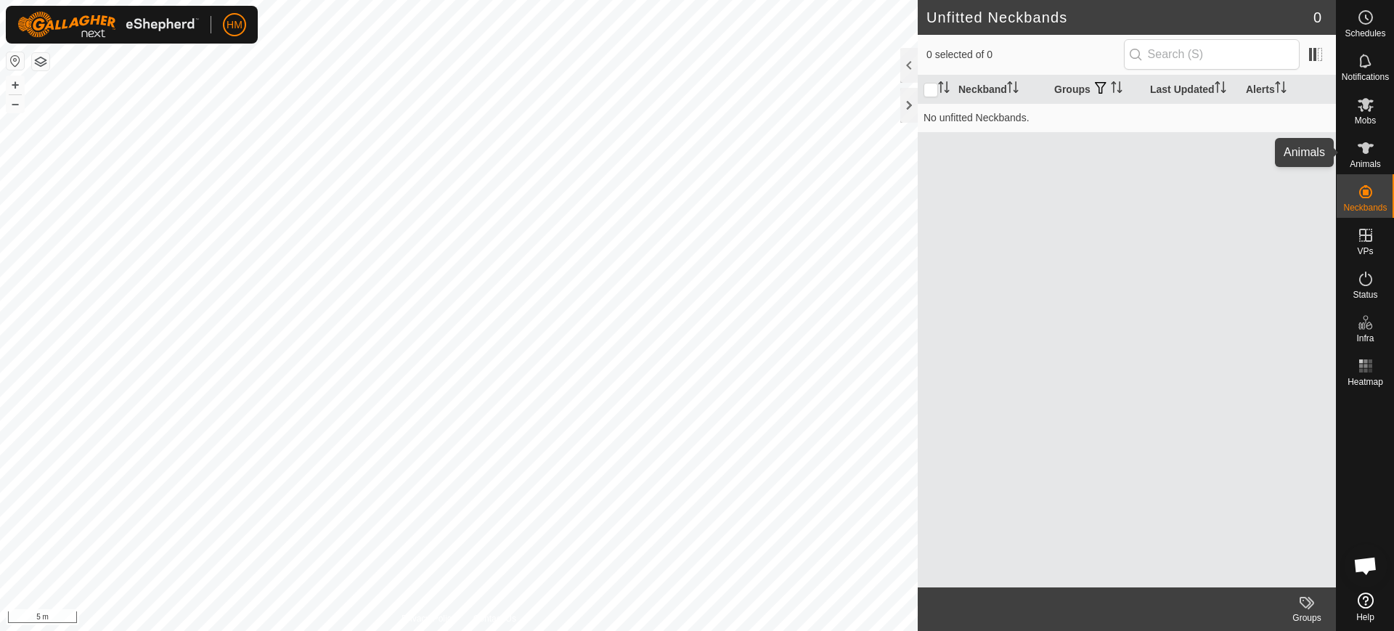
click at [1367, 152] on icon at bounding box center [1366, 148] width 16 height 12
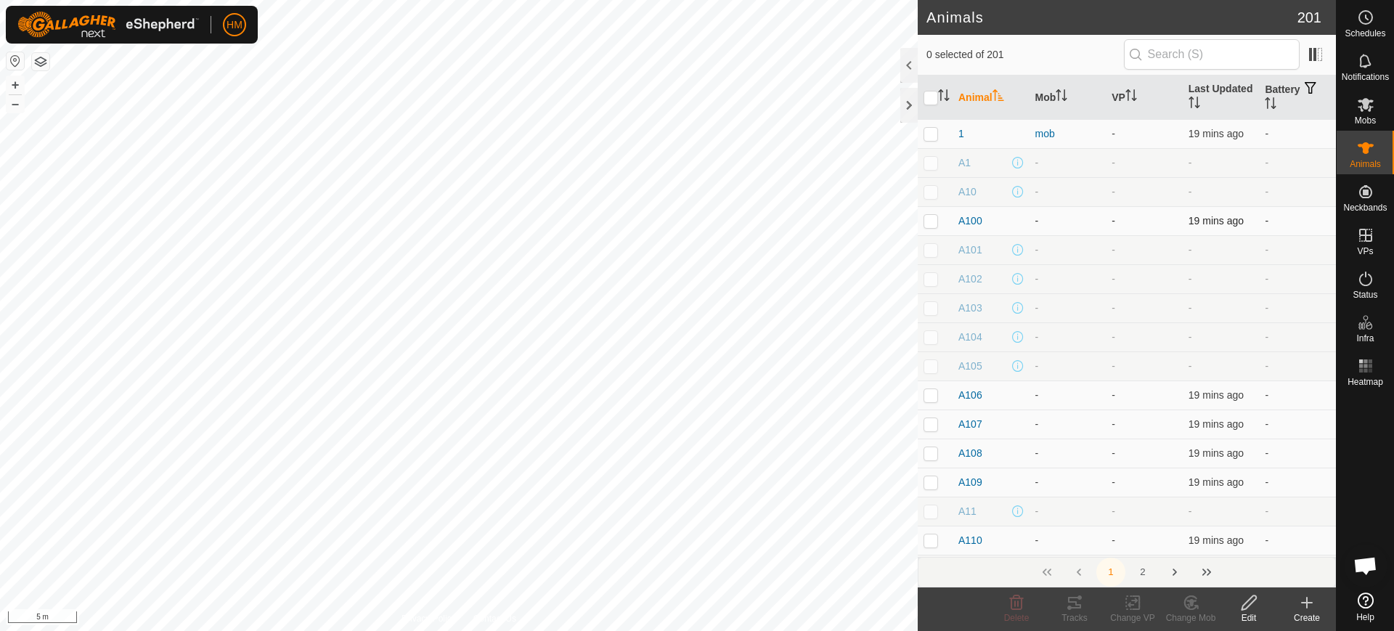
click at [931, 221] on p-checkbox at bounding box center [931, 221] width 15 height 12
checkbox input "true"
click at [1266, 91] on th "Battery" at bounding box center [1297, 98] width 77 height 44
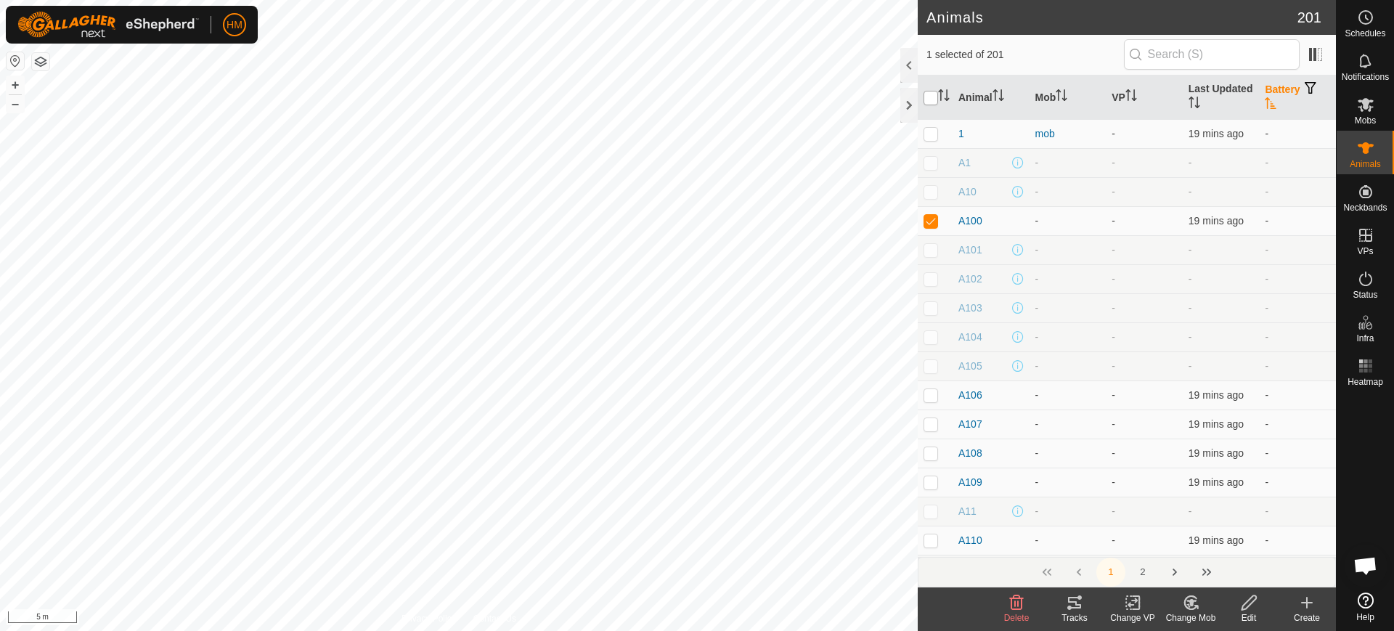
click at [929, 97] on input "checkbox" at bounding box center [931, 98] width 15 height 15
checkbox input "true"
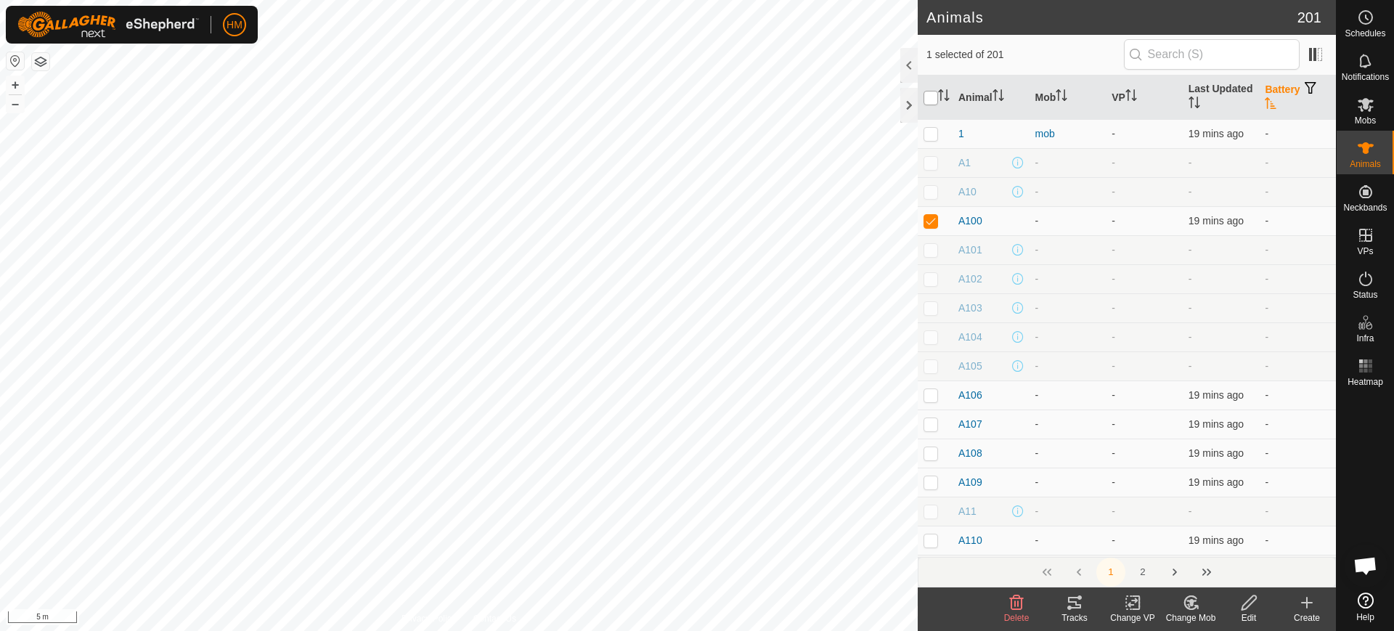
checkbox input "true"
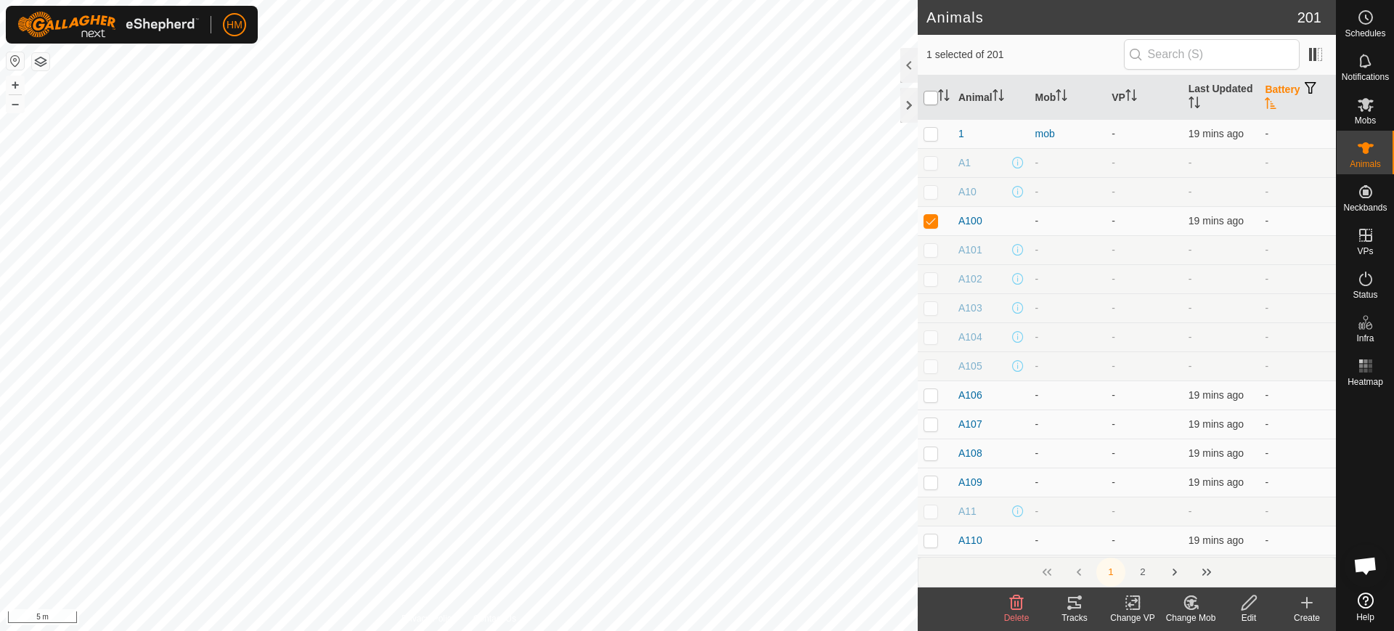
checkbox input "true"
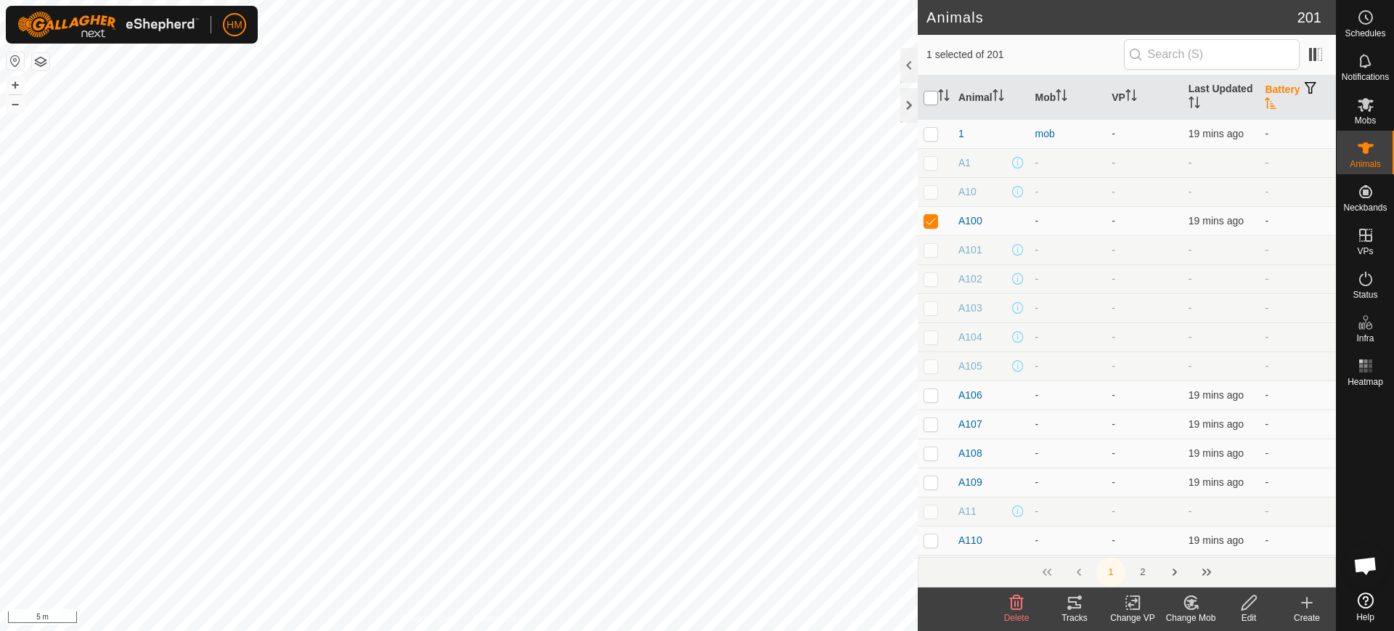
checkbox input "true"
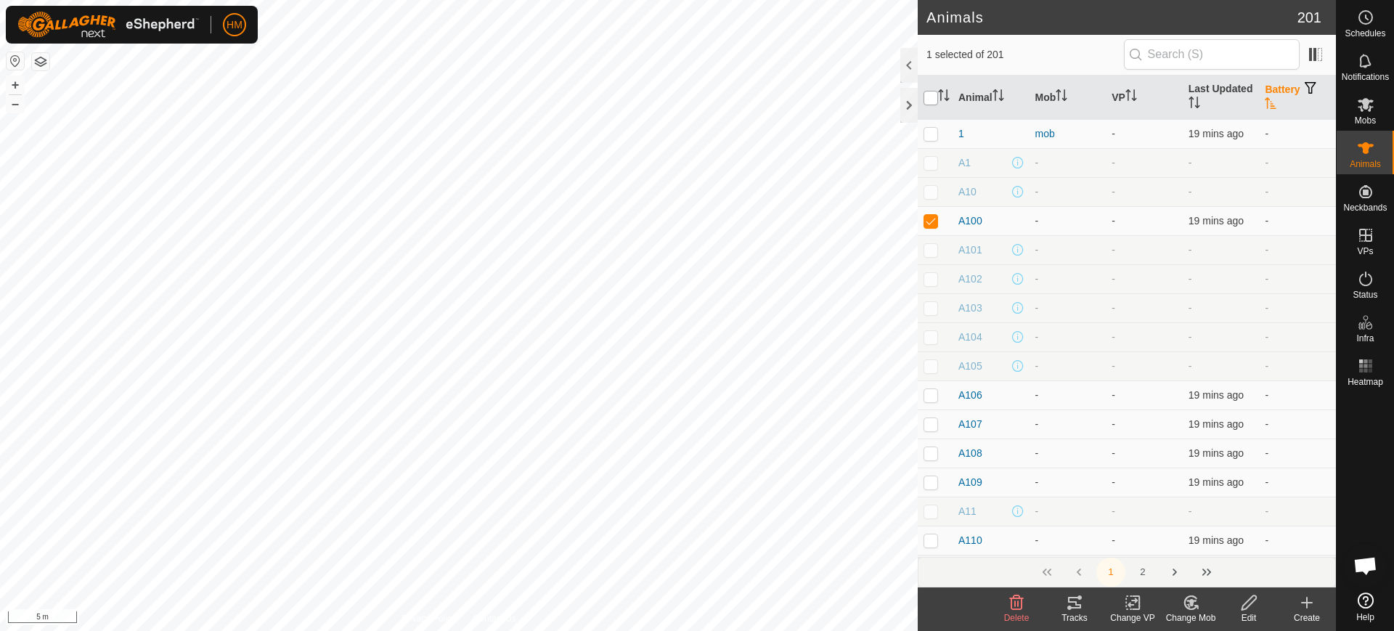
checkbox input "true"
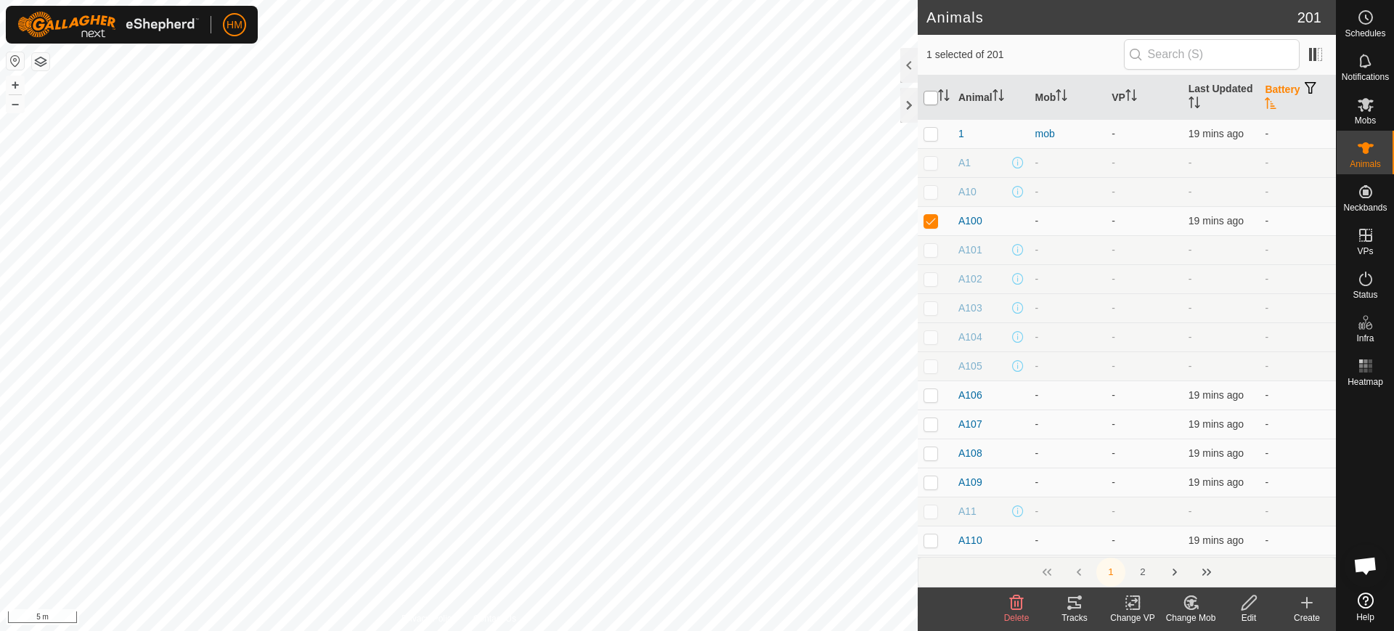
checkbox input "true"
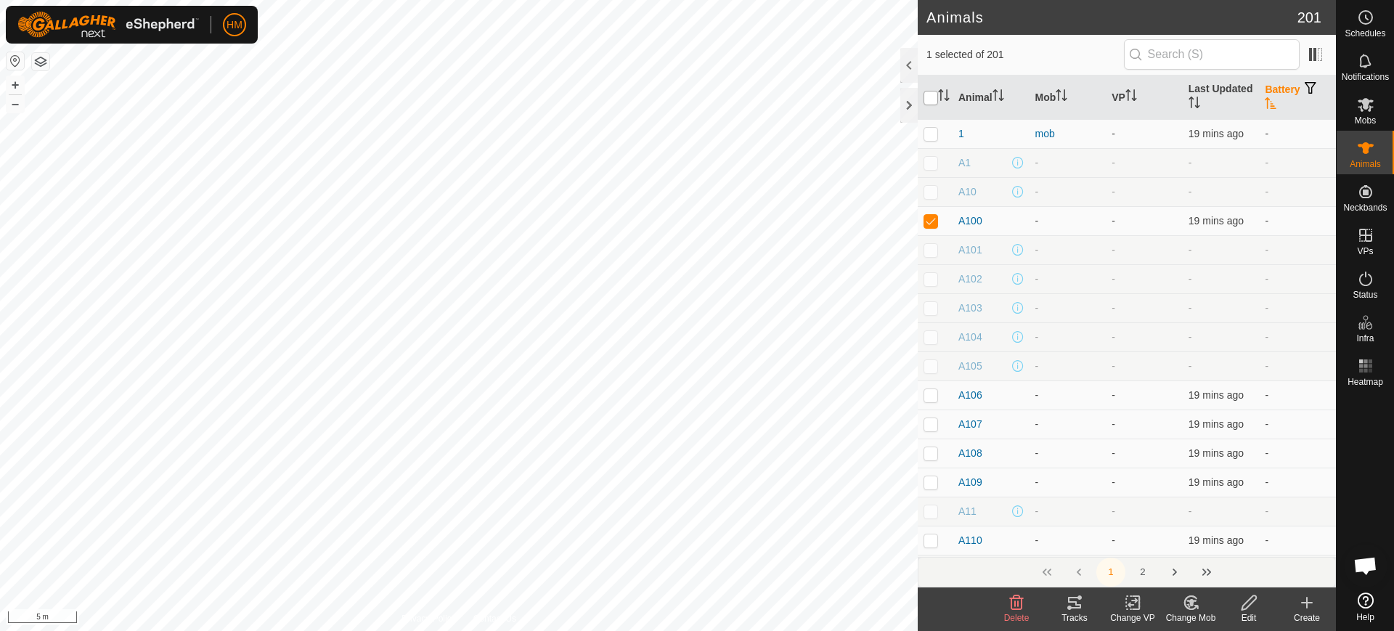
checkbox input "true"
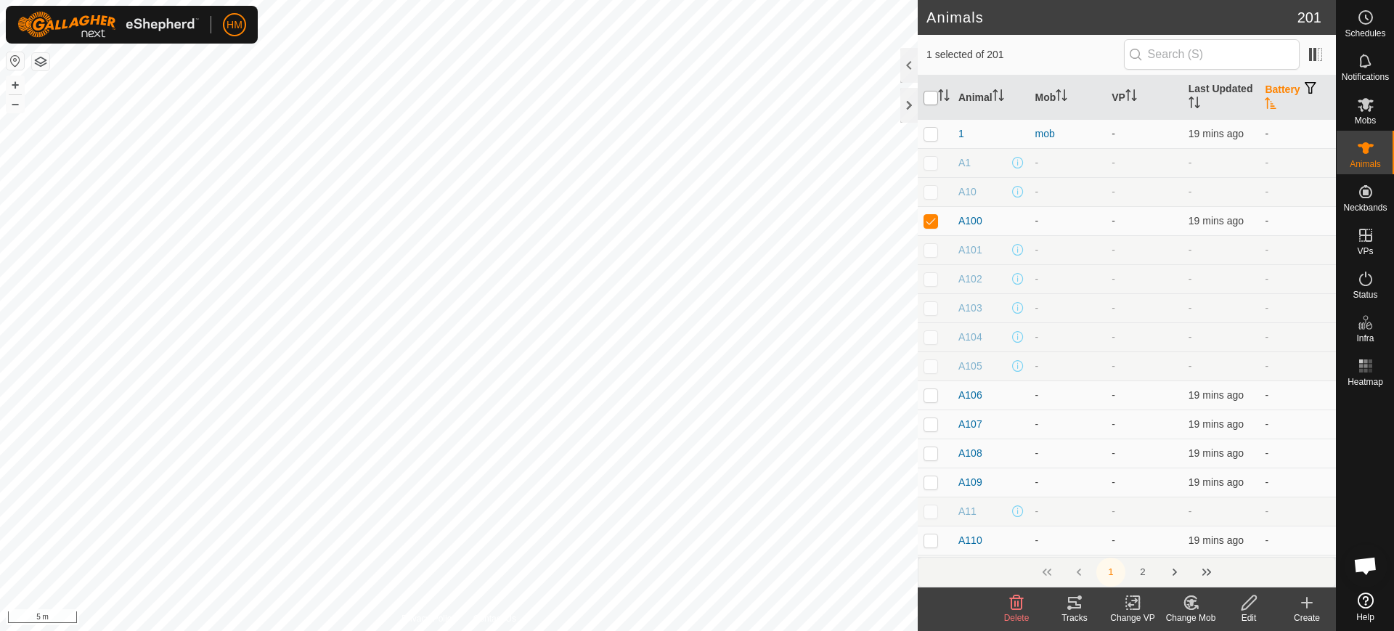
checkbox input "true"
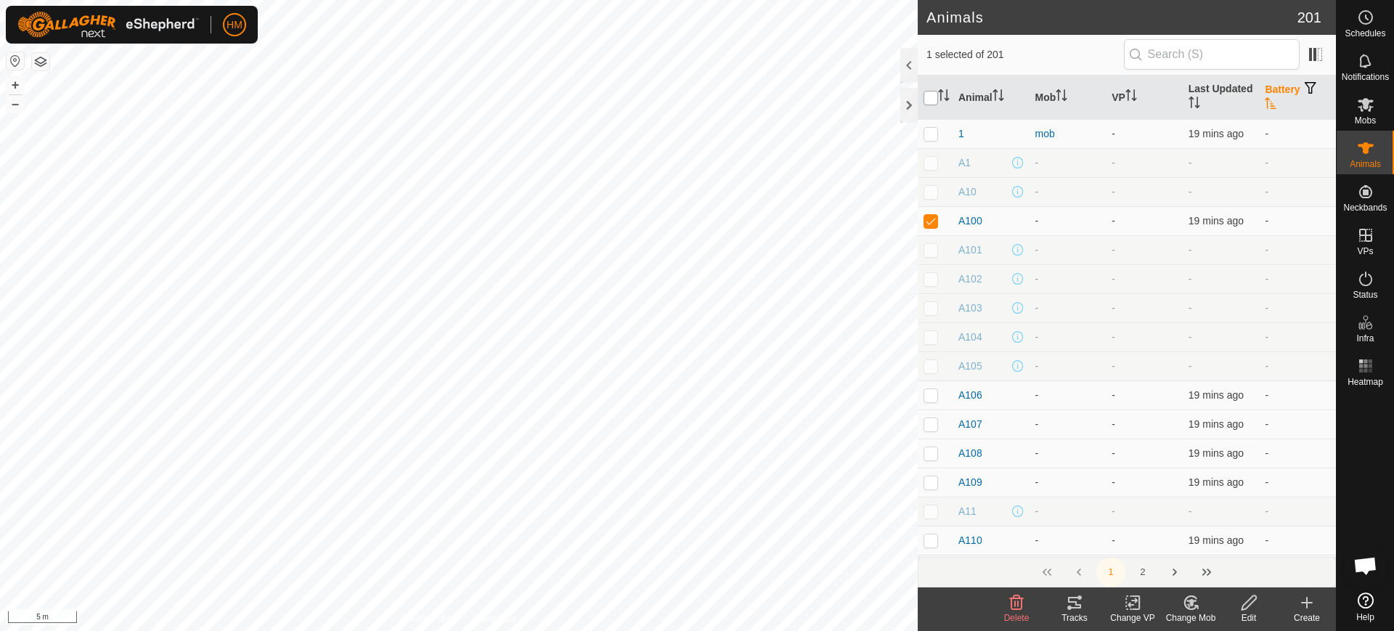
checkbox input "true"
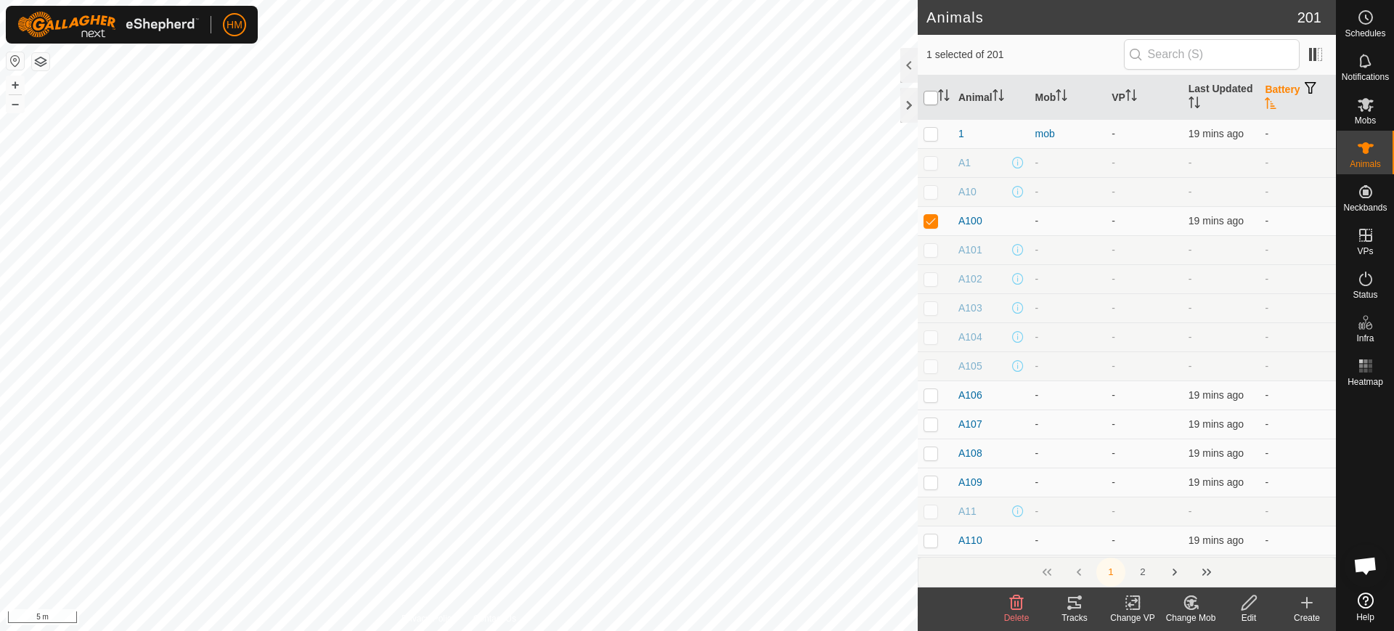
checkbox input "true"
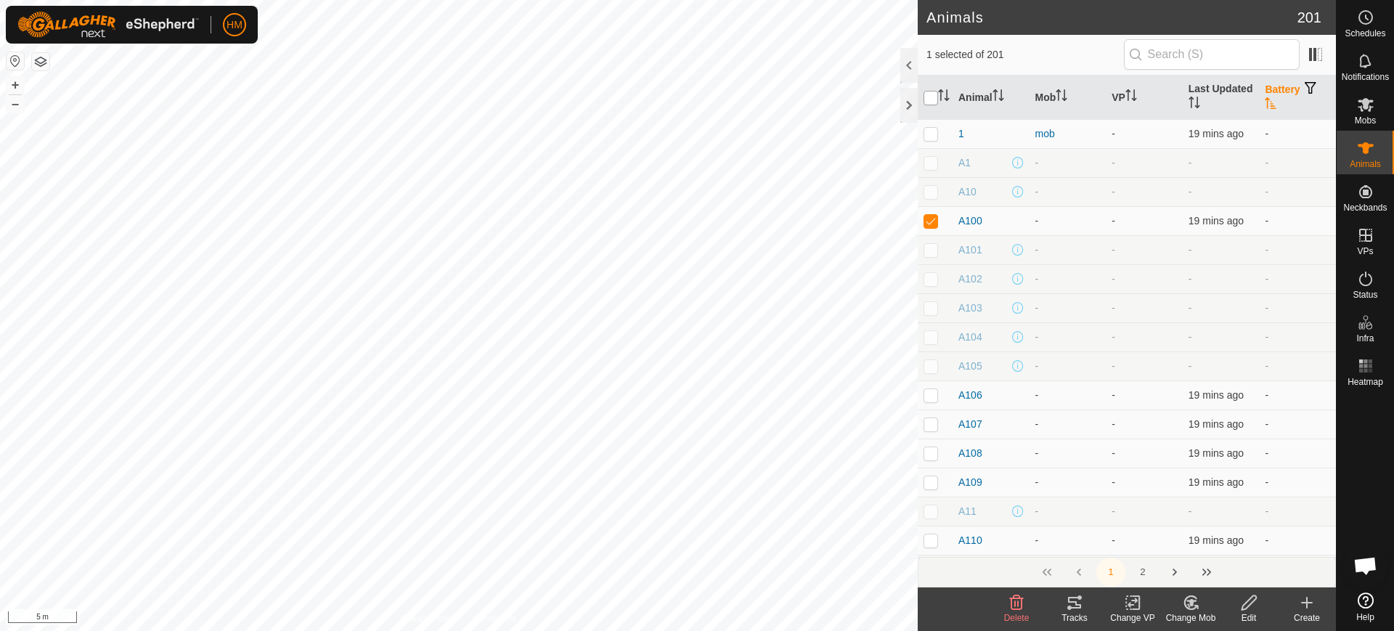
checkbox input "true"
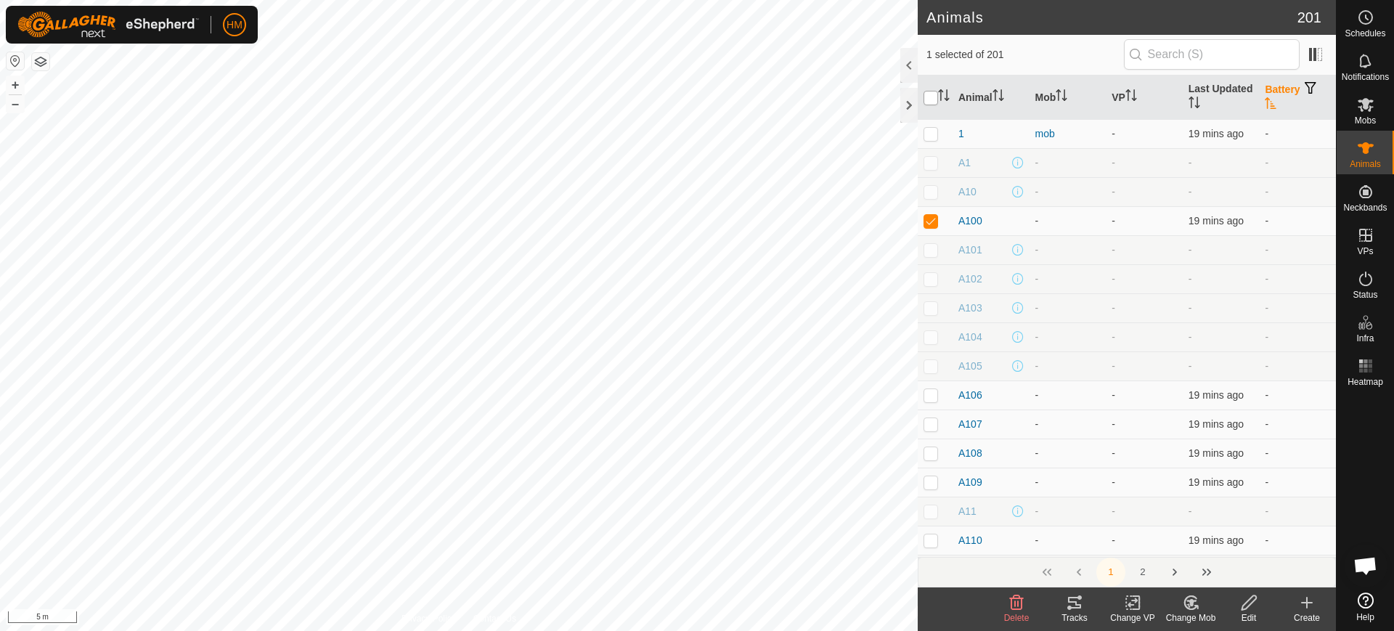
checkbox input "true"
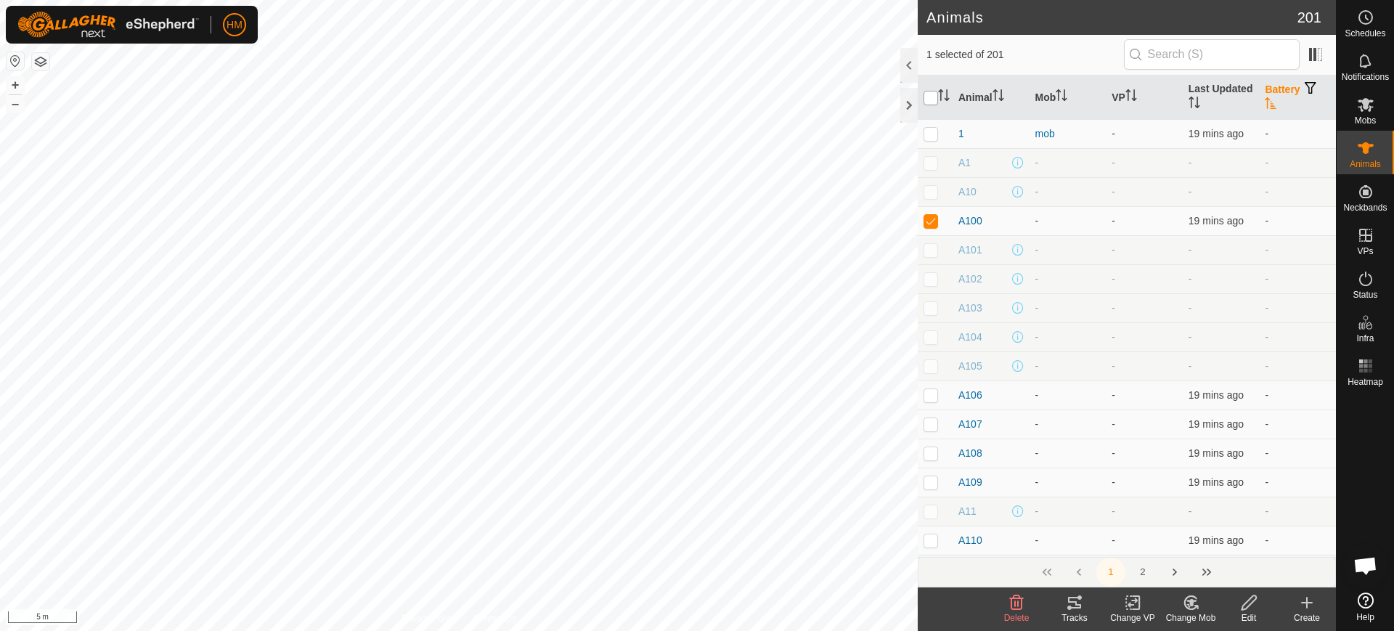
checkbox input "true"
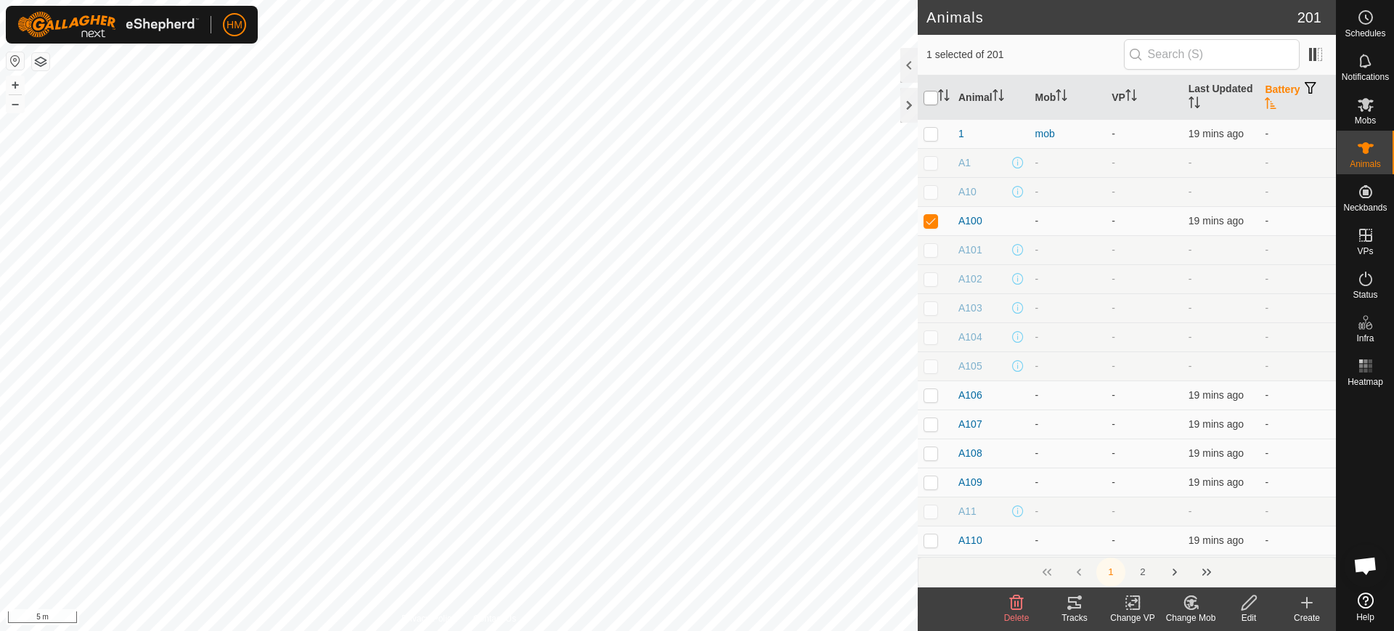
checkbox input "true"
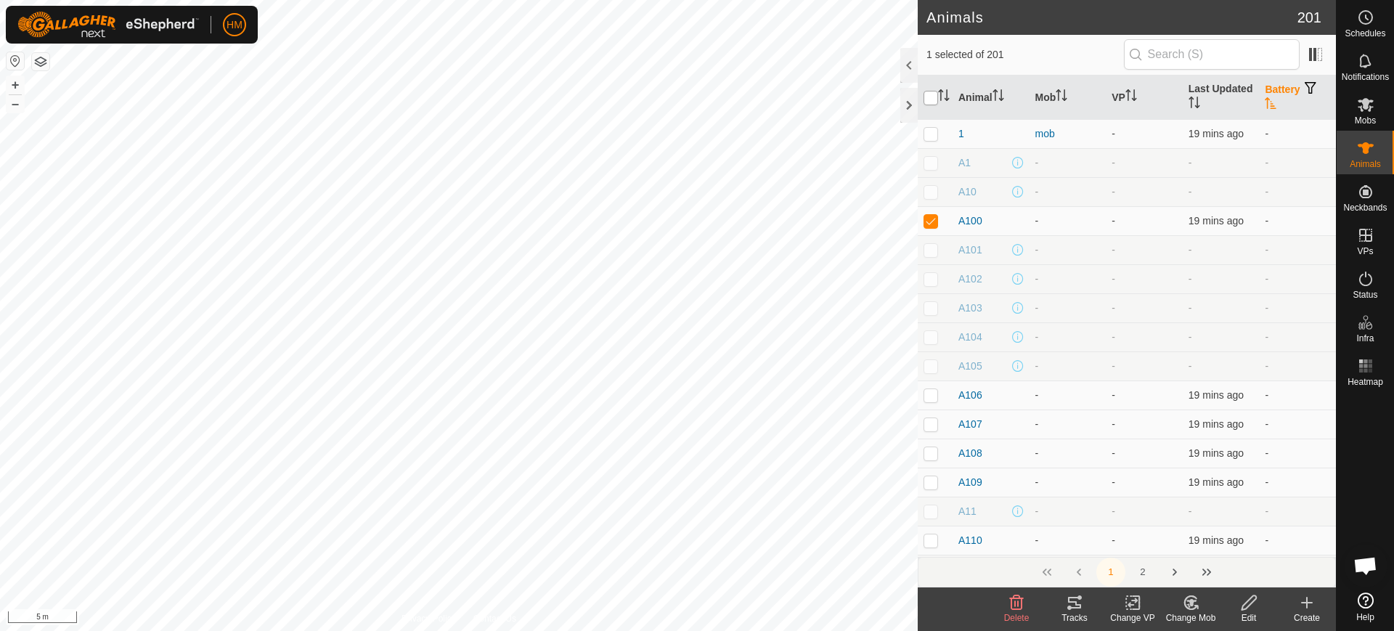
checkbox input "true"
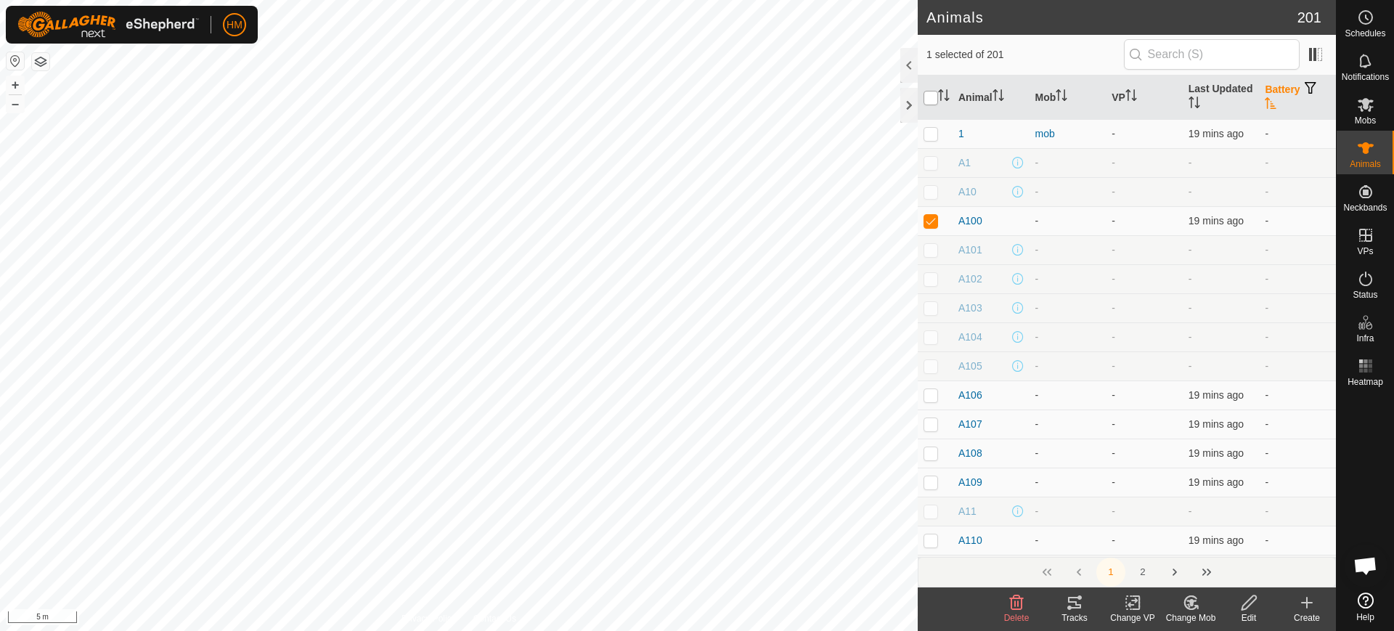
checkbox input "true"
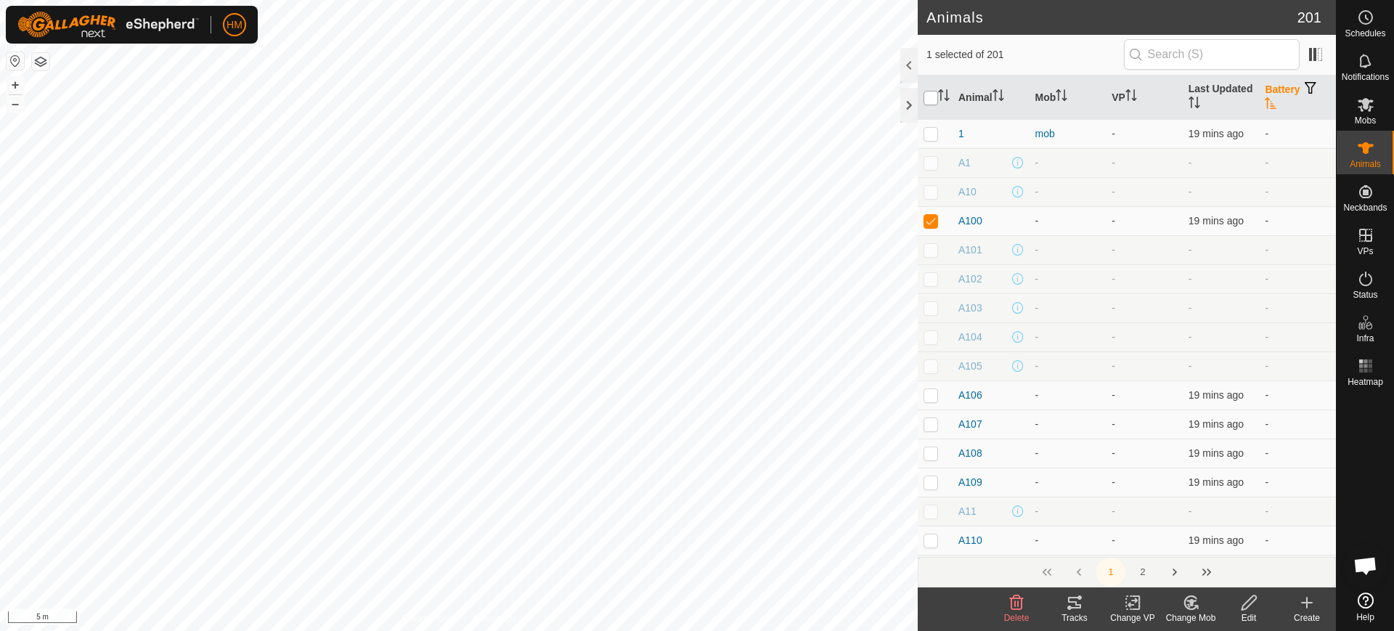
checkbox input "true"
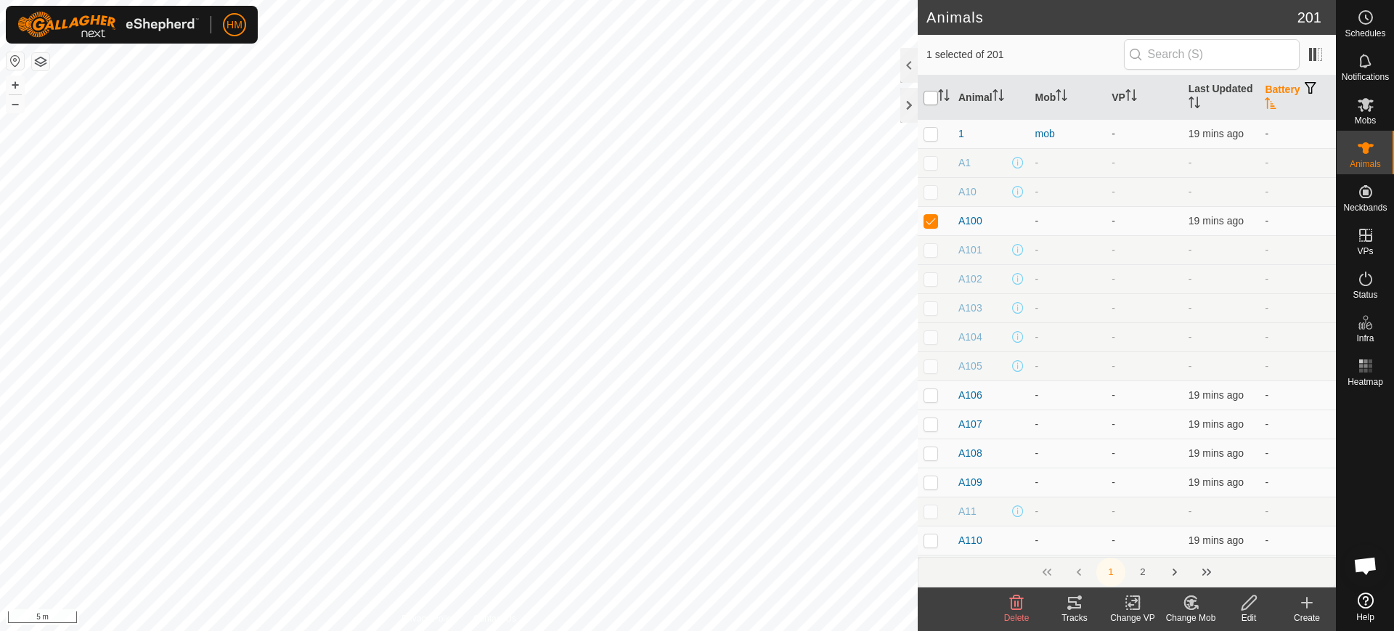
checkbox input "true"
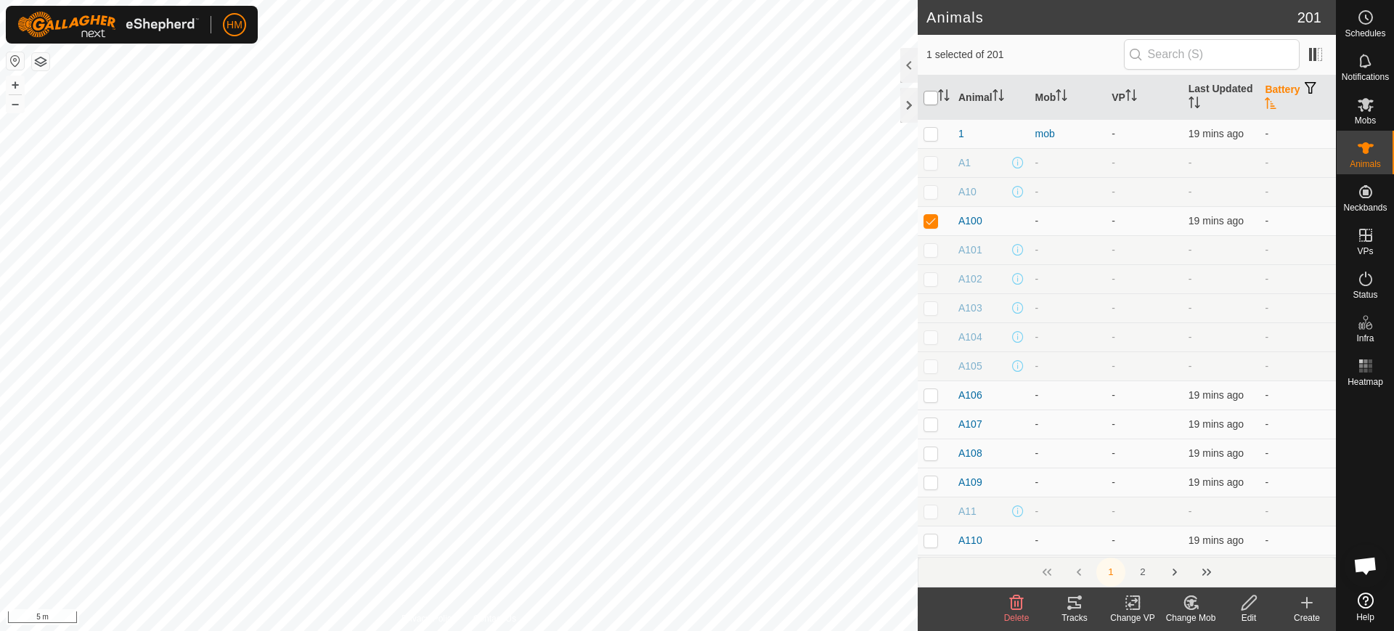
checkbox input "true"
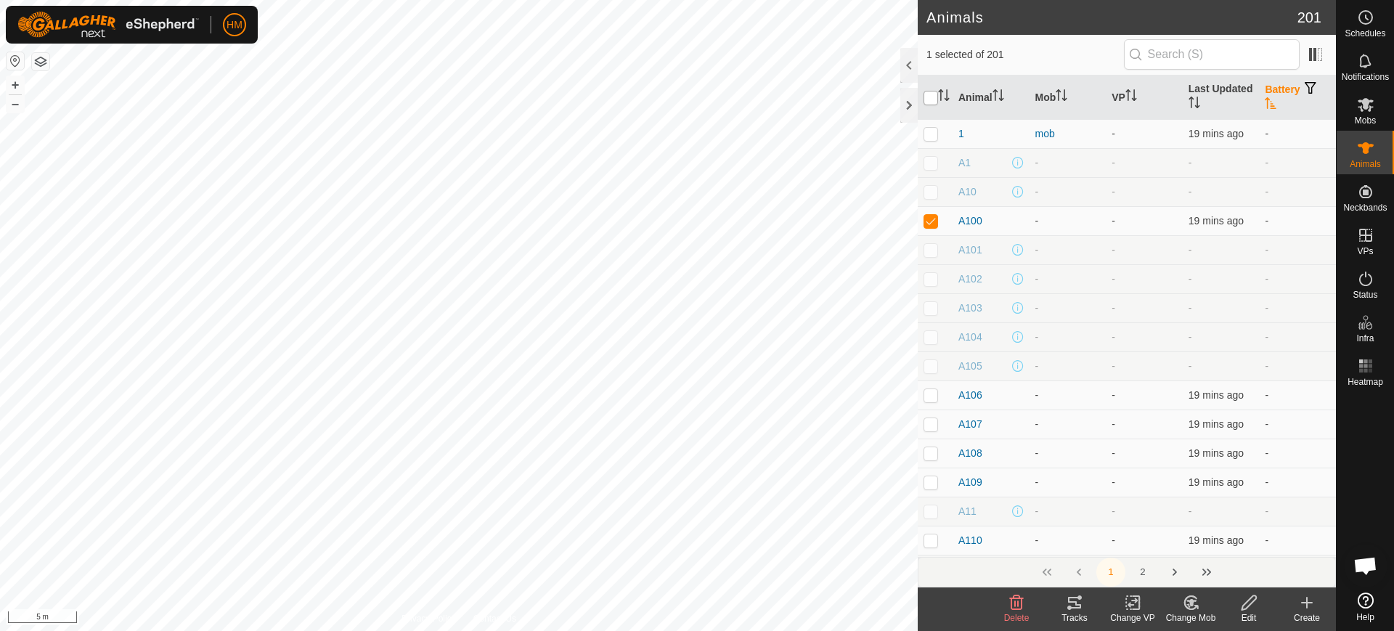
checkbox input "true"
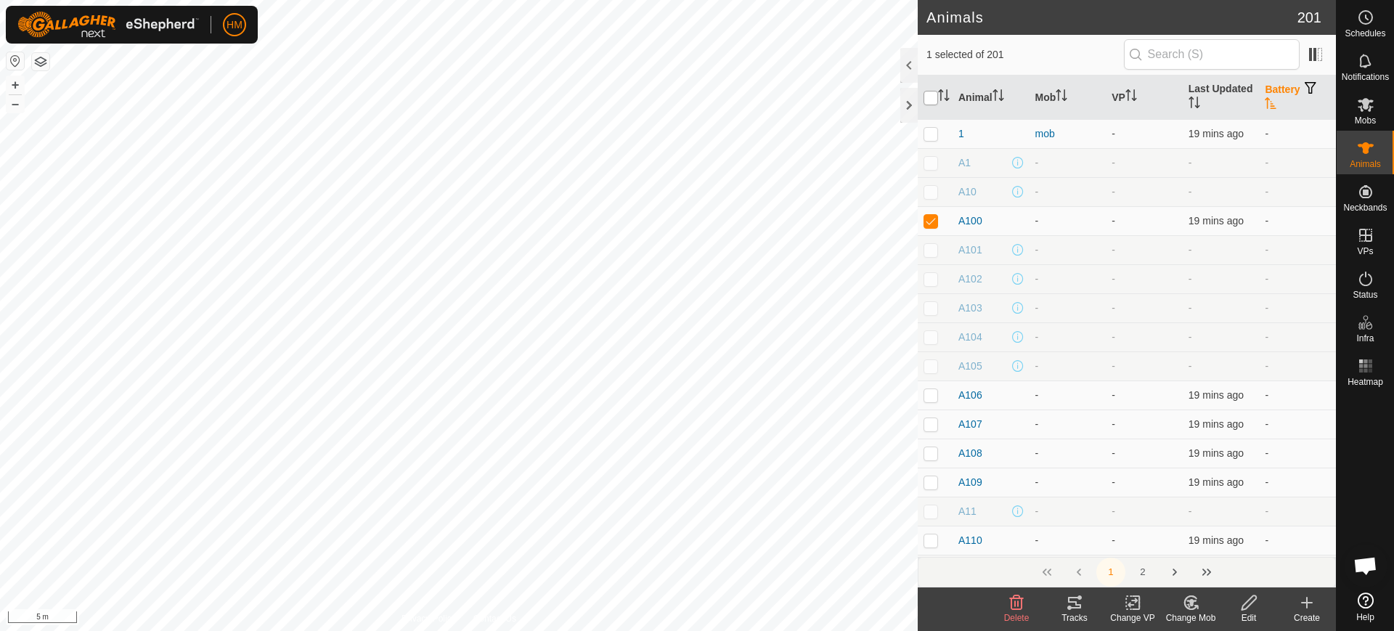
checkbox input "true"
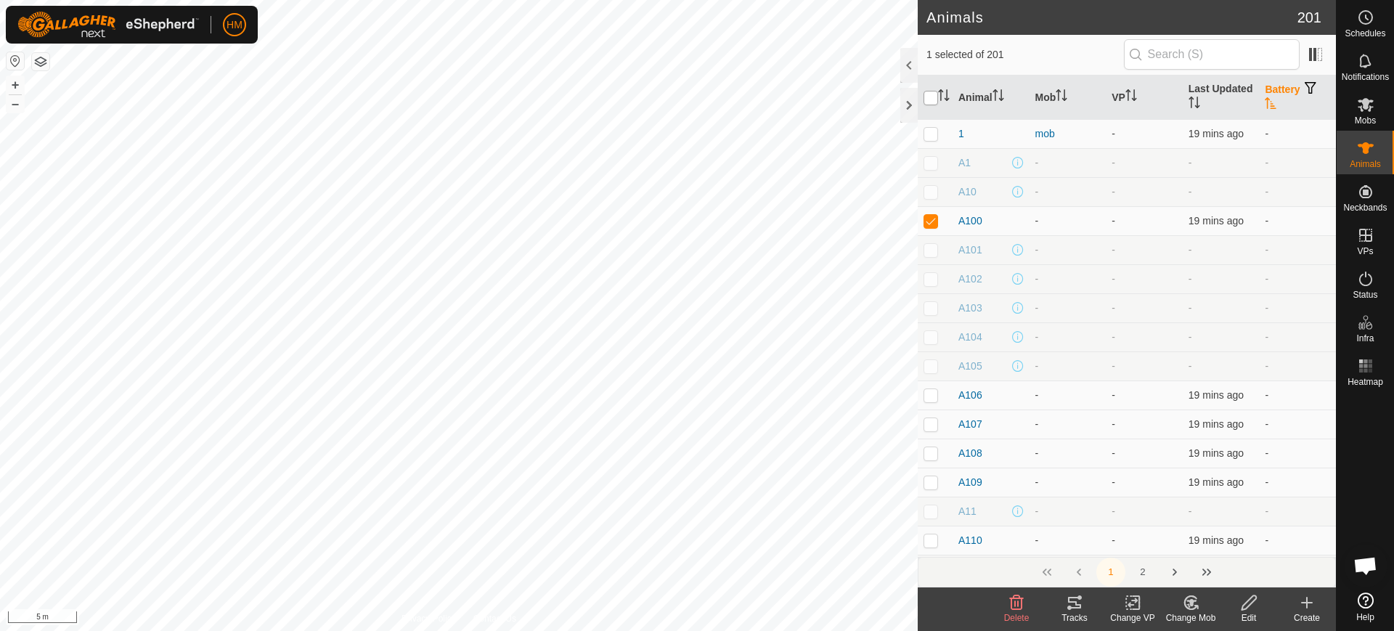
checkbox input "true"
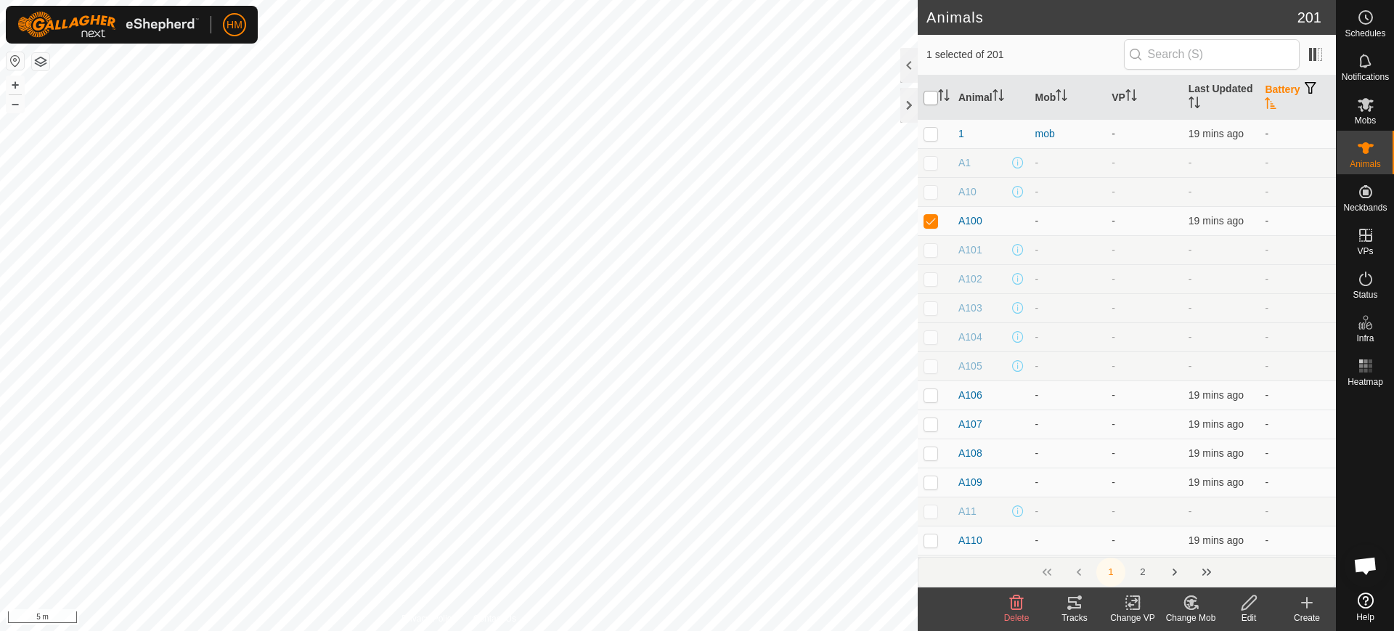
checkbox input "true"
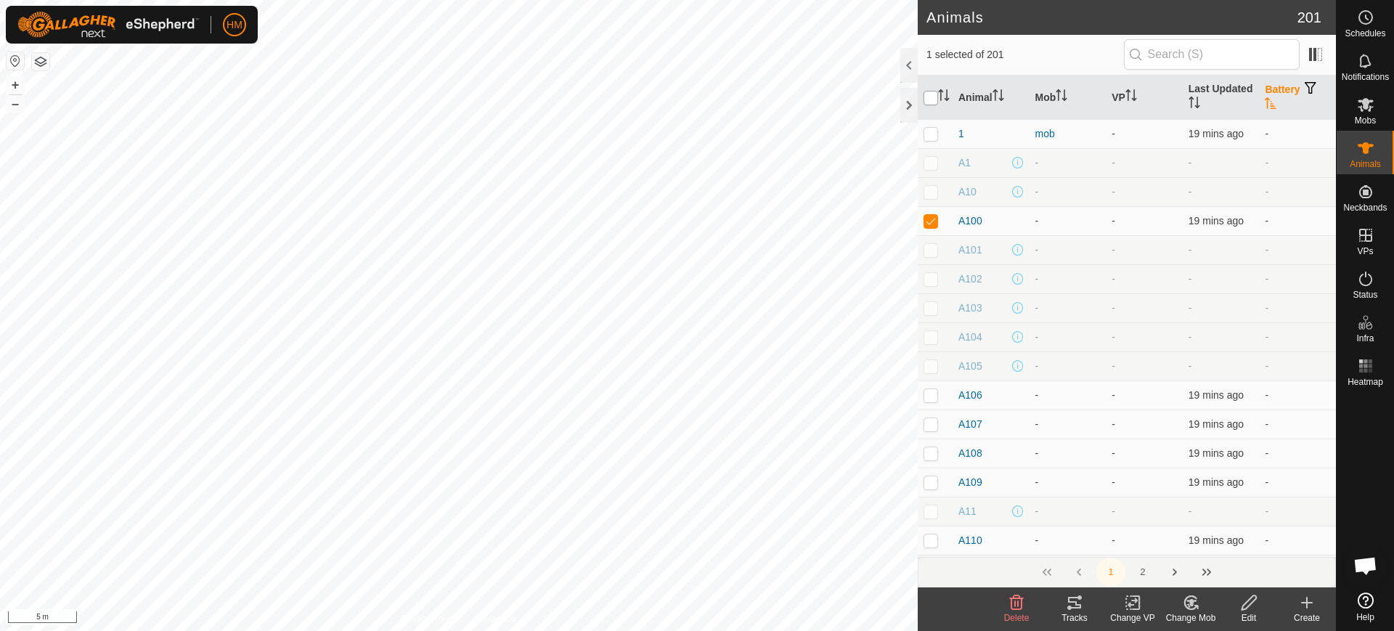
checkbox input "true"
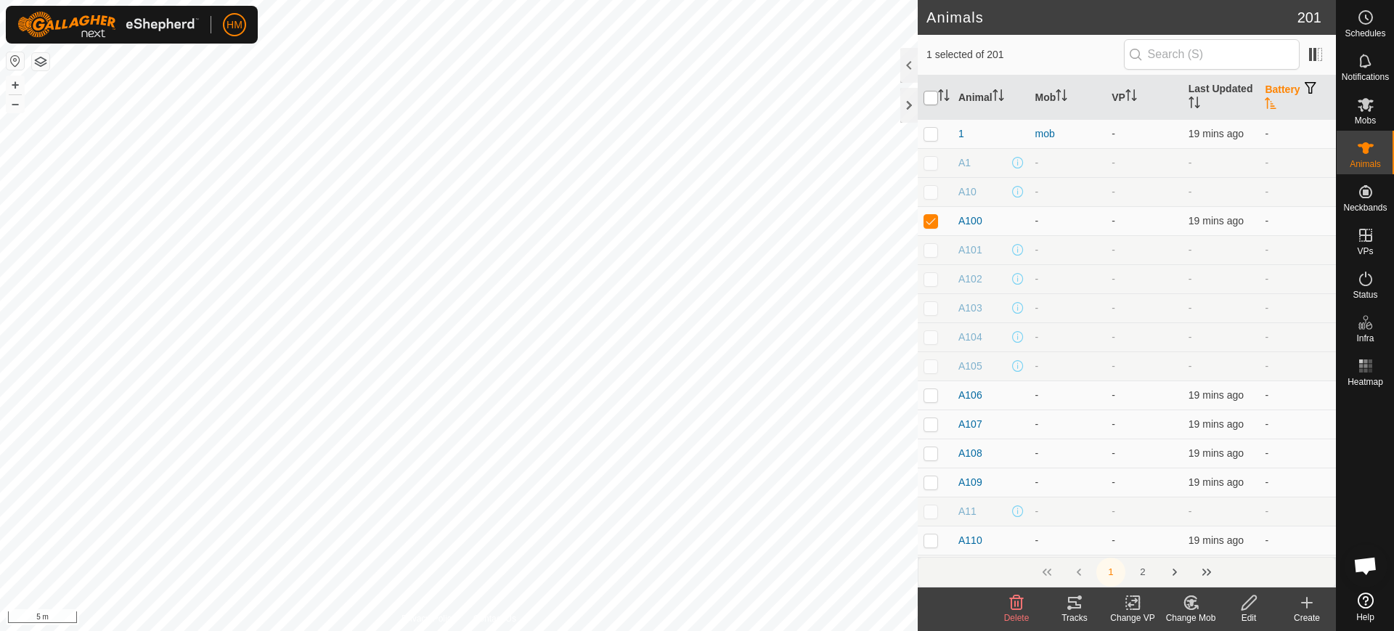
checkbox input "true"
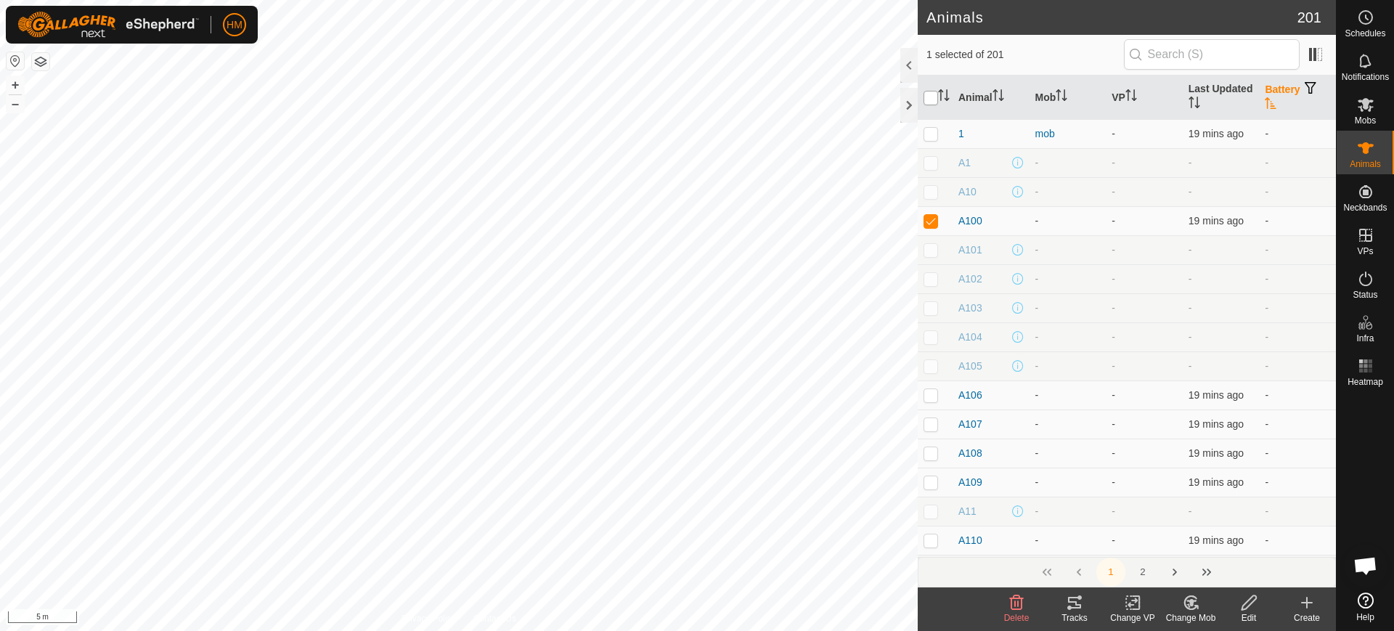
checkbox input "true"
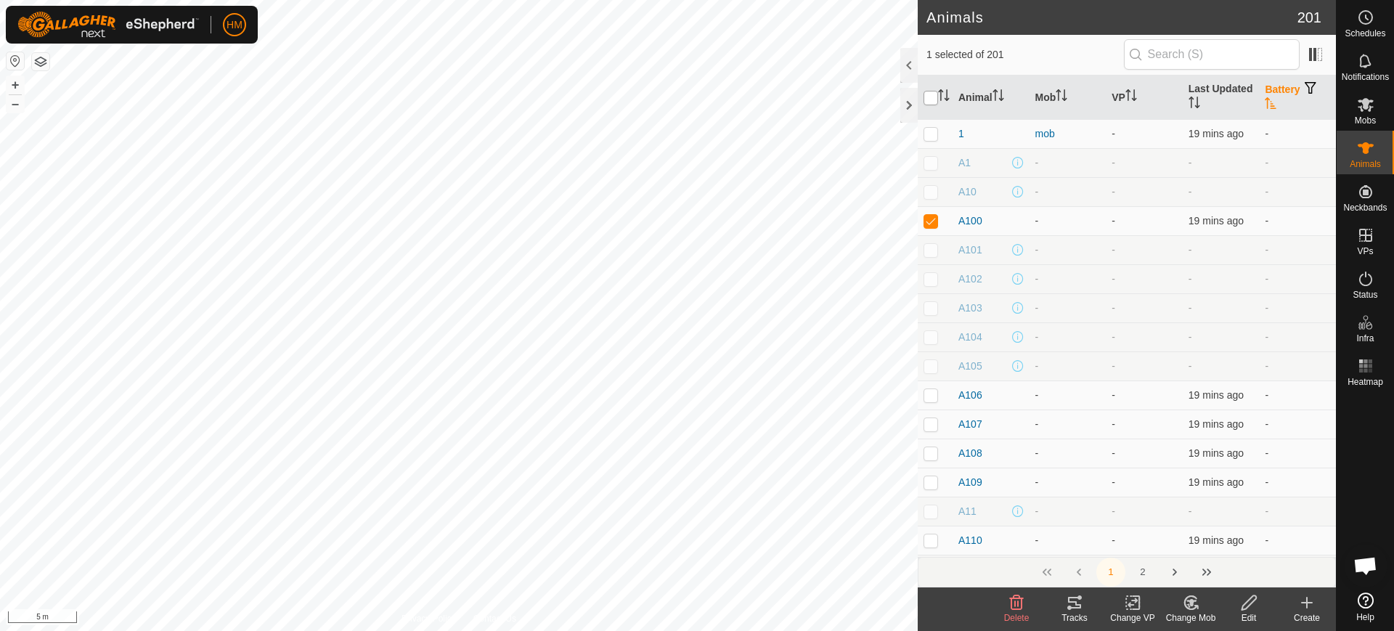
checkbox input "true"
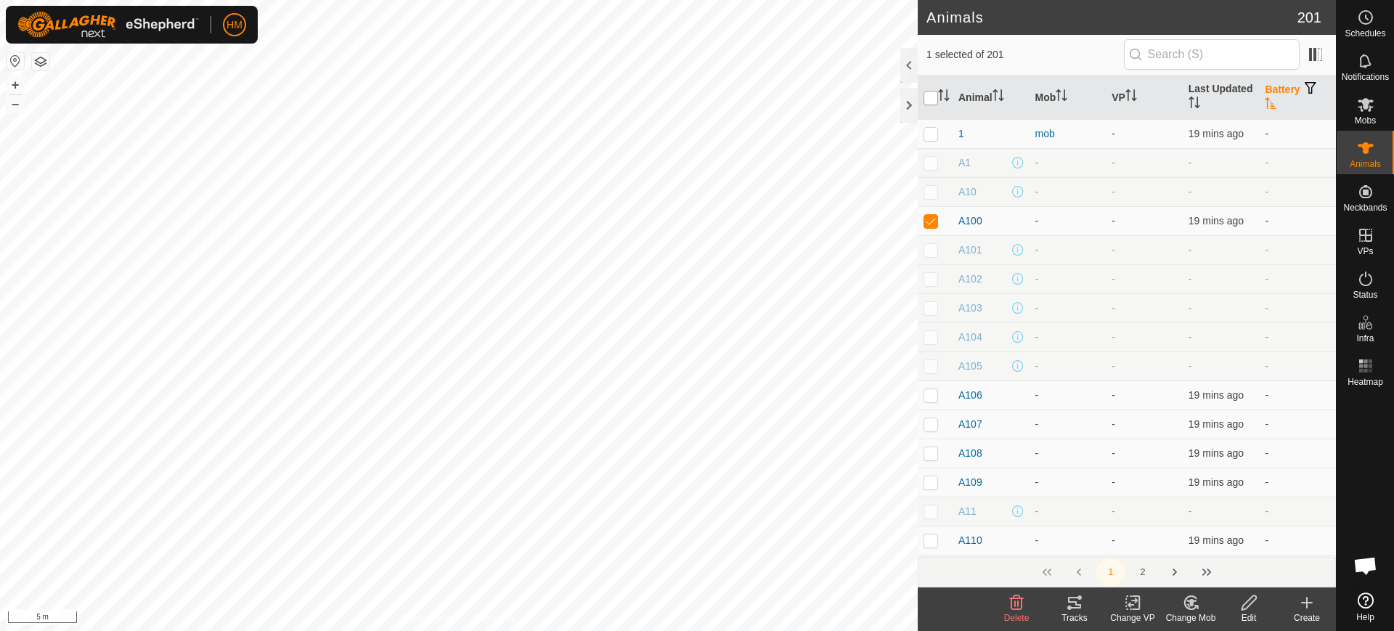
checkbox input "true"
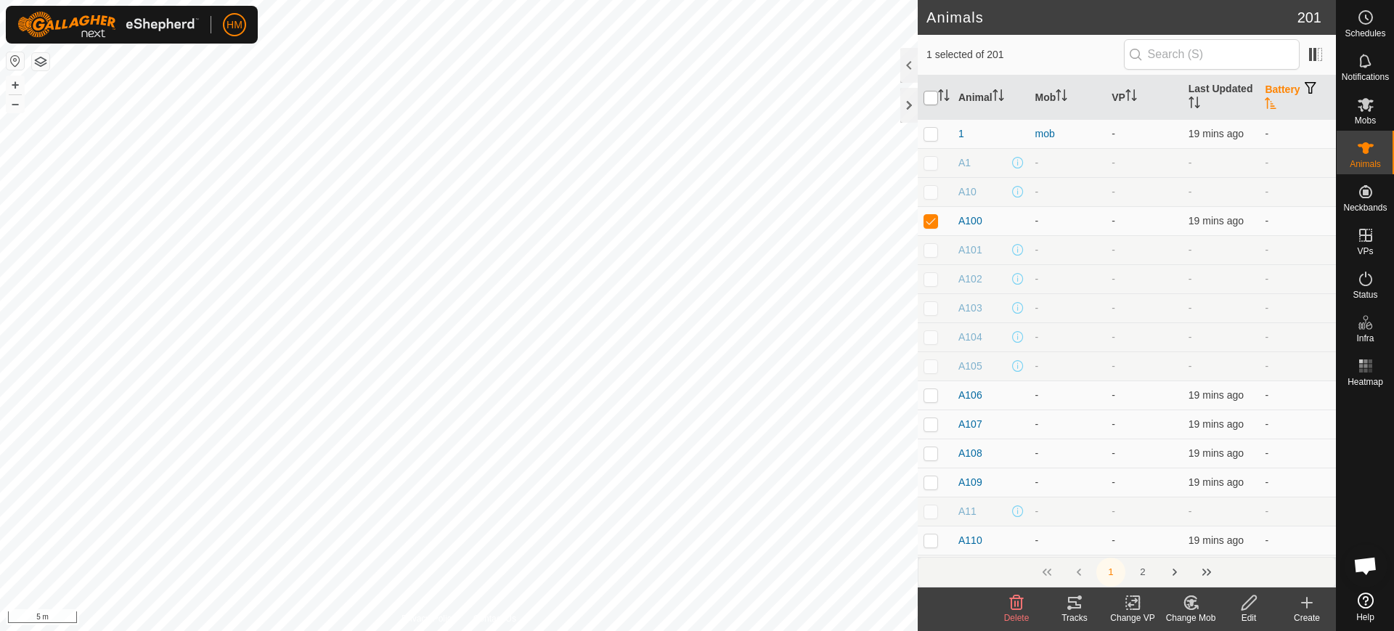
checkbox input "true"
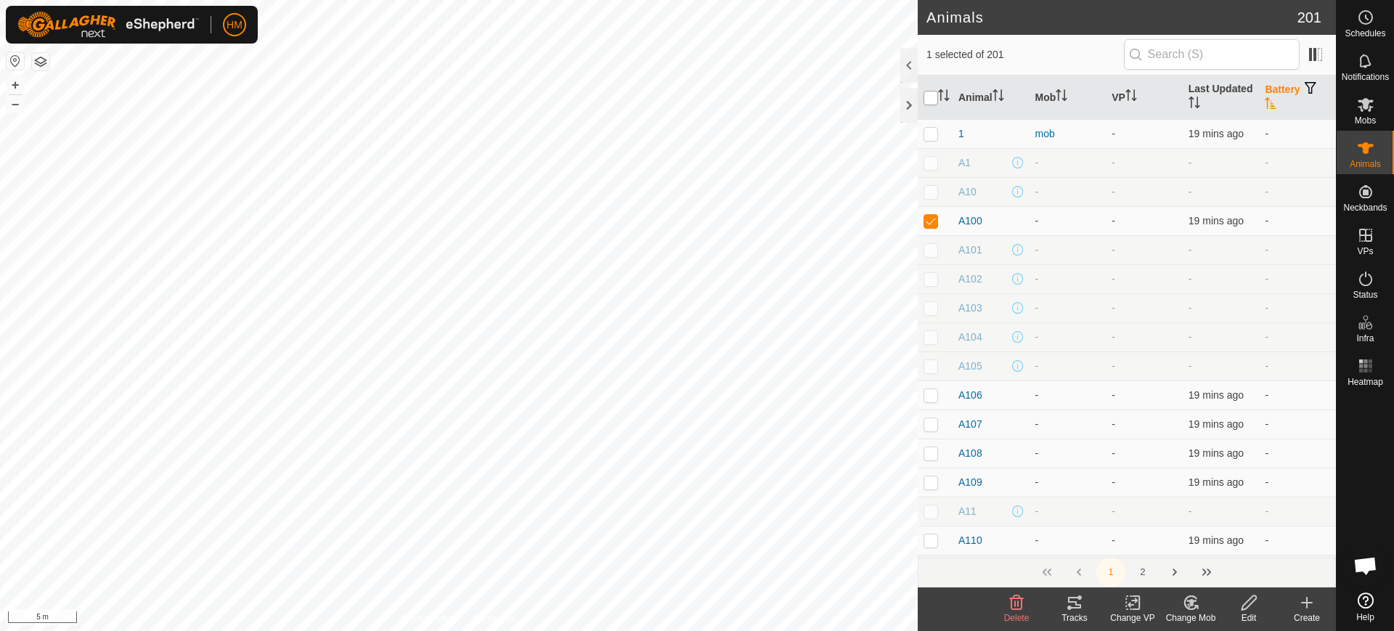
checkbox input "true"
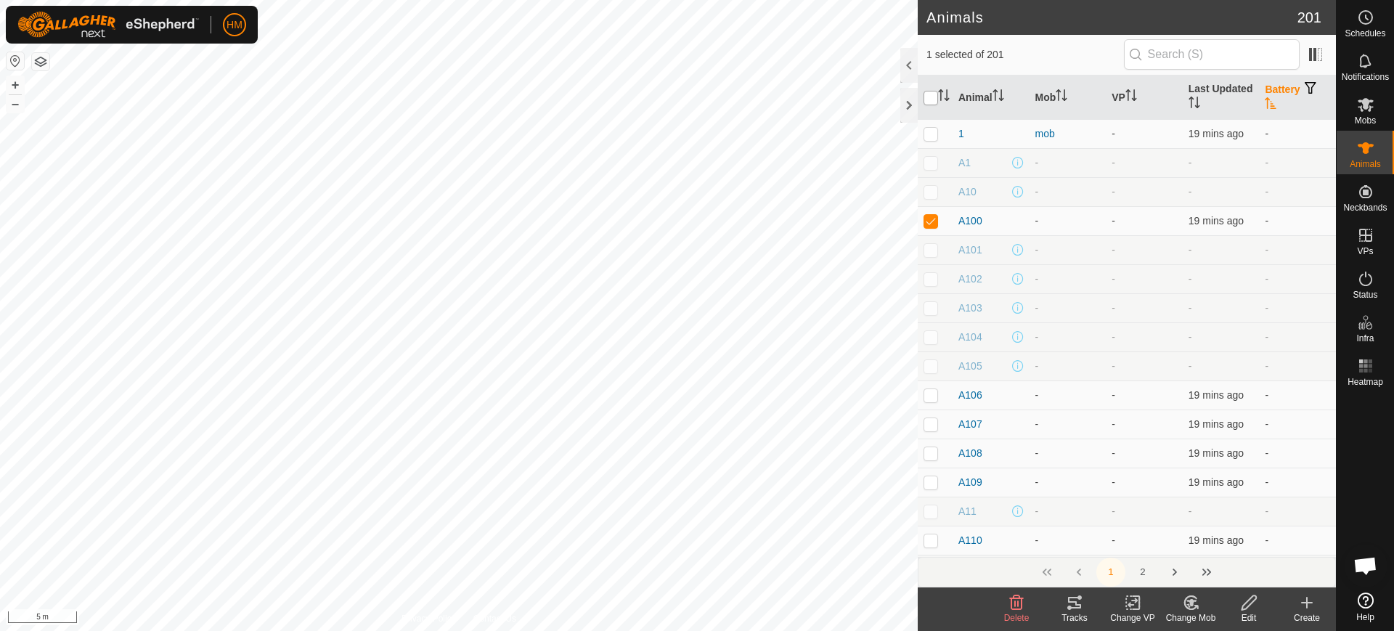
checkbox input "true"
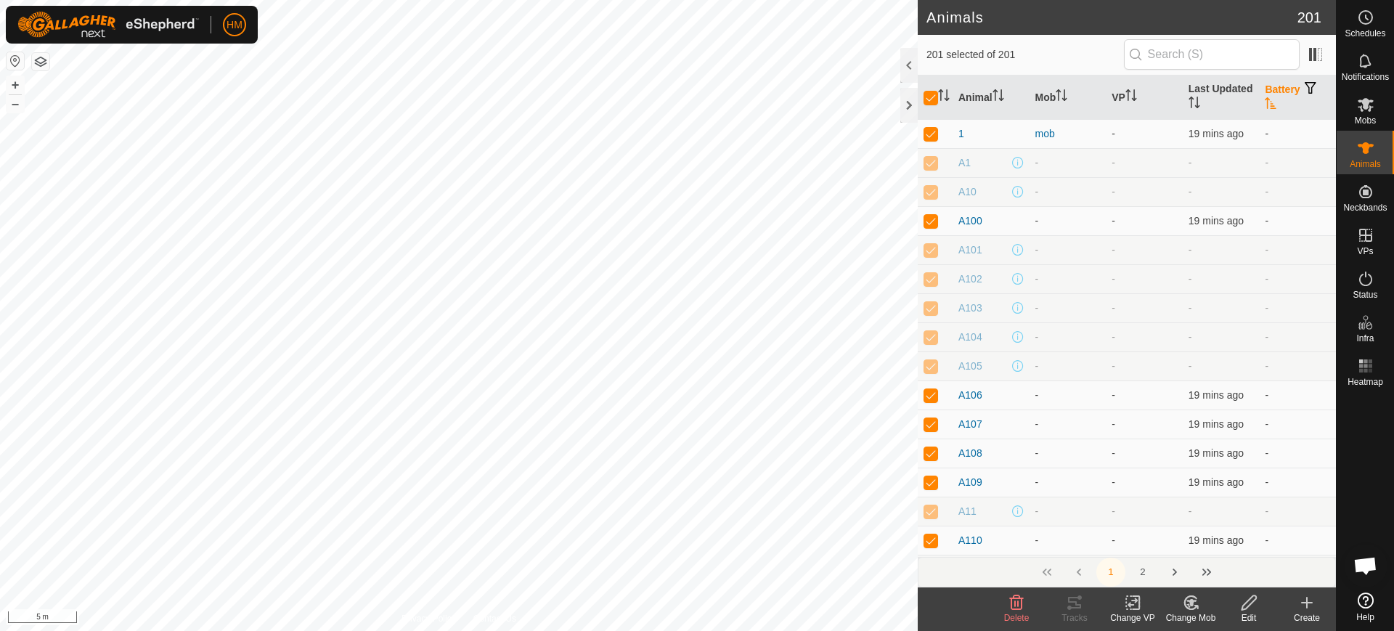
click at [1270, 91] on th "Battery" at bounding box center [1297, 98] width 77 height 44
click at [972, 96] on th "Animal" at bounding box center [991, 98] width 77 height 44
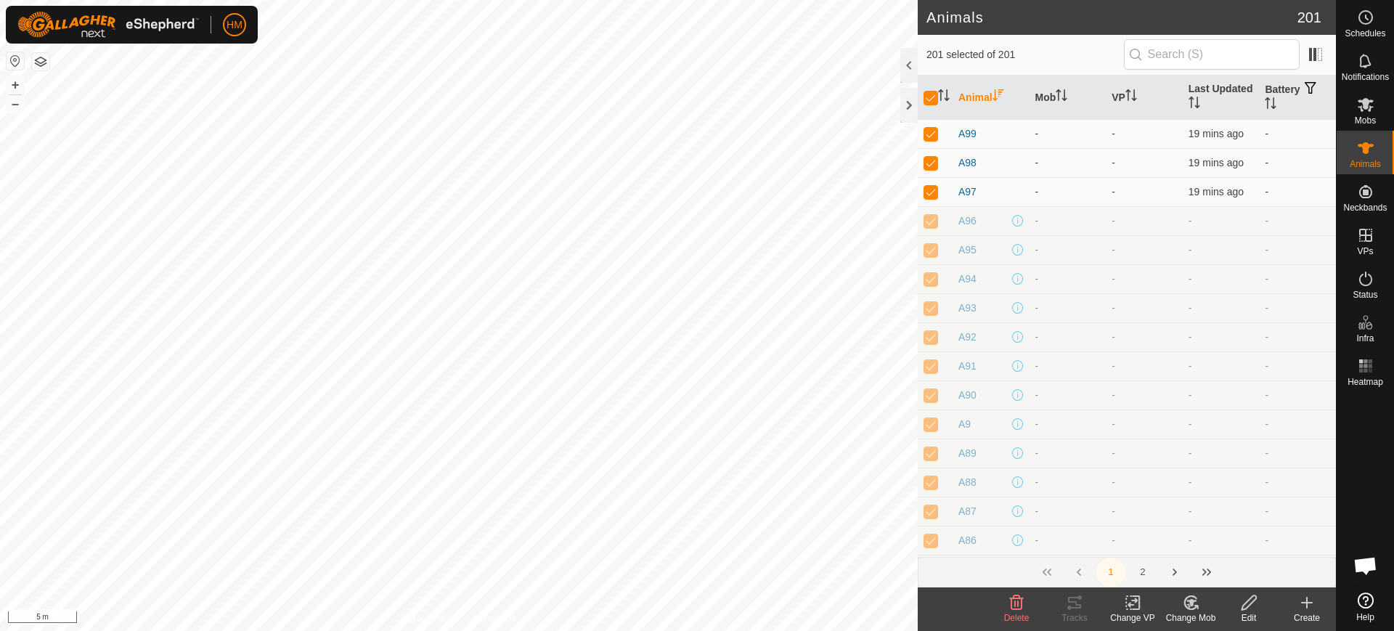
click at [972, 96] on th "Animal" at bounding box center [991, 98] width 77 height 44
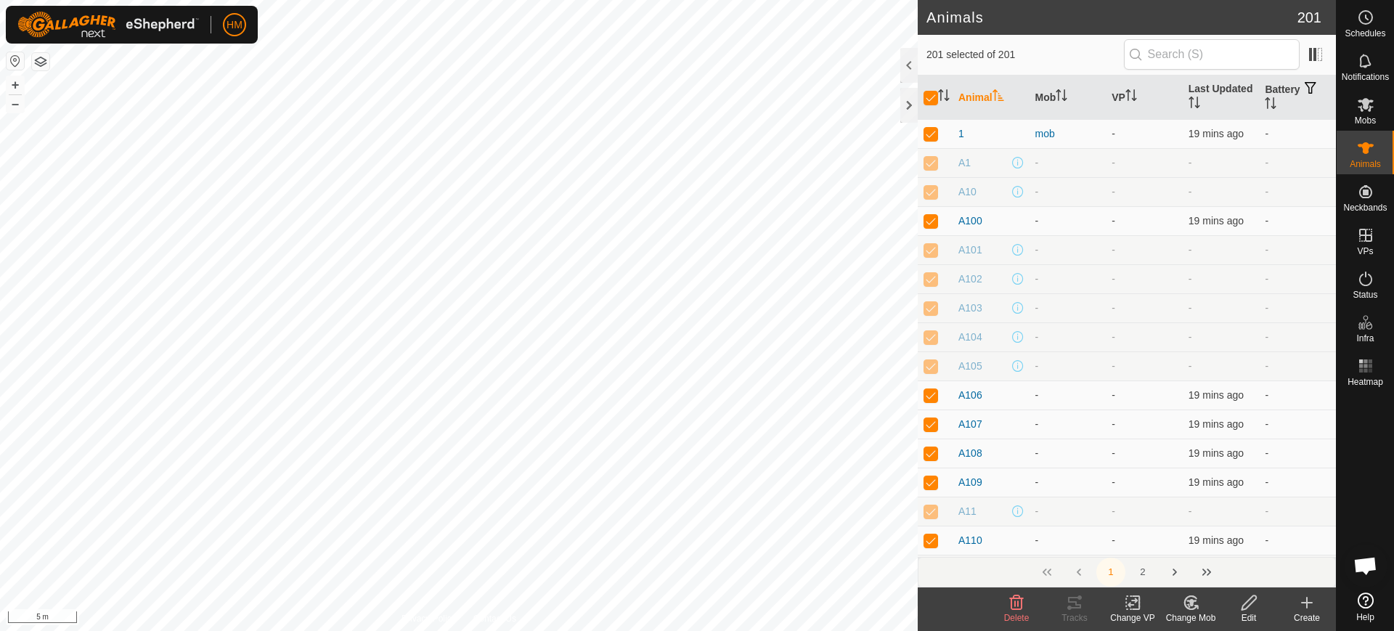
click at [972, 96] on th "Animal" at bounding box center [991, 98] width 77 height 44
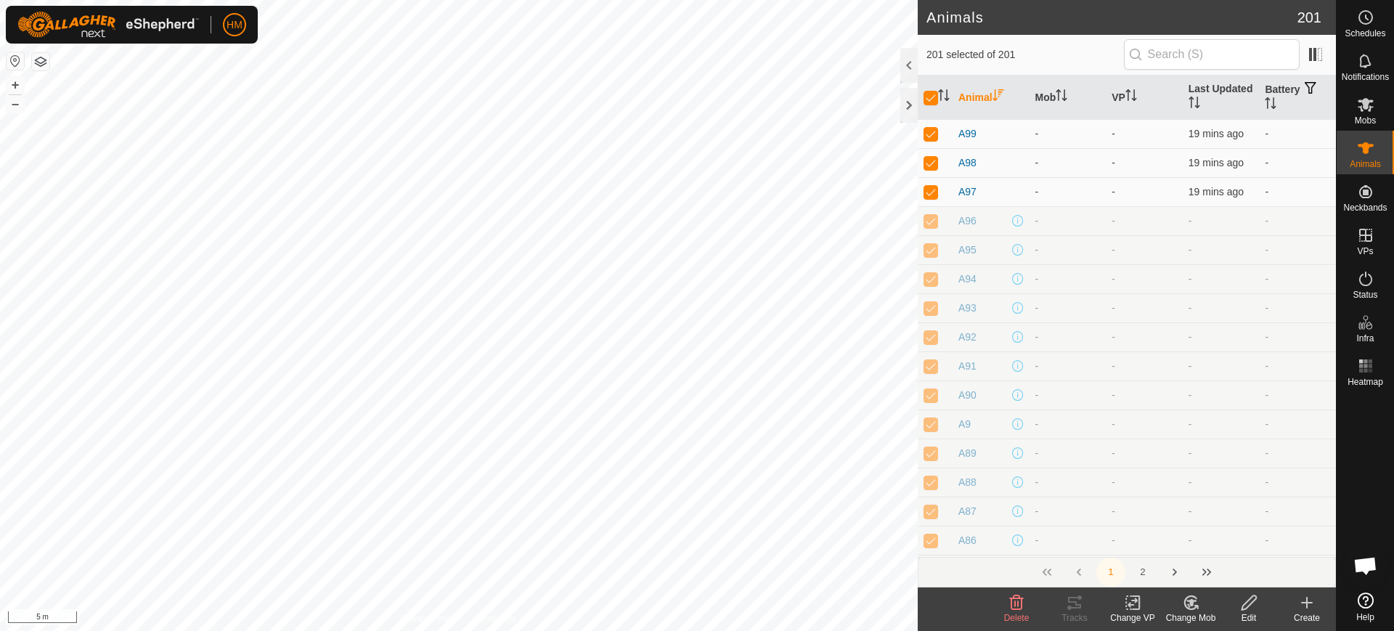
click at [972, 96] on th "Animal" at bounding box center [991, 98] width 77 height 44
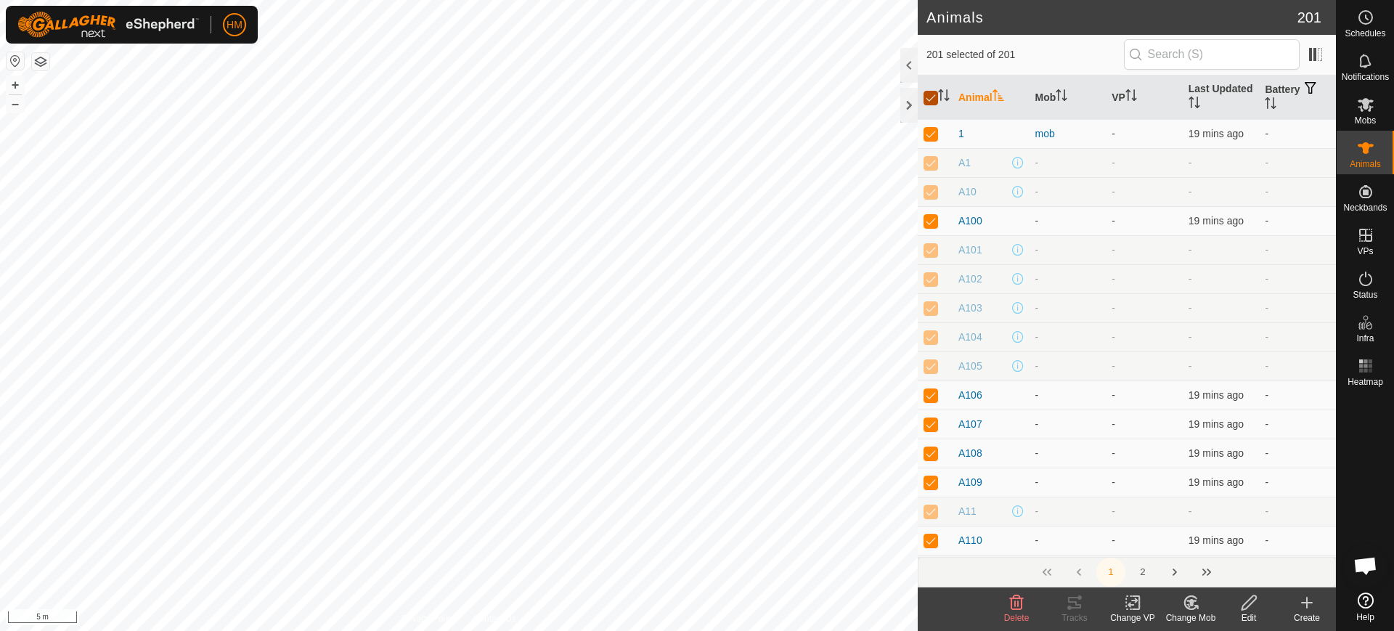
click at [930, 97] on input "checkbox" at bounding box center [931, 98] width 15 height 15
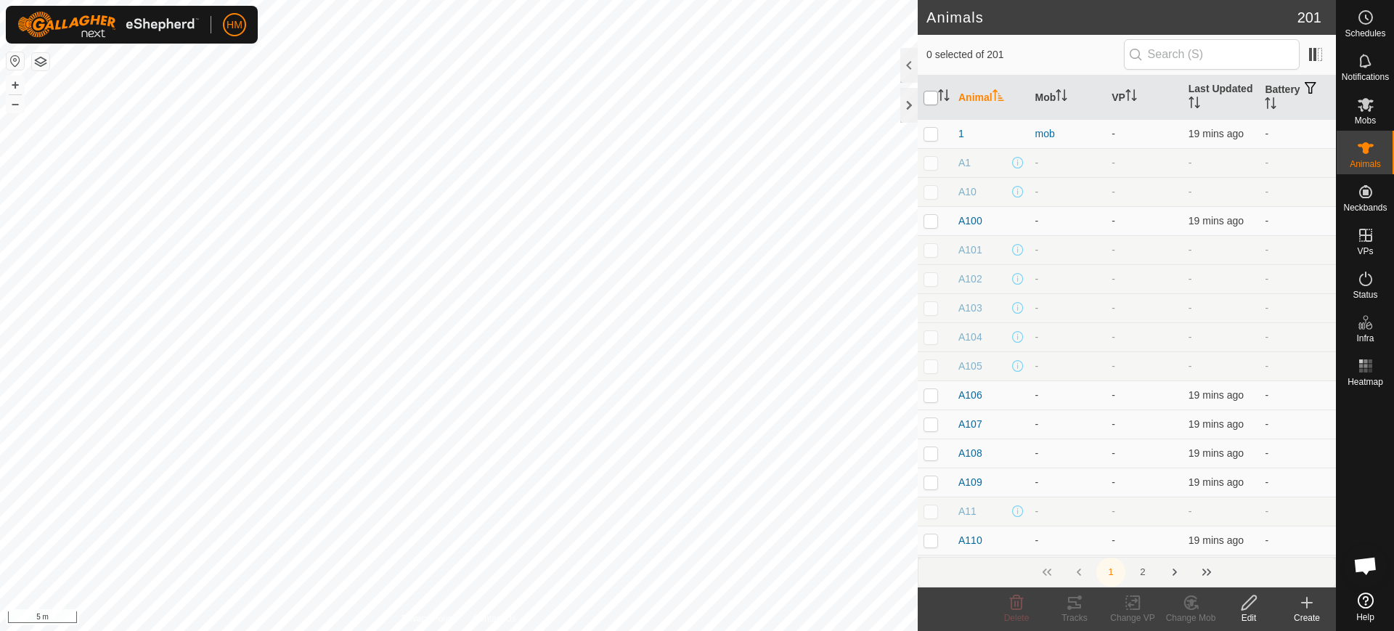
click at [930, 97] on input "checkbox" at bounding box center [931, 98] width 15 height 15
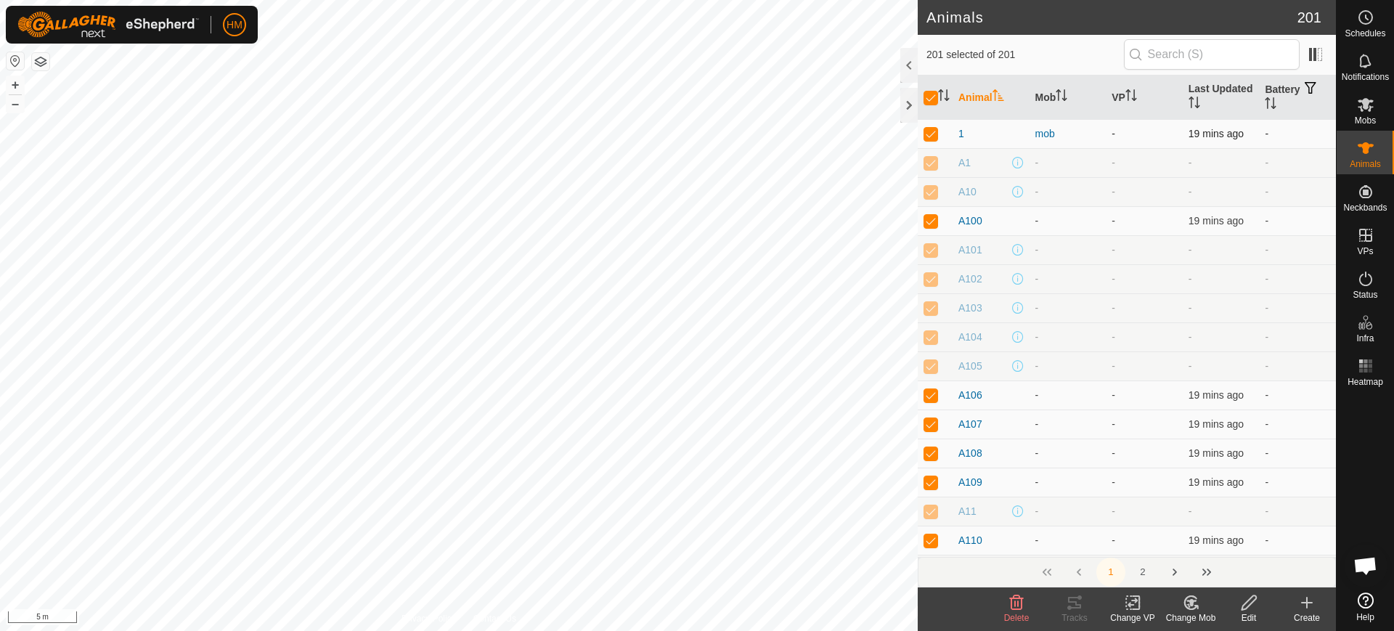
click at [930, 135] on p-checkbox at bounding box center [931, 134] width 15 height 12
click at [963, 133] on span "1" at bounding box center [961, 133] width 6 height 15
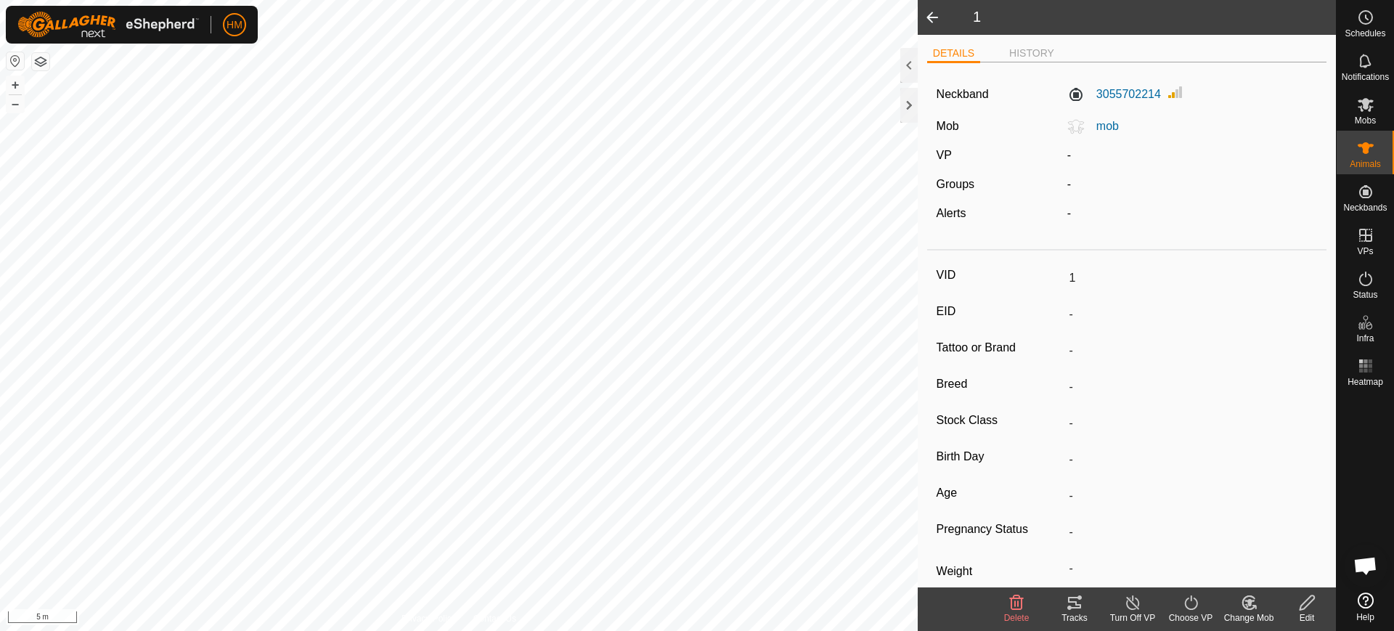
click at [930, 13] on span at bounding box center [932, 17] width 29 height 35
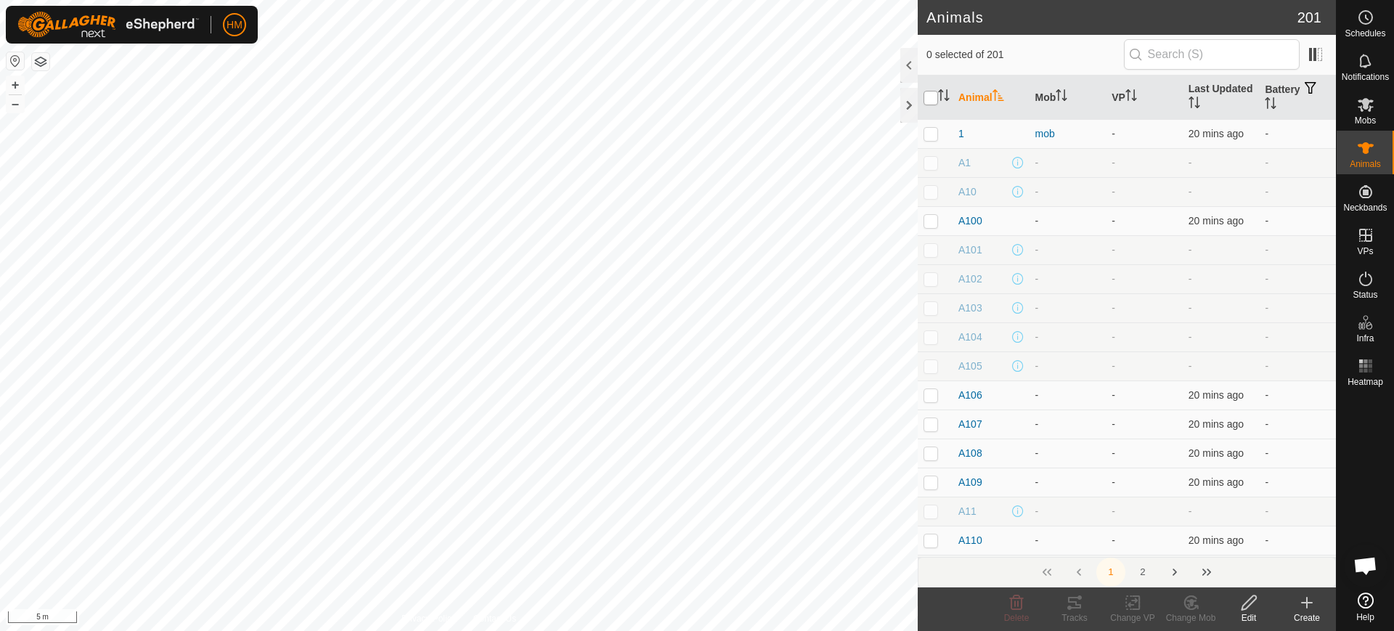
click at [930, 99] on input "checkbox" at bounding box center [931, 98] width 15 height 15
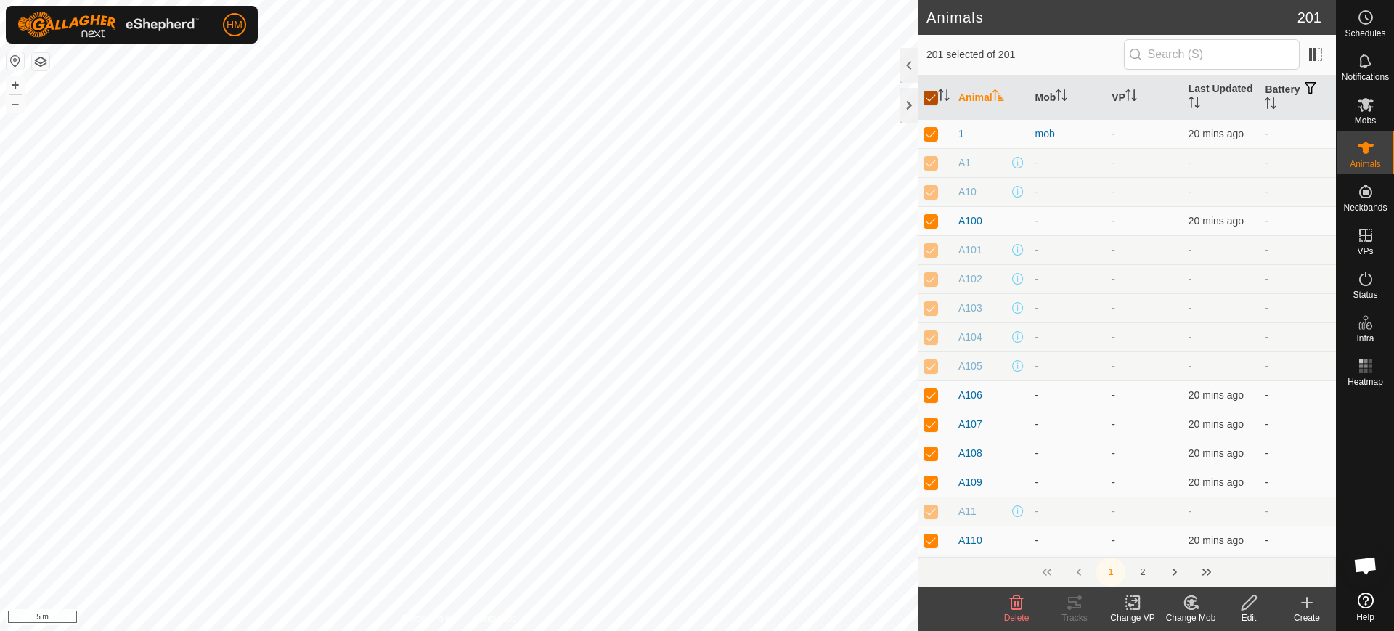
click at [930, 99] on input "checkbox" at bounding box center [931, 98] width 15 height 15
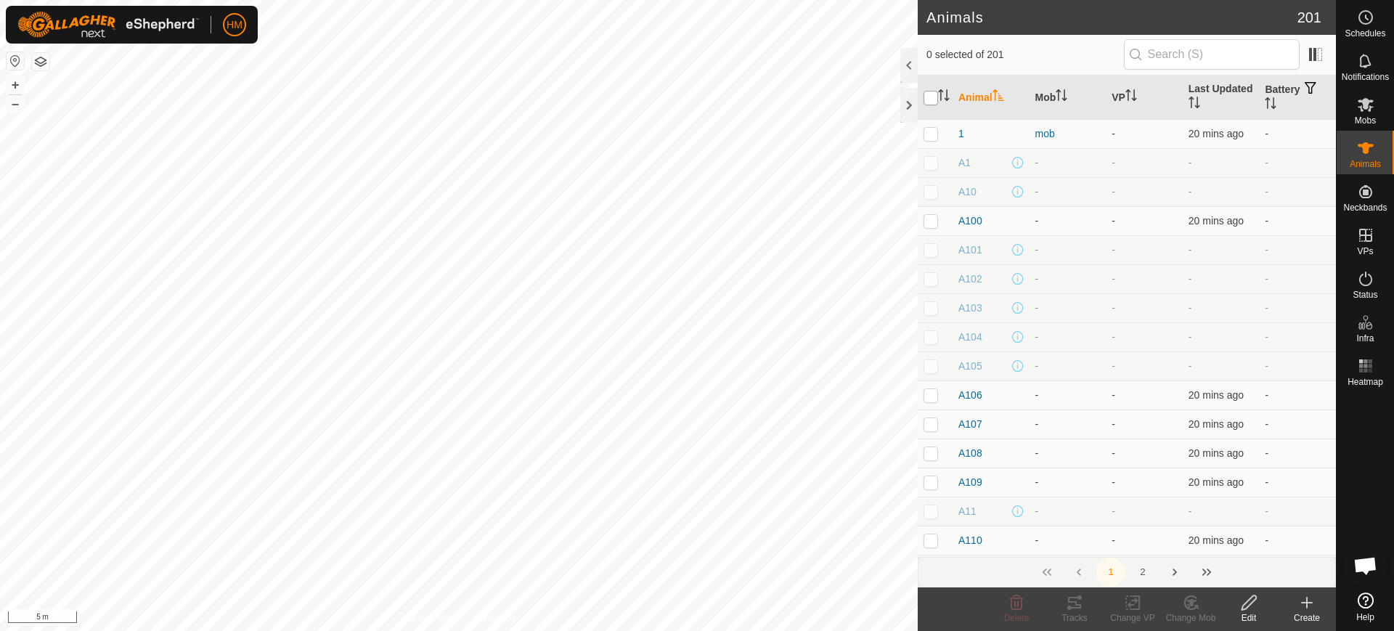
click at [930, 99] on input "checkbox" at bounding box center [931, 98] width 15 height 15
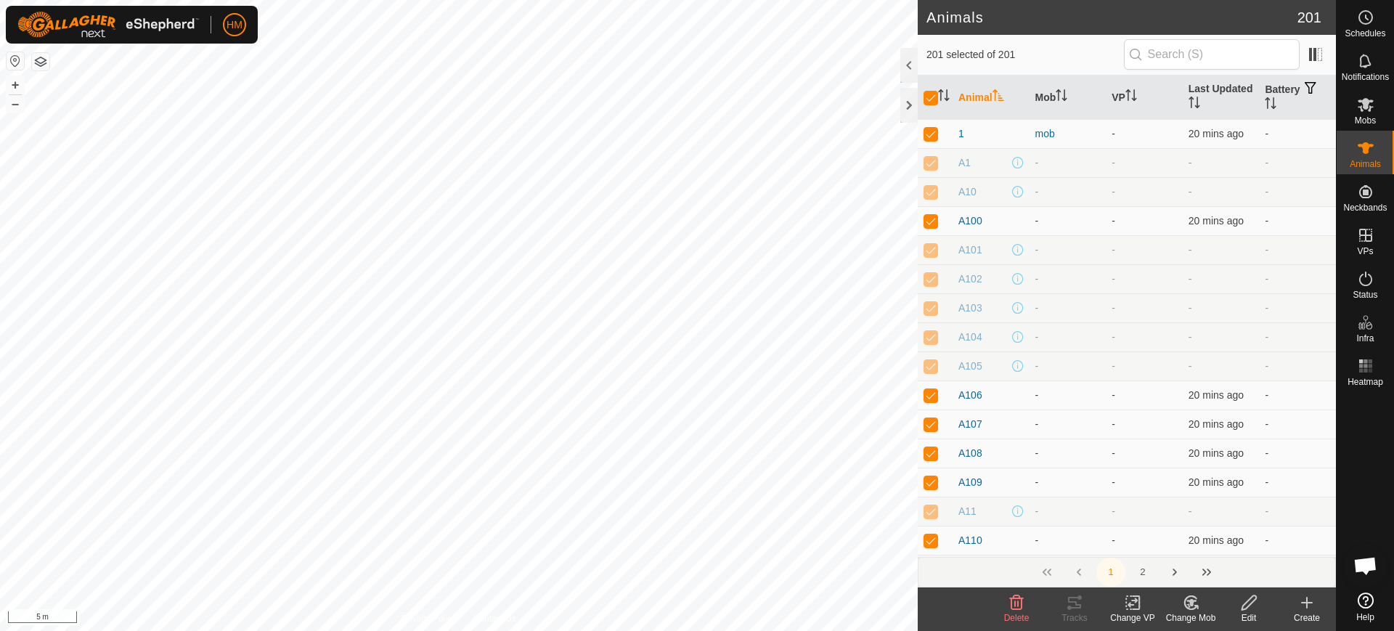
click at [974, 99] on th "Animal" at bounding box center [991, 98] width 77 height 44
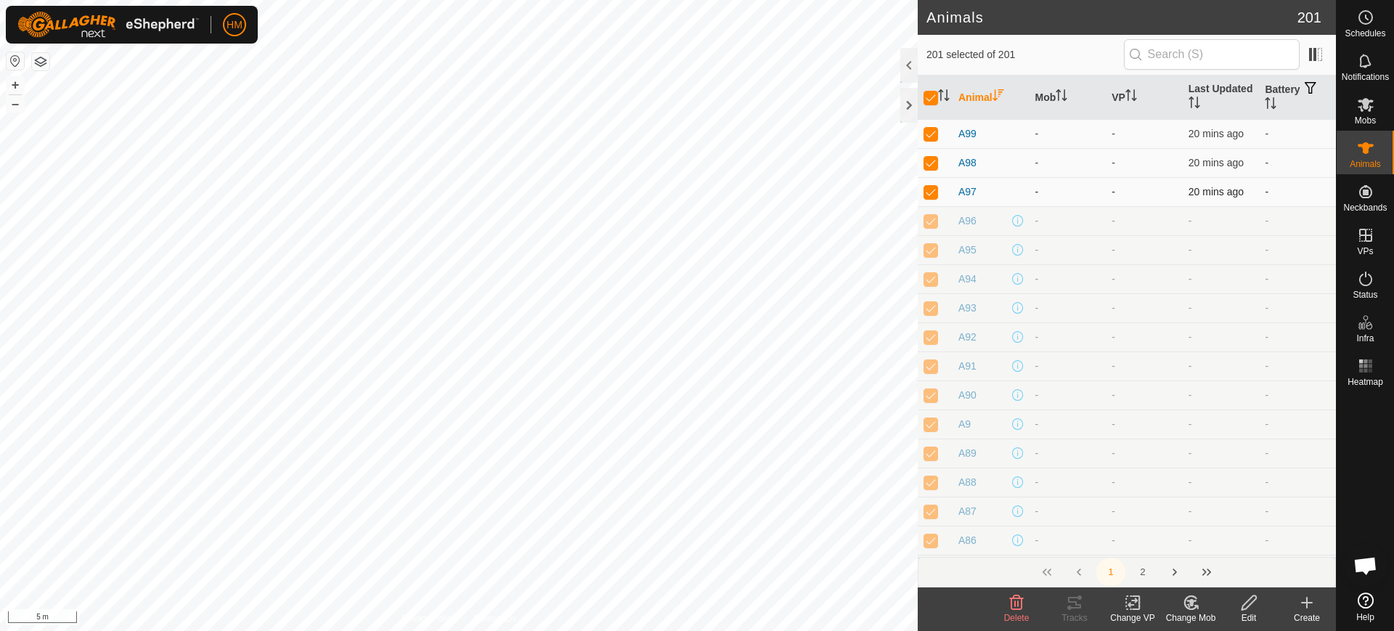
click at [930, 192] on p-checkbox at bounding box center [931, 192] width 15 height 12
click at [971, 193] on span "A97" at bounding box center [967, 191] width 18 height 15
